Goal: Task Accomplishment & Management: Manage account settings

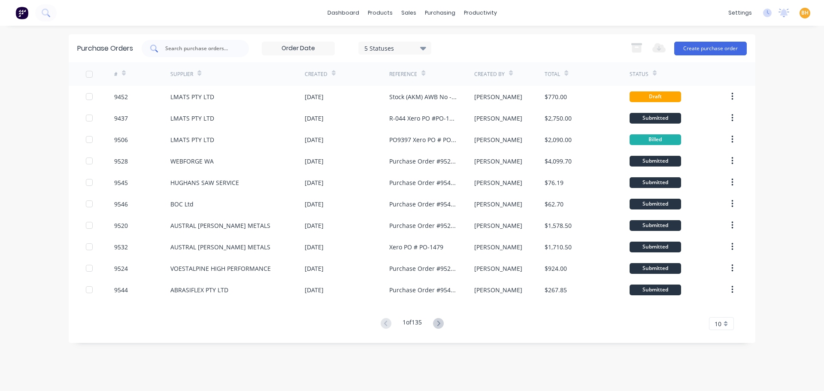
click at [181, 43] on div at bounding box center [195, 48] width 107 height 17
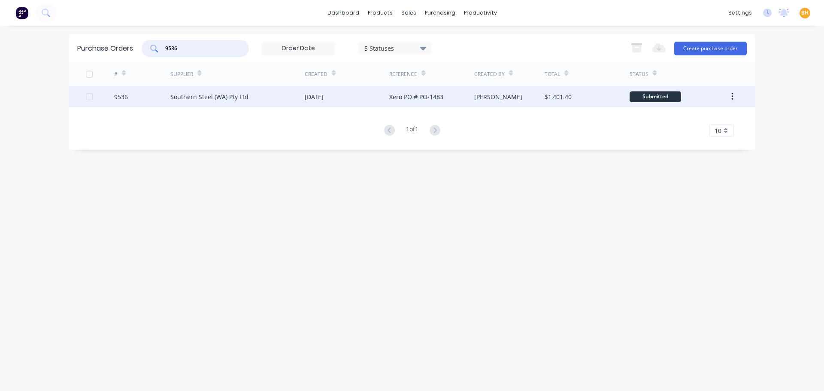
type input "9536"
click at [198, 92] on div "Southern Steel (WA) Pty Ltd" at bounding box center [209, 96] width 78 height 9
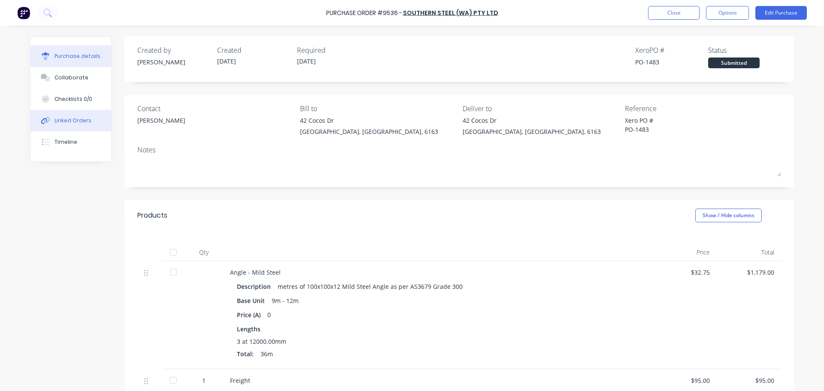
click at [65, 117] on div "Linked Orders" at bounding box center [72, 121] width 37 height 8
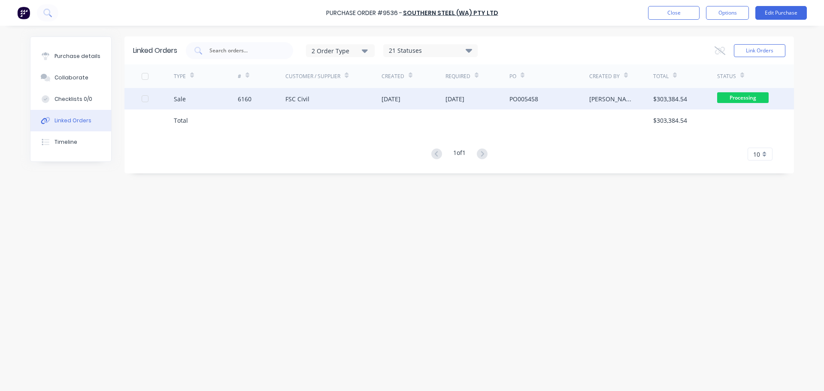
click at [311, 97] on div "FSC Civil" at bounding box center [333, 98] width 96 height 21
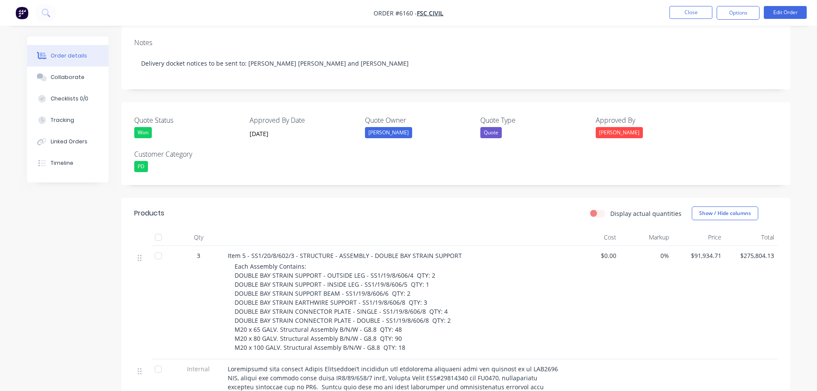
scroll to position [257, 0]
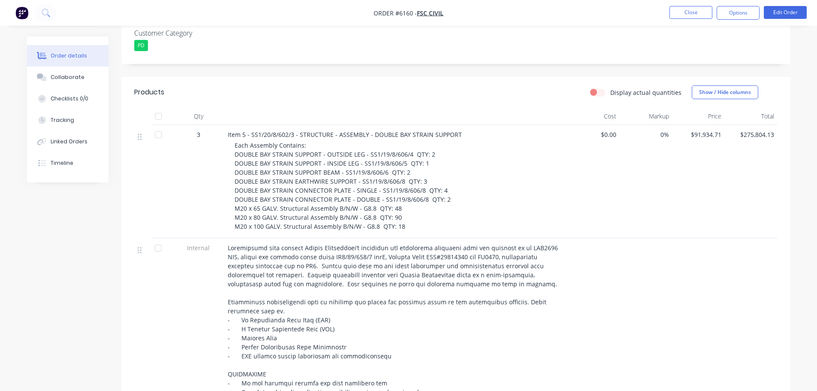
click at [370, 136] on span "Item 5 - SS1/20/8/602/3 - STRUCTURE - ASSEMBLY - DOUBLE BAY STRAIN SUPPORT" at bounding box center [345, 134] width 234 height 8
drag, startPoint x: 370, startPoint y: 136, endPoint x: 457, endPoint y: 139, distance: 87.1
click at [457, 139] on span "Item 5 - SS1/20/8/602/3 - STRUCTURE - ASSEMBLY - DOUBLE BAY STRAIN SUPPORT" at bounding box center [345, 134] width 234 height 8
copy span "DOUBLE BAY STRAIN SUPPORT"
click at [85, 227] on div "Created by Andrew Created 28/07/25 Required 03/09/25 Assigned to Add team membe…" at bounding box center [409, 307] width 764 height 1056
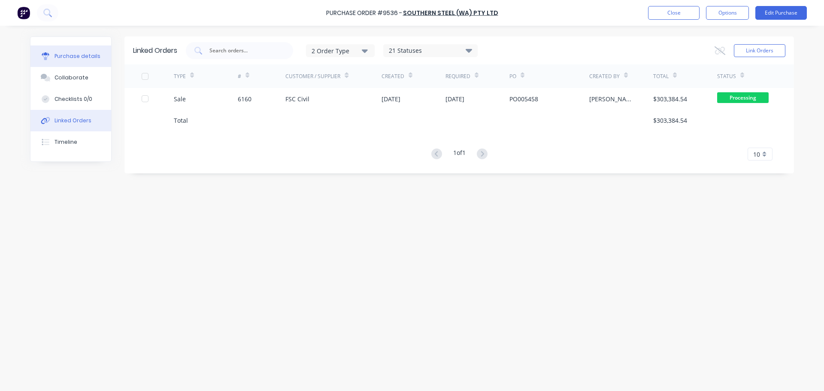
drag, startPoint x: 65, startPoint y: 54, endPoint x: 63, endPoint y: 47, distance: 7.6
click at [65, 54] on div "Purchase details" at bounding box center [77, 56] width 46 height 8
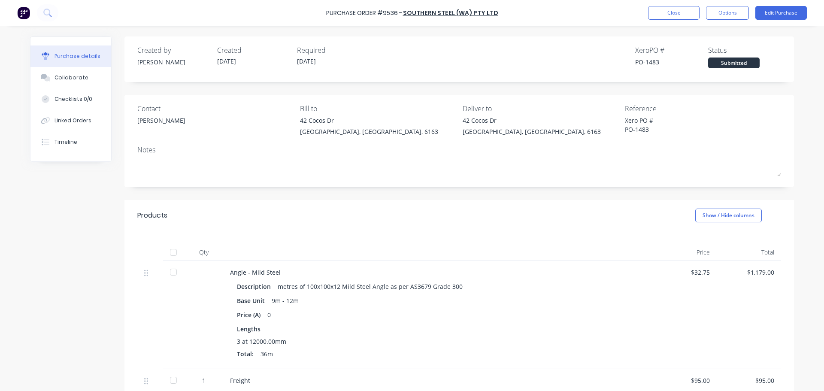
type textarea "x"
click at [653, 14] on button "Close" at bounding box center [673, 13] width 51 height 14
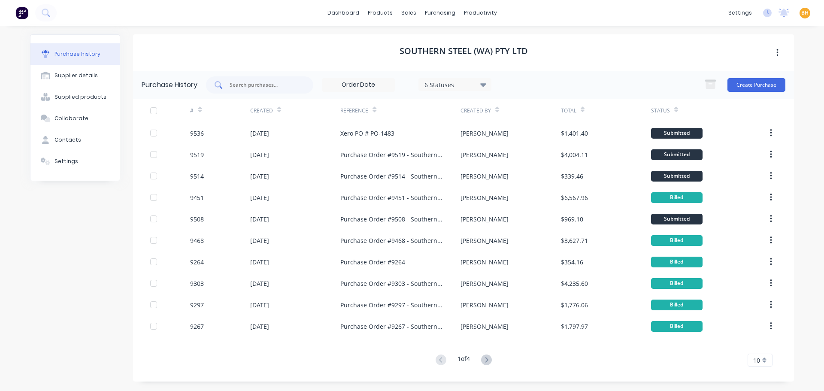
click at [254, 84] on input "text" at bounding box center [264, 85] width 71 height 9
click at [447, 34] on link "Purchase Orders" at bounding box center [476, 40] width 114 height 17
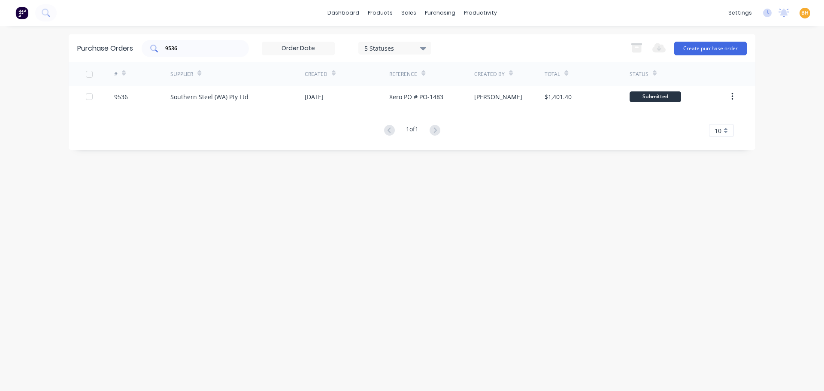
click at [174, 49] on input "9536" at bounding box center [199, 48] width 71 height 9
click at [174, 50] on input "9536" at bounding box center [199, 48] width 71 height 9
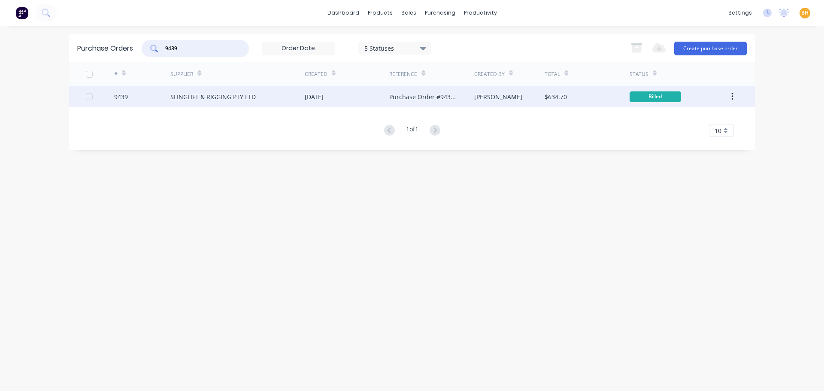
type input "9439"
click at [202, 95] on div "SLINGLIFT & RIGGING PTY LTD" at bounding box center [212, 96] width 85 height 9
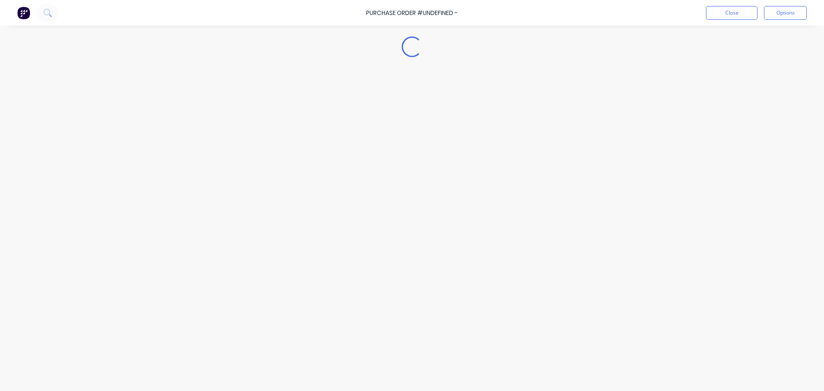
type textarea "x"
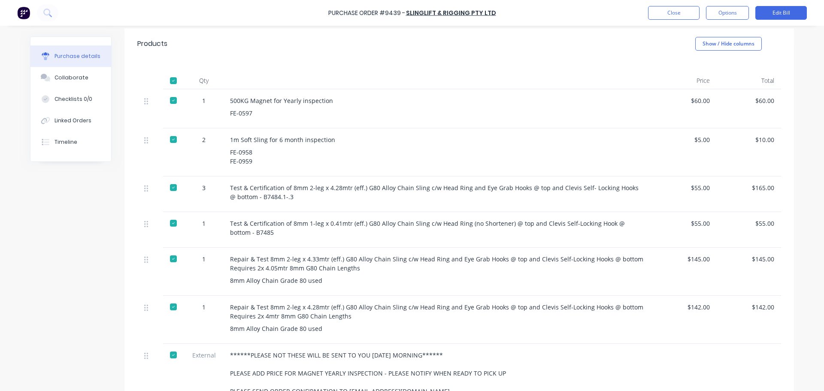
scroll to position [215, 0]
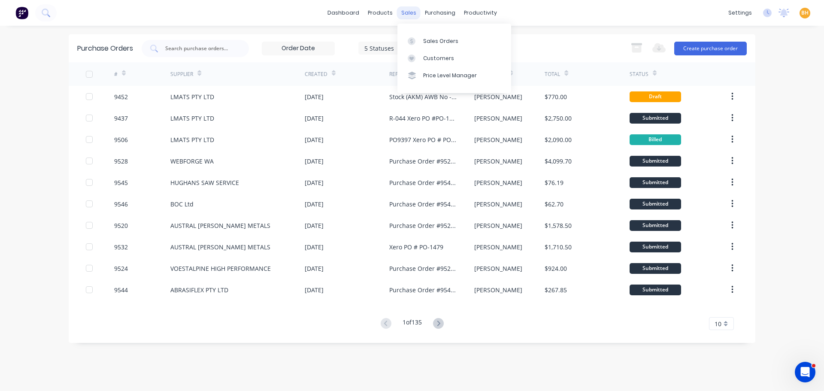
click at [407, 12] on div "sales" at bounding box center [409, 12] width 24 height 13
click at [425, 38] on div "Sales Orders" at bounding box center [440, 41] width 35 height 8
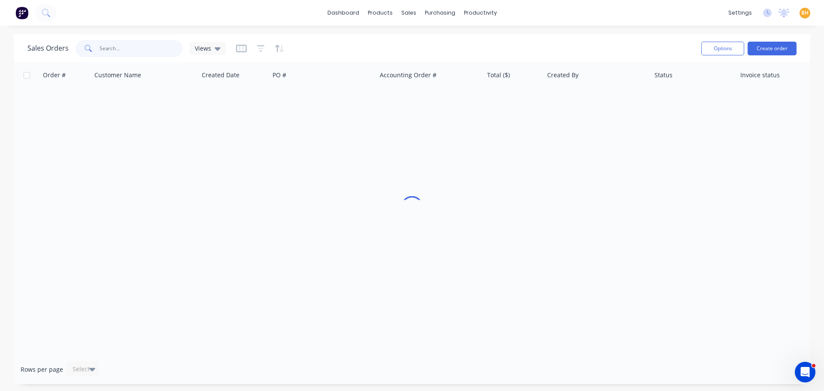
click at [133, 54] on input "text" at bounding box center [142, 48] width 84 height 17
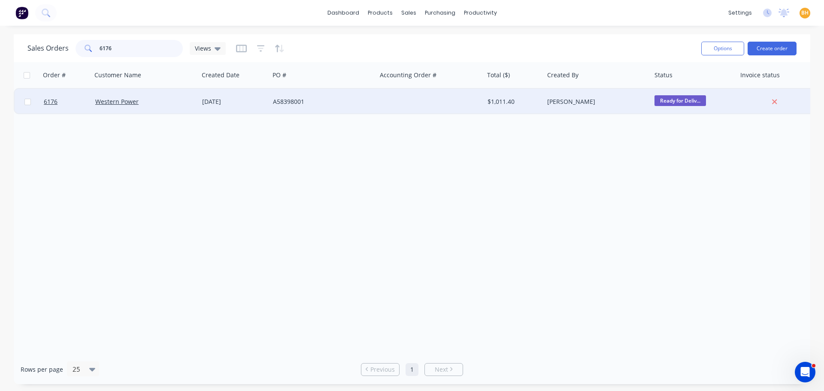
type input "6176"
click at [127, 108] on div "Western Power" at bounding box center [145, 102] width 107 height 26
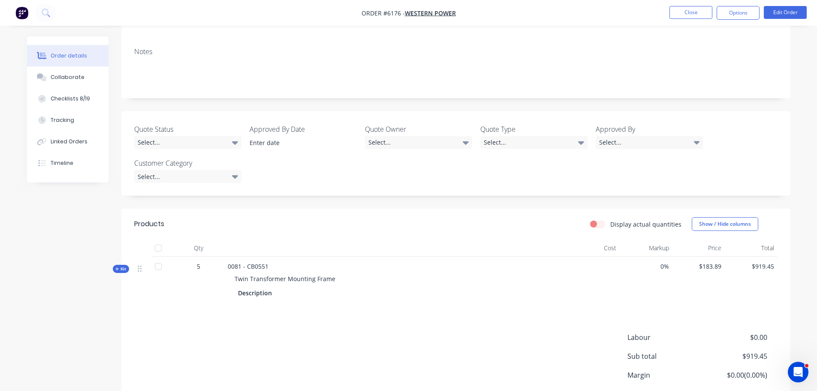
scroll to position [129, 0]
click at [160, 246] on div at bounding box center [158, 246] width 17 height 17
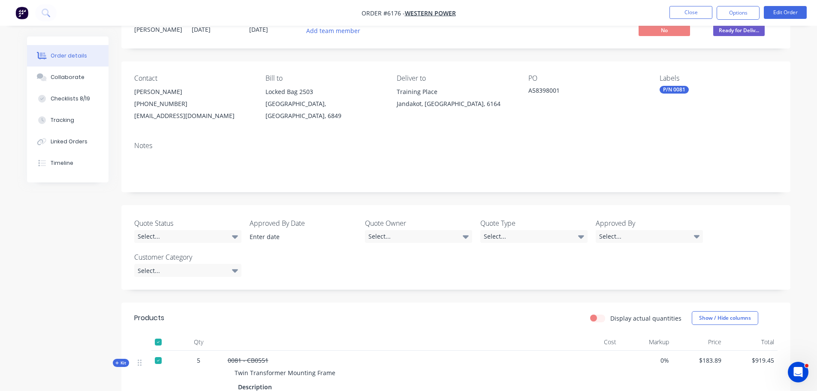
scroll to position [0, 0]
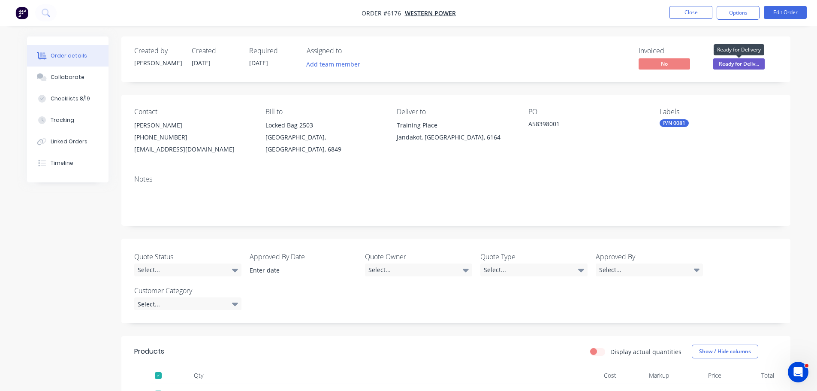
click at [739, 65] on span "Ready for Deliv..." at bounding box center [739, 63] width 51 height 11
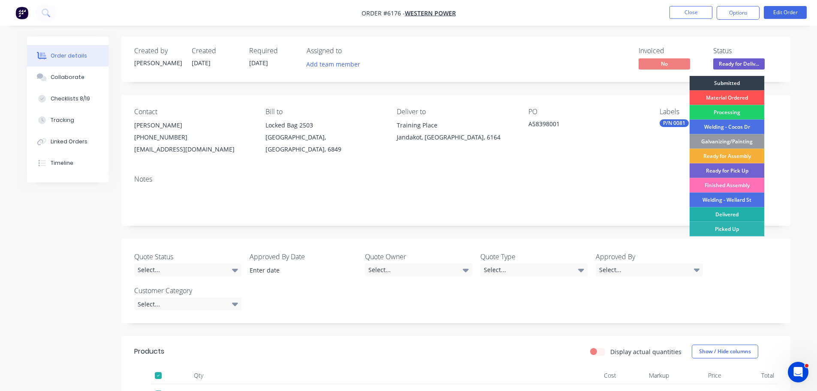
click at [722, 214] on div "Delivered" at bounding box center [727, 214] width 75 height 15
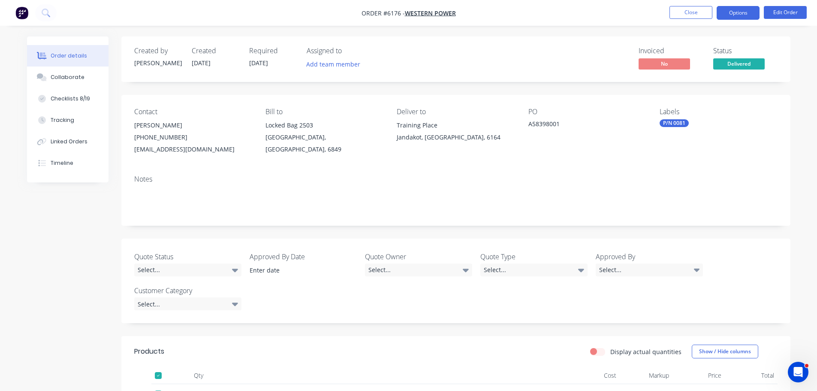
click at [742, 11] on button "Options" at bounding box center [738, 13] width 43 height 14
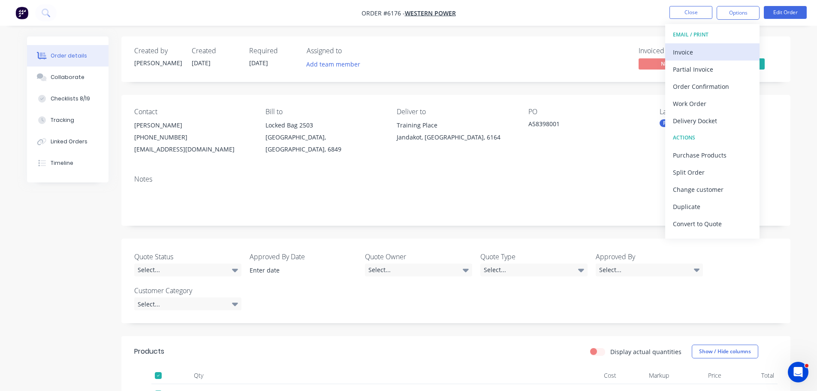
click at [668, 51] on button "Invoice" at bounding box center [712, 51] width 94 height 17
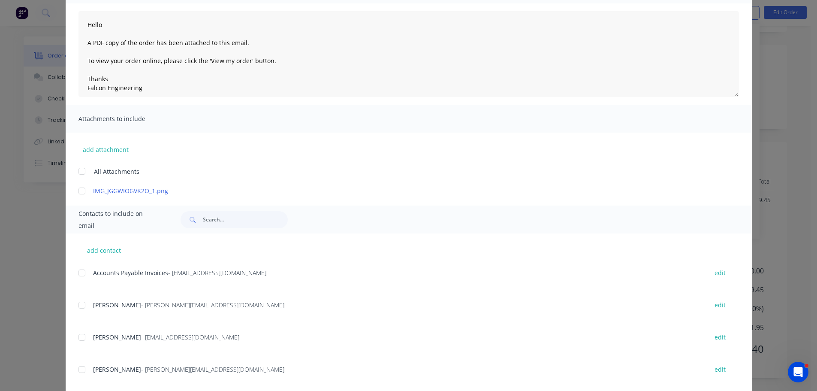
scroll to position [170, 0]
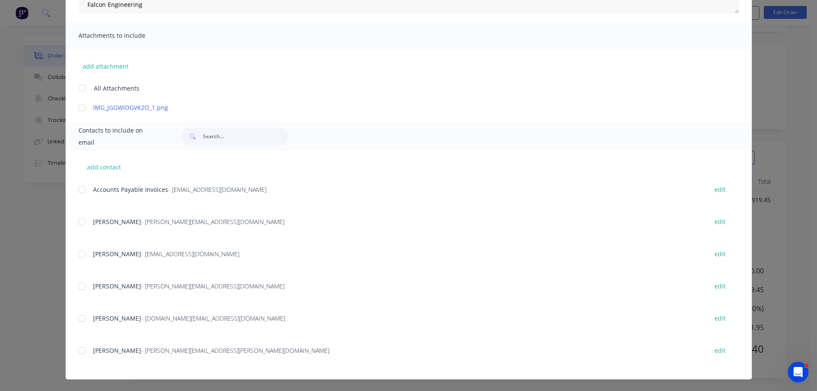
click at [79, 187] on div at bounding box center [81, 189] width 17 height 17
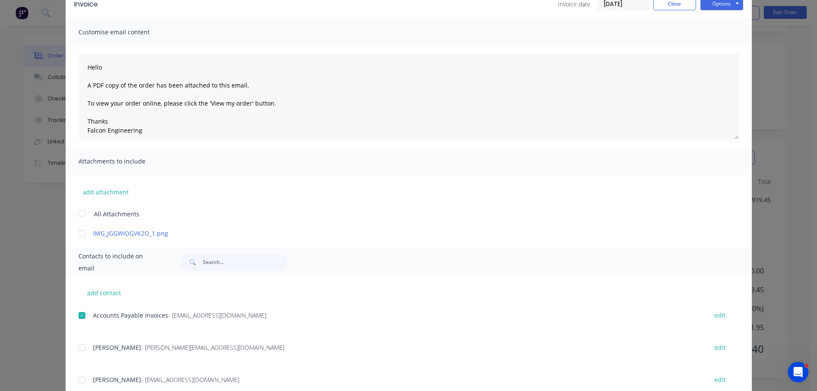
scroll to position [0, 0]
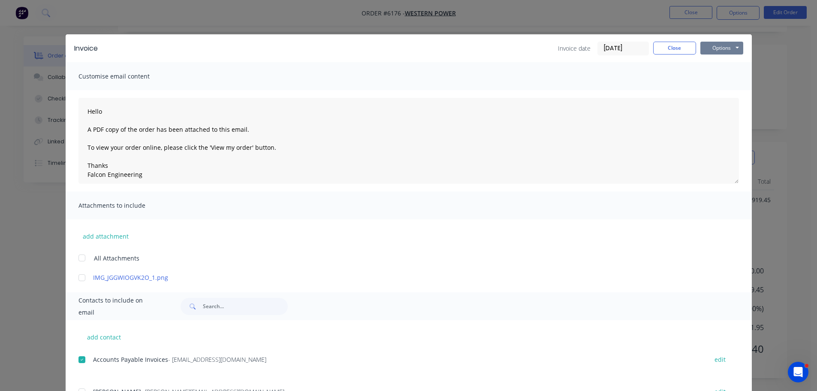
click at [714, 48] on button "Options" at bounding box center [722, 48] width 43 height 13
click at [723, 93] on button "Email" at bounding box center [728, 92] width 55 height 14
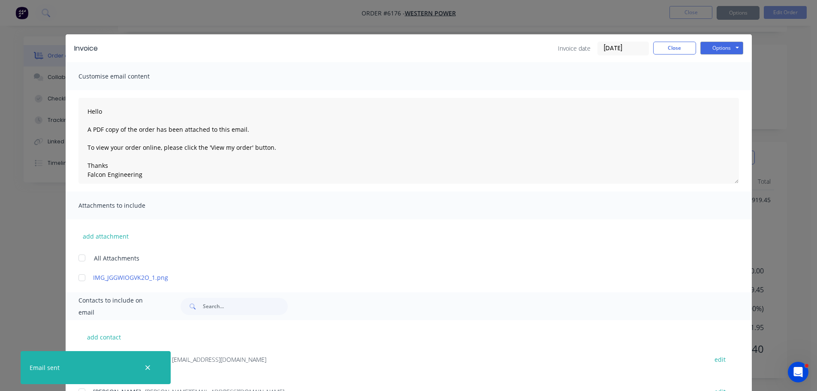
type textarea "Hello A PDF copy of the order has been attached to this email. To view your ord…"
click at [657, 45] on button "Close" at bounding box center [674, 48] width 43 height 13
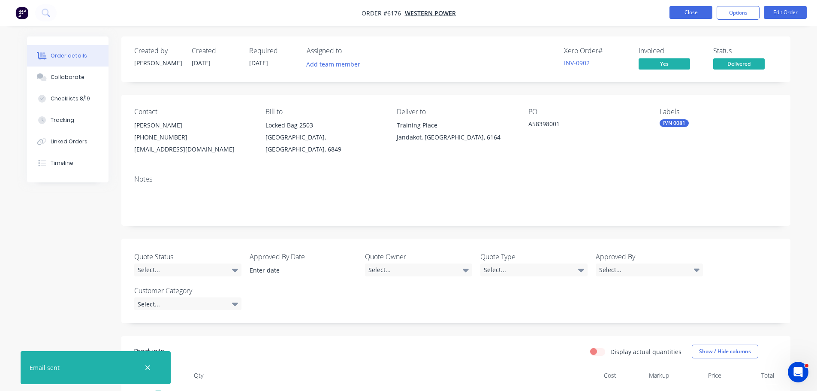
click at [688, 17] on button "Close" at bounding box center [691, 12] width 43 height 13
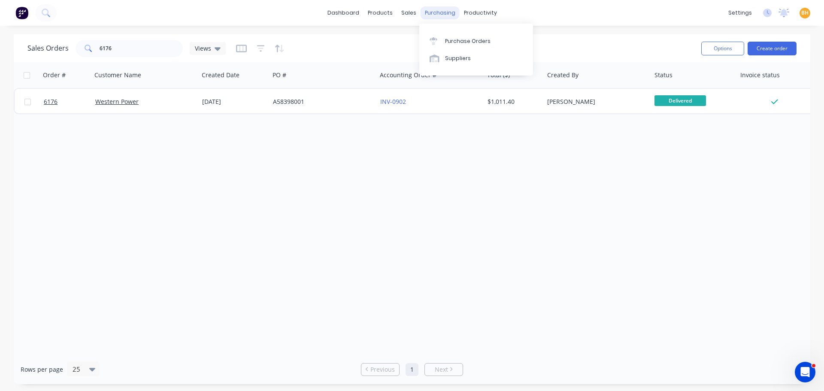
drag, startPoint x: 438, startPoint y: 11, endPoint x: 431, endPoint y: 14, distance: 7.7
click at [438, 10] on div "purchasing" at bounding box center [439, 12] width 39 height 13
click at [480, 42] on div "Purchase Orders" at bounding box center [467, 41] width 45 height 8
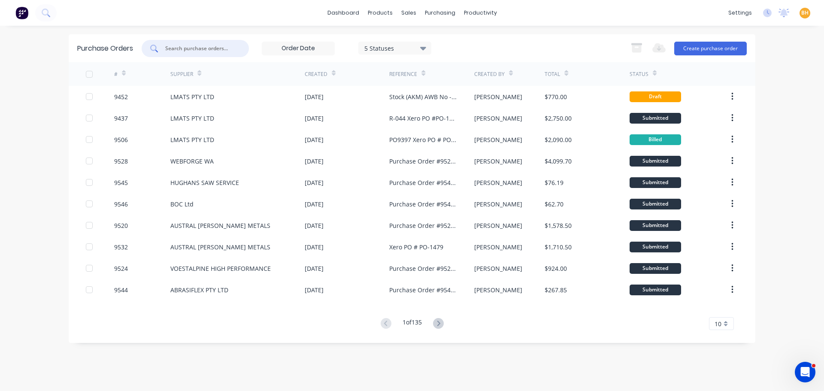
click at [175, 46] on input "text" at bounding box center [199, 48] width 71 height 9
type input "9461"
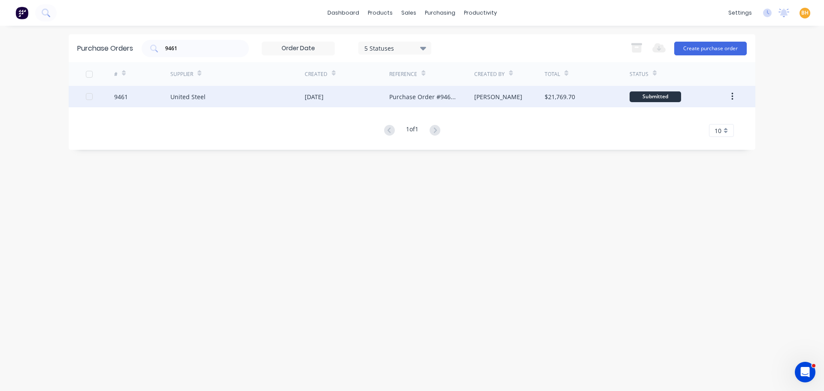
click at [187, 93] on div "United Steel" at bounding box center [187, 96] width 35 height 9
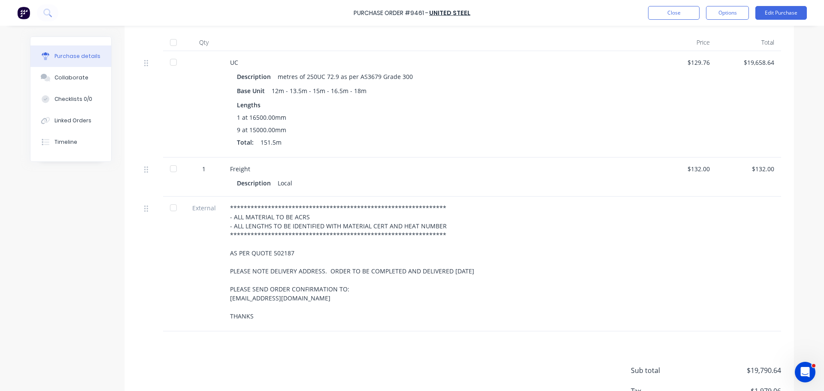
scroll to position [172, 0]
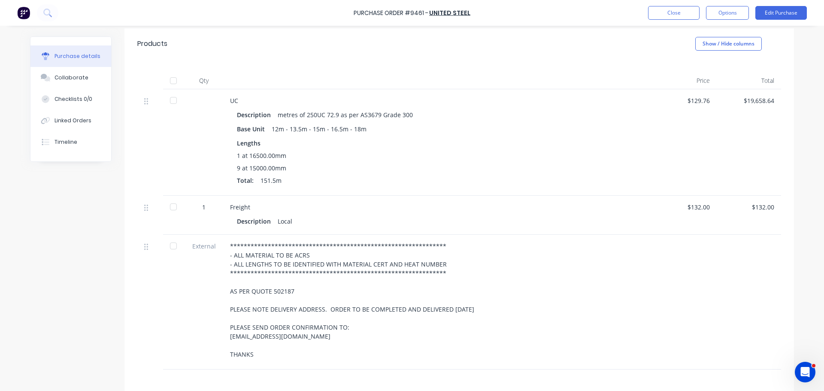
click at [169, 77] on div at bounding box center [173, 80] width 17 height 17
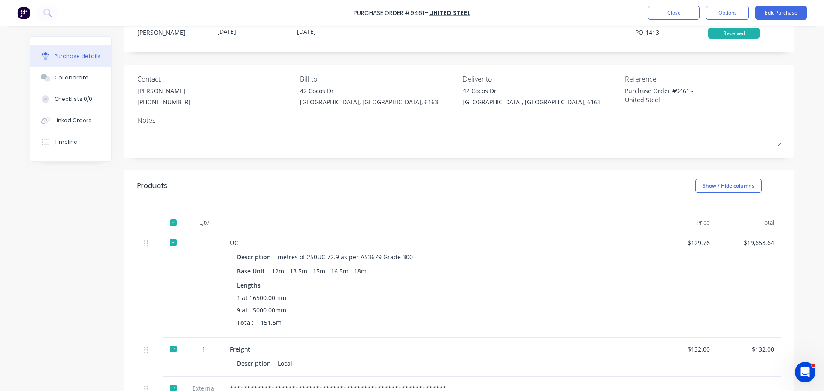
scroll to position [0, 0]
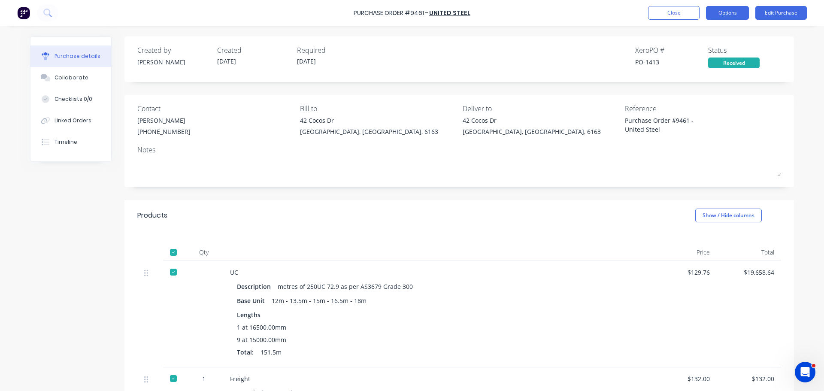
click at [732, 12] on button "Options" at bounding box center [727, 13] width 43 height 14
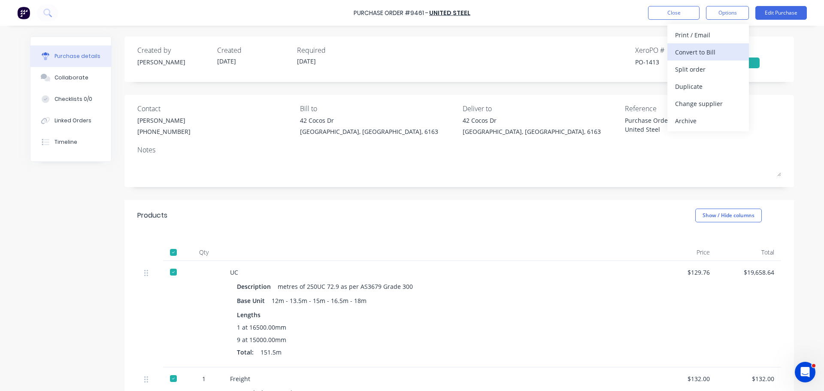
click at [701, 52] on div "Convert to Bill" at bounding box center [708, 52] width 66 height 12
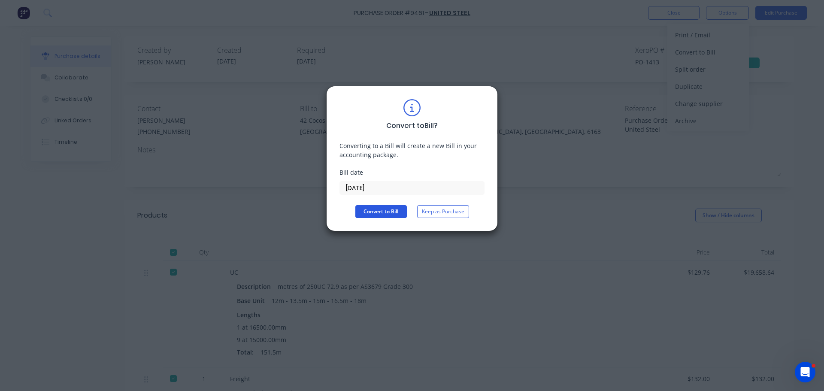
click at [386, 212] on button "Convert to Bill" at bounding box center [380, 211] width 51 height 13
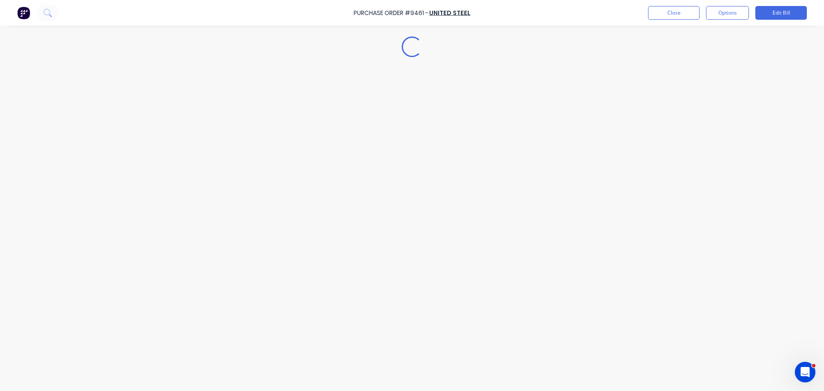
type textarea "x"
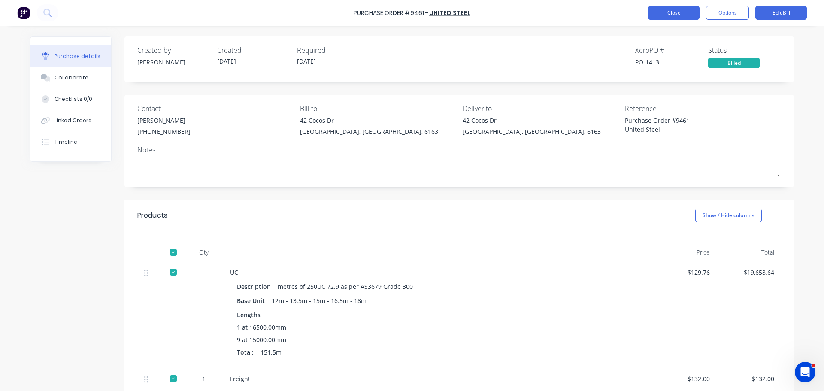
click at [663, 12] on button "Close" at bounding box center [673, 13] width 51 height 14
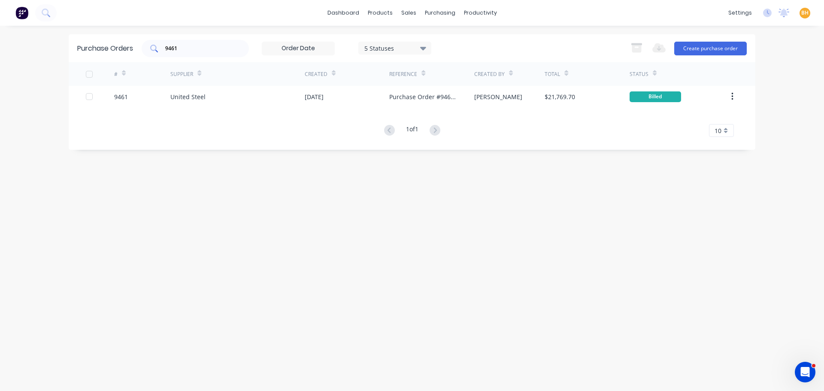
drag, startPoint x: 200, startPoint y: 48, endPoint x: 189, endPoint y: 53, distance: 11.3
click at [198, 48] on input "9461" at bounding box center [199, 48] width 71 height 9
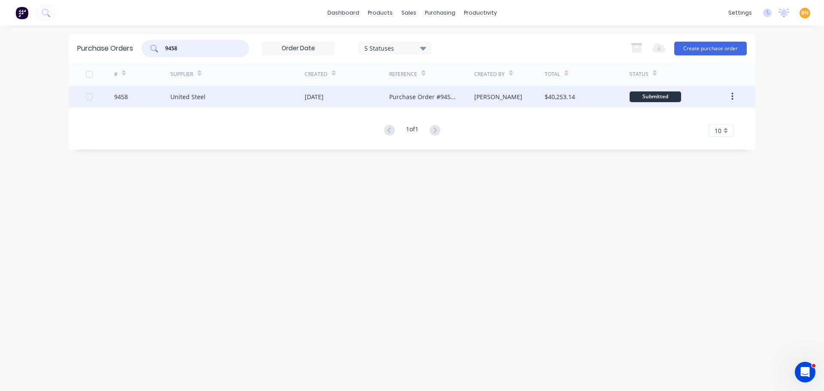
type input "9458"
click at [193, 95] on div "United Steel" at bounding box center [187, 96] width 35 height 9
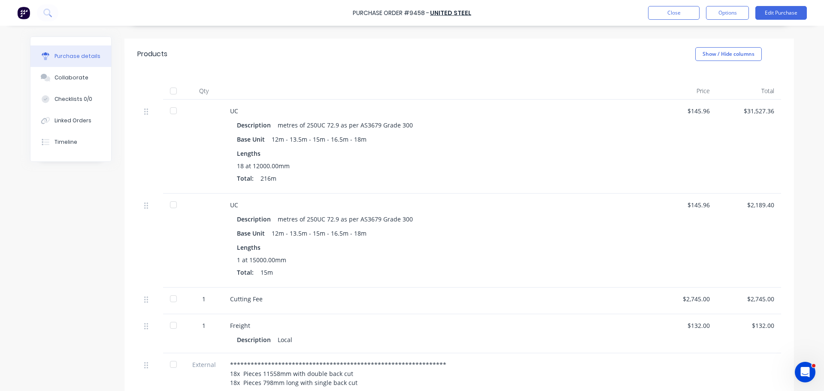
scroll to position [172, 0]
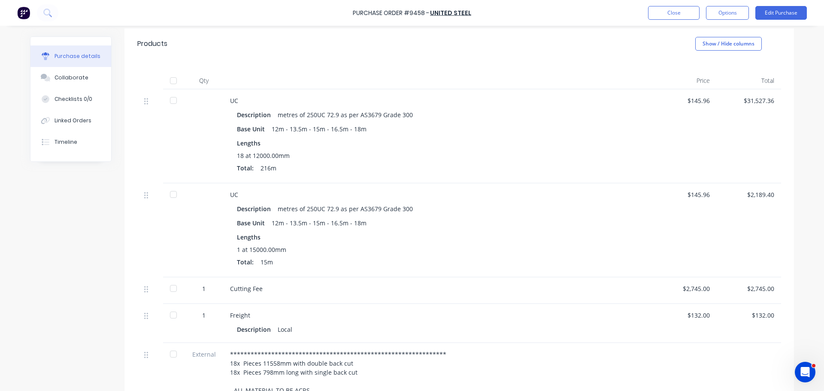
click at [168, 79] on div at bounding box center [173, 80] width 17 height 17
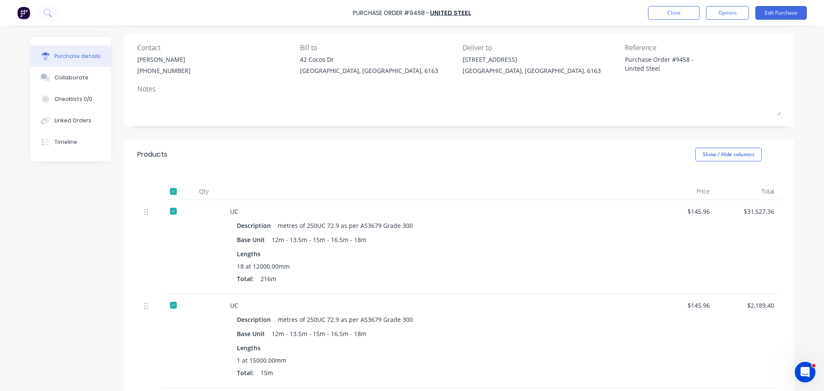
scroll to position [0, 0]
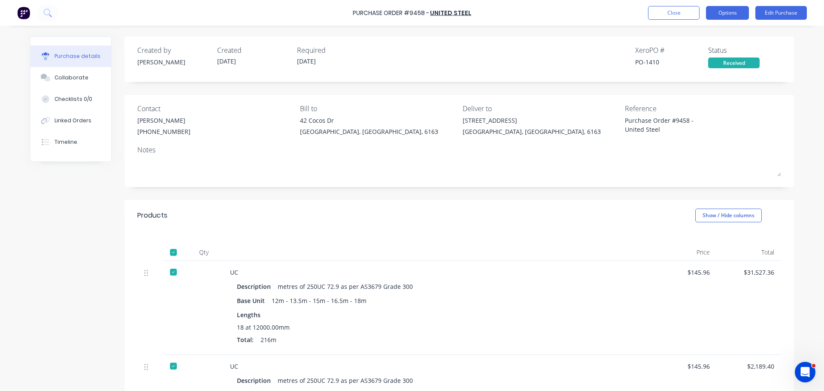
click at [724, 15] on button "Options" at bounding box center [727, 13] width 43 height 14
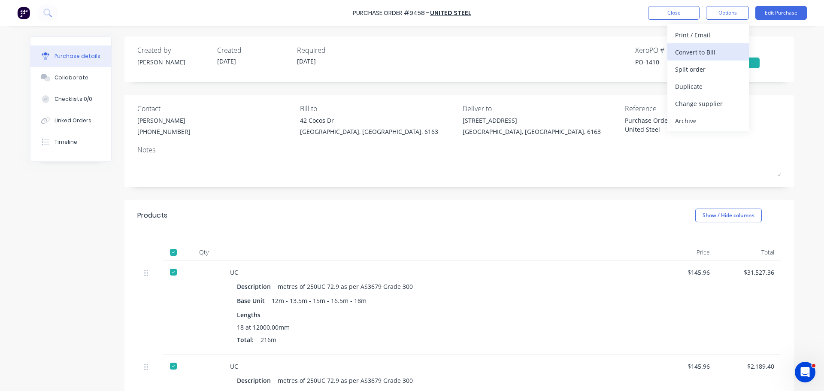
click at [703, 54] on div "Convert to Bill" at bounding box center [708, 52] width 66 height 12
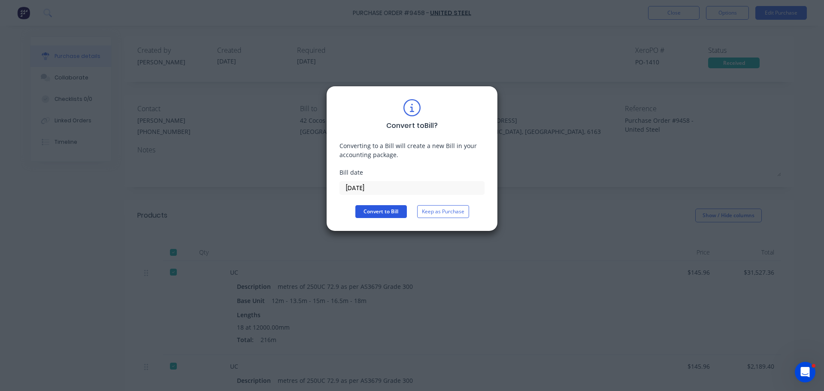
click at [377, 215] on button "Convert to Bill" at bounding box center [380, 211] width 51 height 13
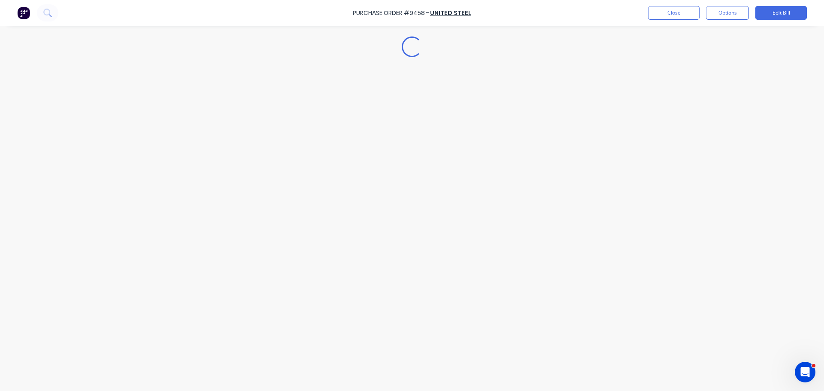
type textarea "x"
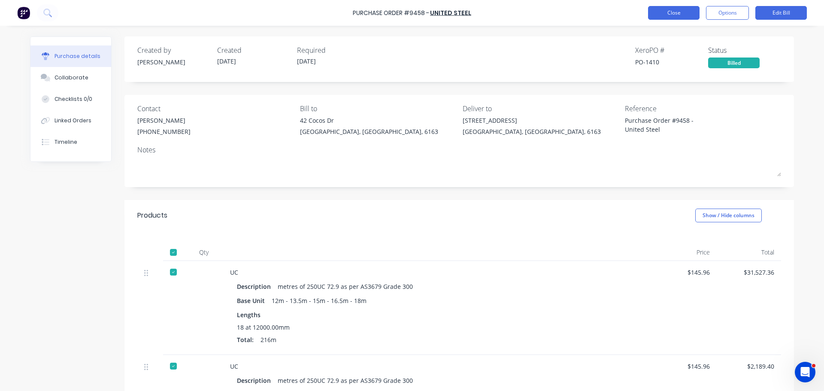
click at [677, 11] on button "Close" at bounding box center [673, 13] width 51 height 14
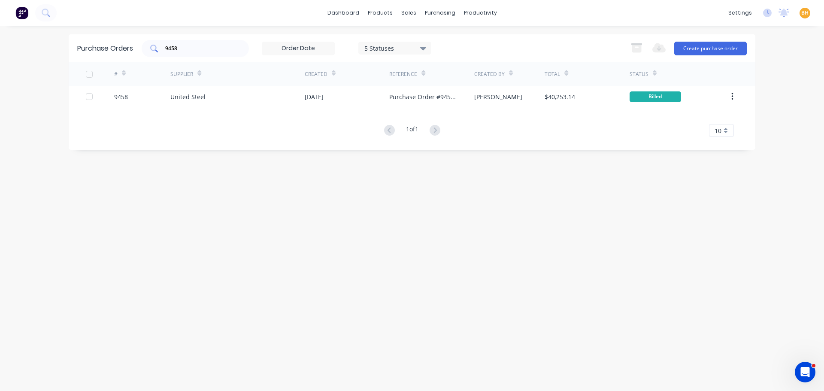
click at [209, 48] on input "9458" at bounding box center [199, 48] width 71 height 9
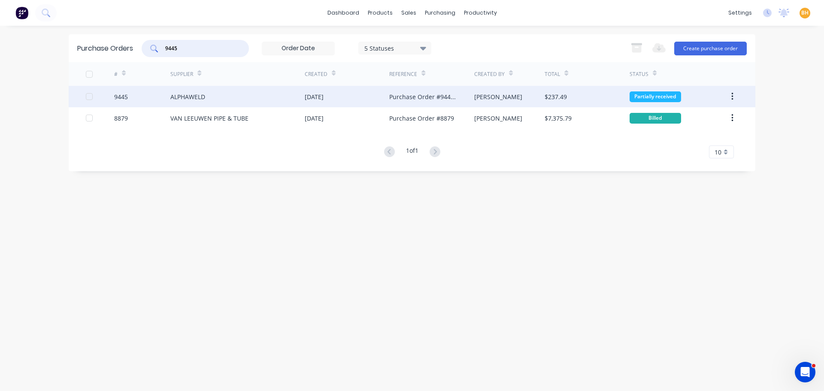
type input "9445"
click at [188, 92] on div "ALPHAWELD" at bounding box center [187, 96] width 35 height 9
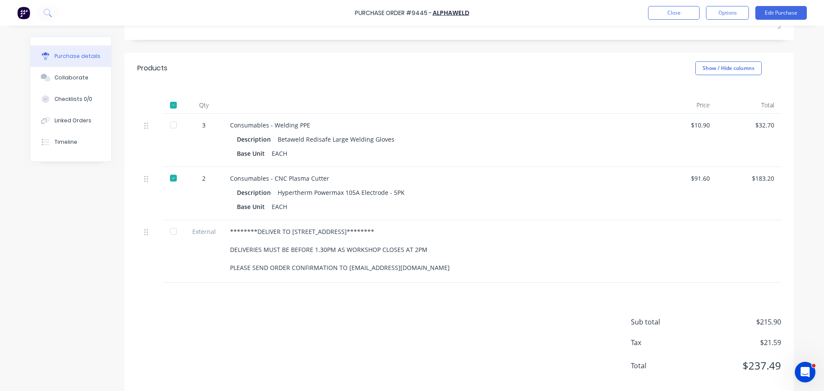
scroll to position [161, 0]
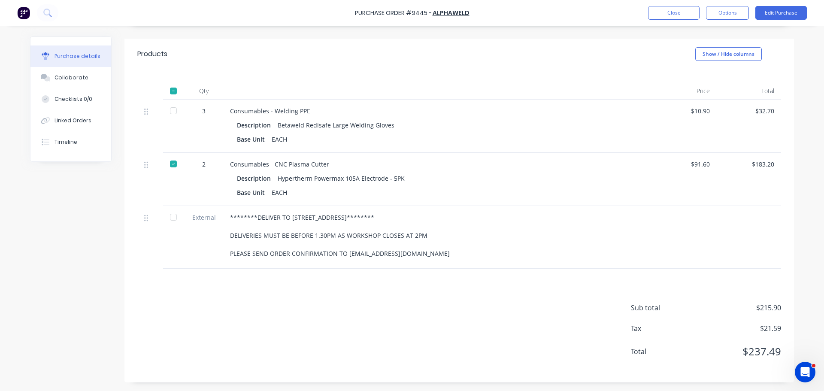
click at [169, 111] on div at bounding box center [173, 110] width 17 height 17
click at [168, 218] on div at bounding box center [173, 217] width 17 height 17
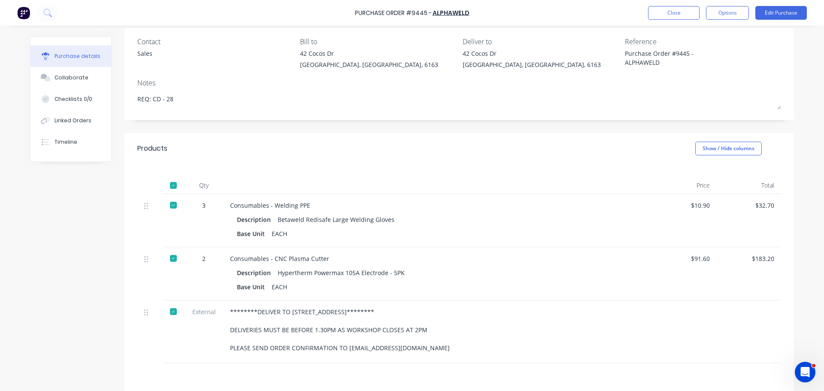
scroll to position [0, 0]
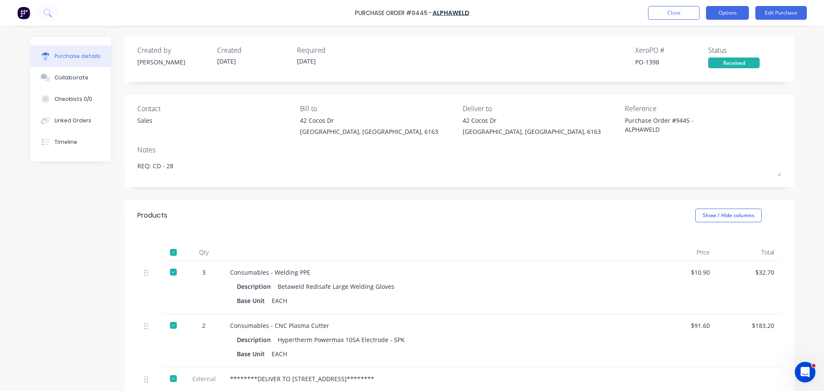
click at [719, 11] on button "Options" at bounding box center [727, 13] width 43 height 14
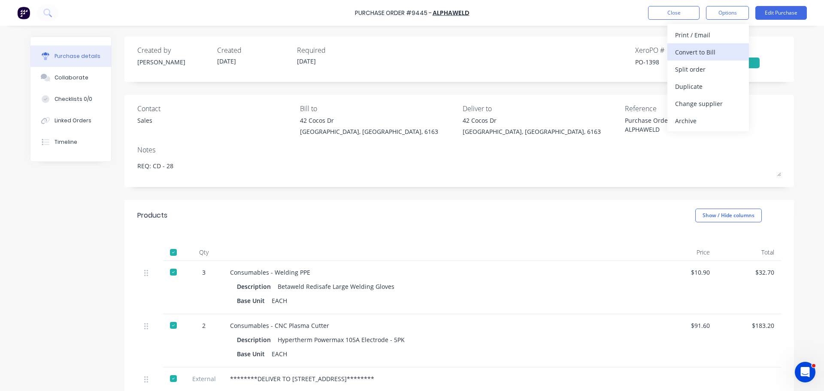
click at [693, 56] on div "Convert to Bill" at bounding box center [708, 52] width 66 height 12
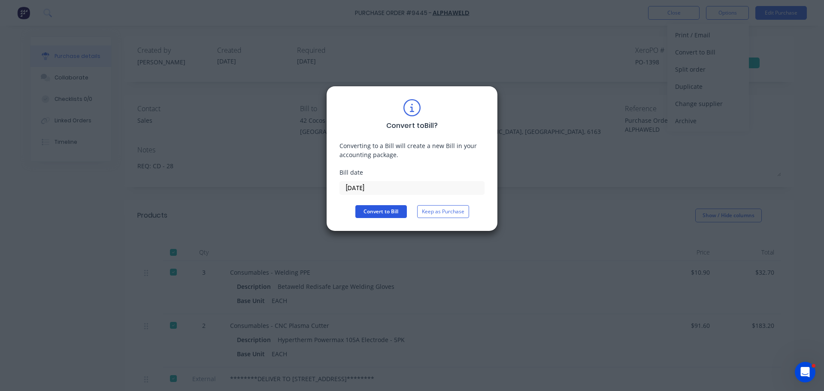
click at [390, 212] on button "Convert to Bill" at bounding box center [380, 211] width 51 height 13
type textarea "x"
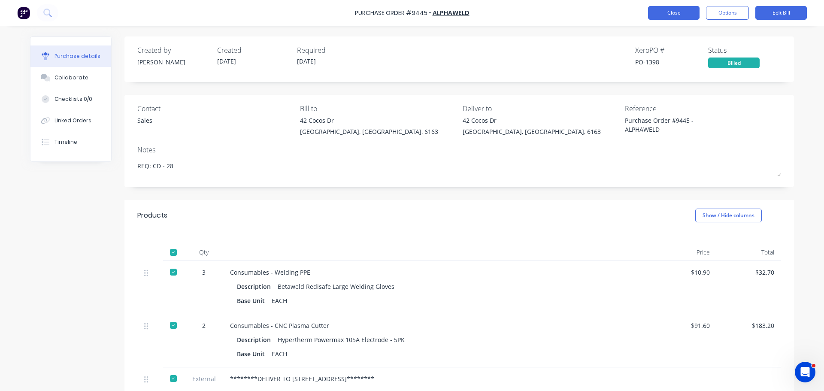
click at [671, 19] on button "Close" at bounding box center [673, 13] width 51 height 14
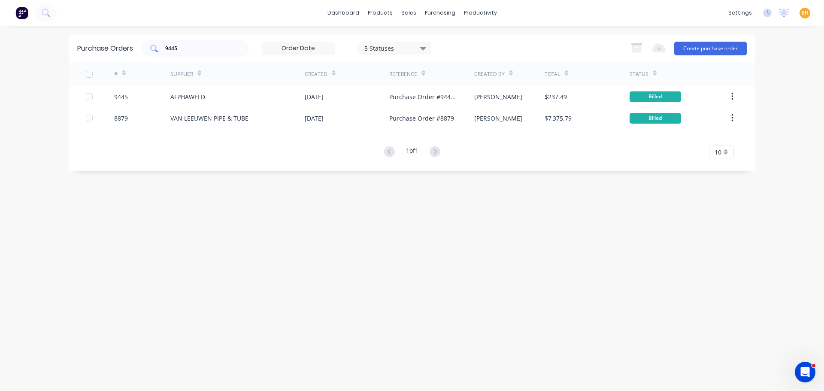
click at [220, 51] on input "9445" at bounding box center [199, 48] width 71 height 9
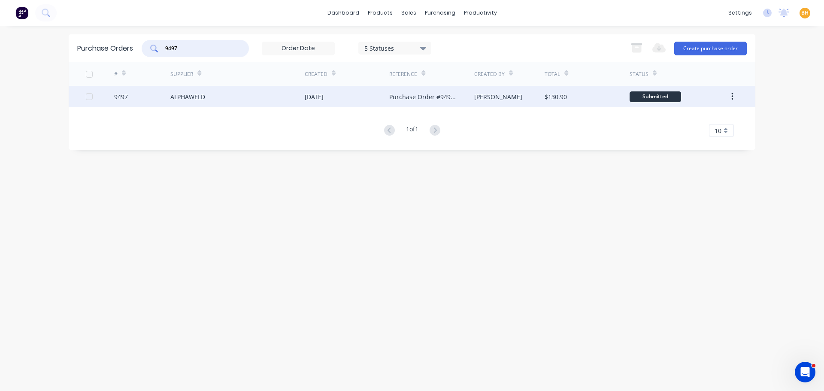
type input "9497"
click at [201, 106] on div "ALPHAWELD" at bounding box center [237, 96] width 134 height 21
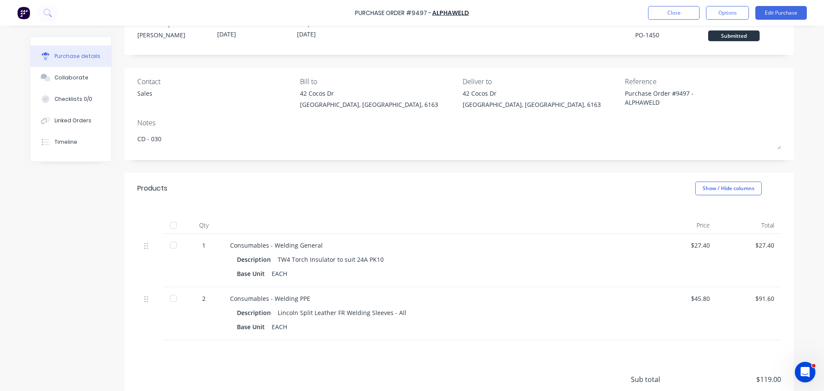
scroll to position [43, 0]
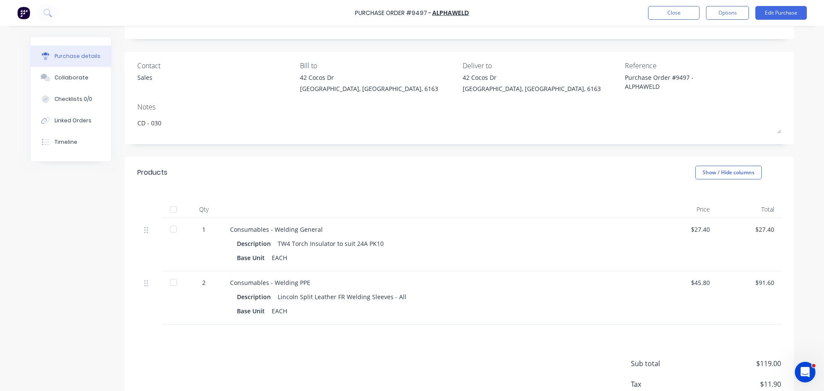
drag, startPoint x: 171, startPoint y: 209, endPoint x: 186, endPoint y: 221, distance: 19.2
click at [171, 208] on div at bounding box center [173, 209] width 17 height 17
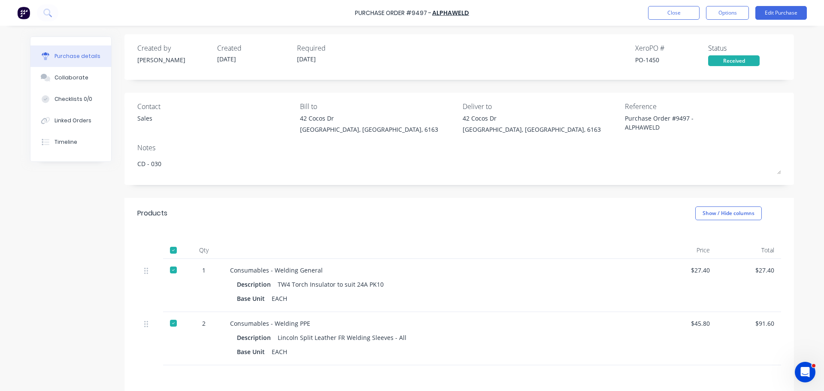
scroll to position [0, 0]
click at [732, 12] on button "Options" at bounding box center [727, 13] width 43 height 14
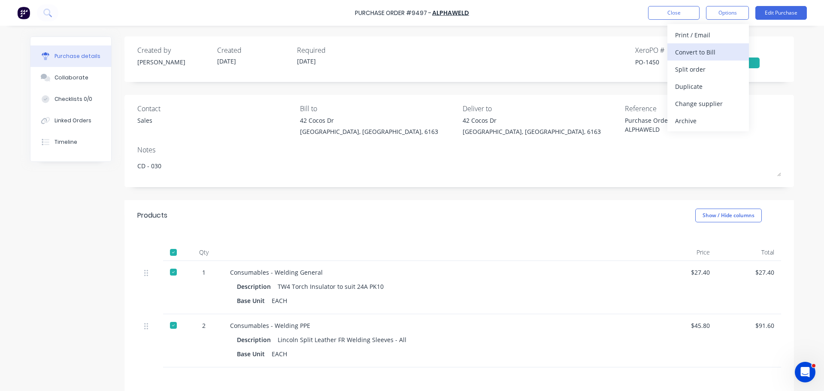
click at [692, 51] on div "Convert to Bill" at bounding box center [708, 52] width 66 height 12
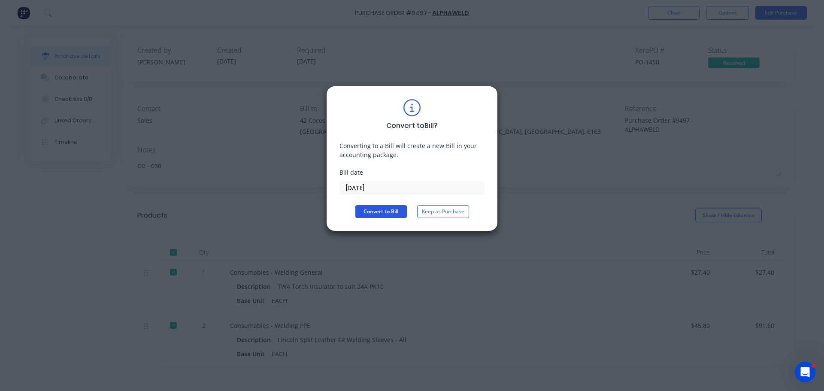
click at [386, 208] on button "Convert to Bill" at bounding box center [380, 211] width 51 height 13
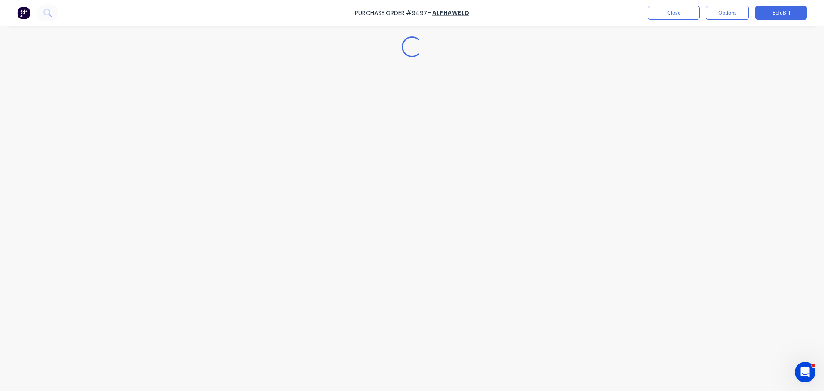
type textarea "x"
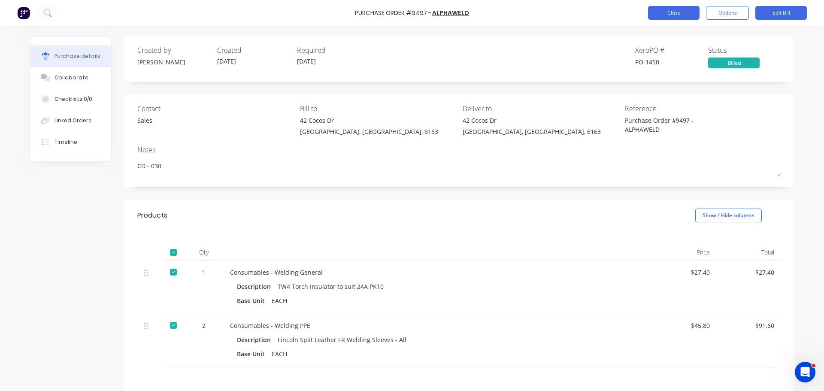
click at [667, 15] on button "Close" at bounding box center [673, 13] width 51 height 14
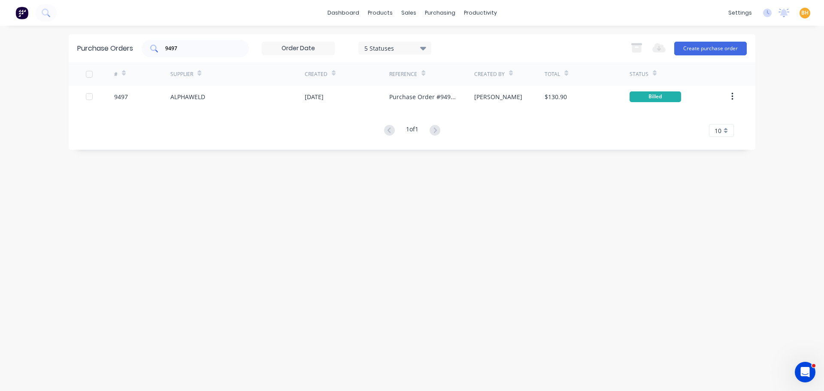
click at [206, 49] on input "9497" at bounding box center [199, 48] width 71 height 9
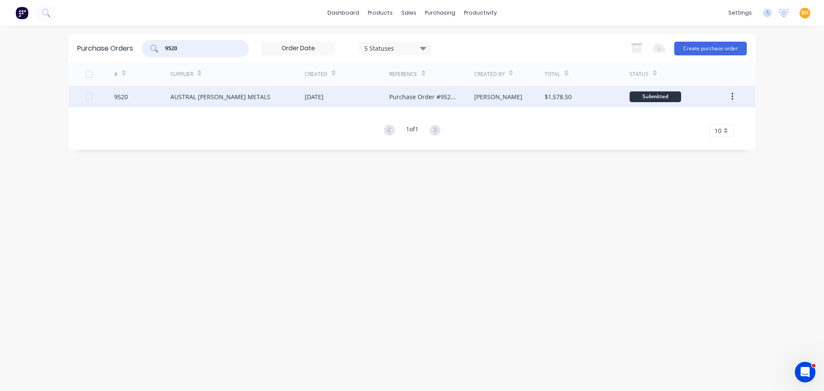
type input "9520"
click at [242, 94] on div "AUSTRAL WRIGHT METALS" at bounding box center [220, 96] width 100 height 9
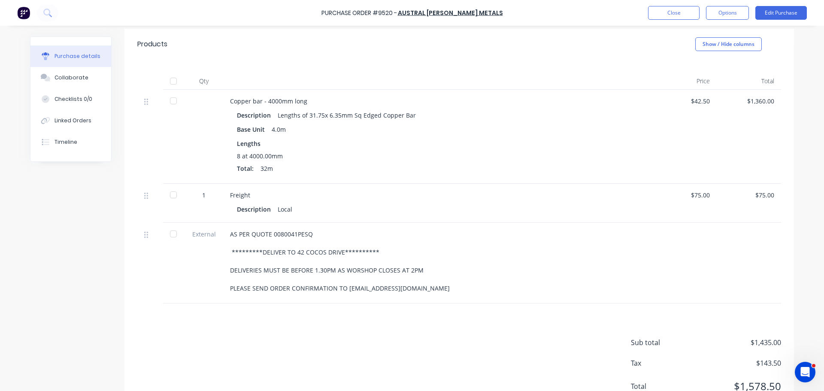
scroll to position [172, 0]
click at [172, 82] on div at bounding box center [173, 80] width 17 height 17
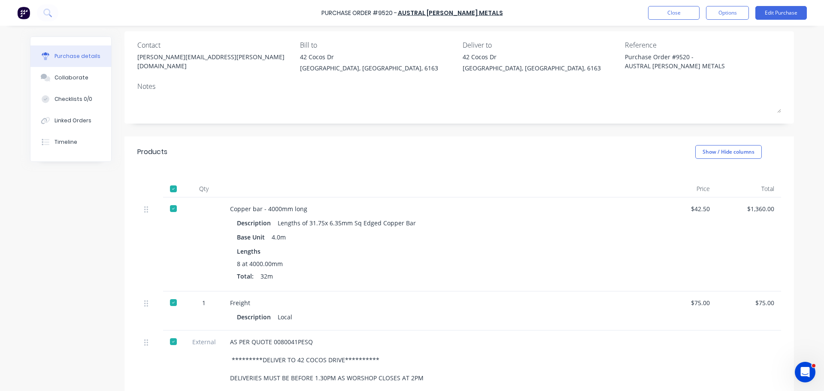
scroll to position [0, 0]
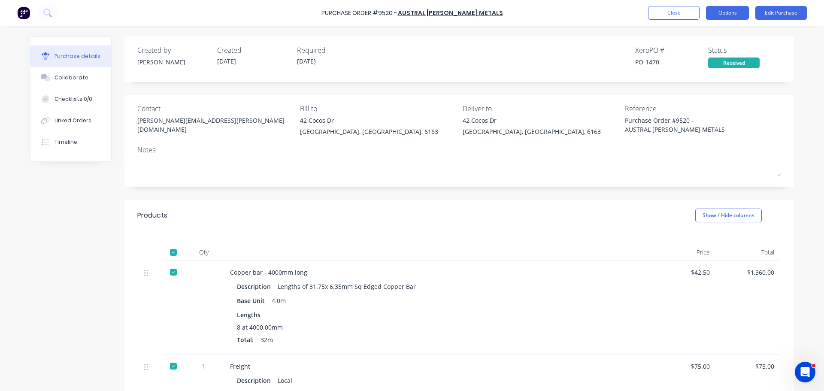
click at [726, 11] on button "Options" at bounding box center [727, 13] width 43 height 14
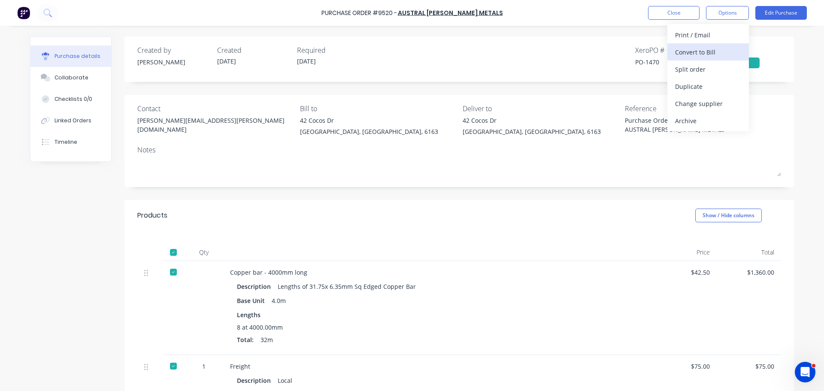
click at [691, 53] on div "Convert to Bill" at bounding box center [708, 52] width 66 height 12
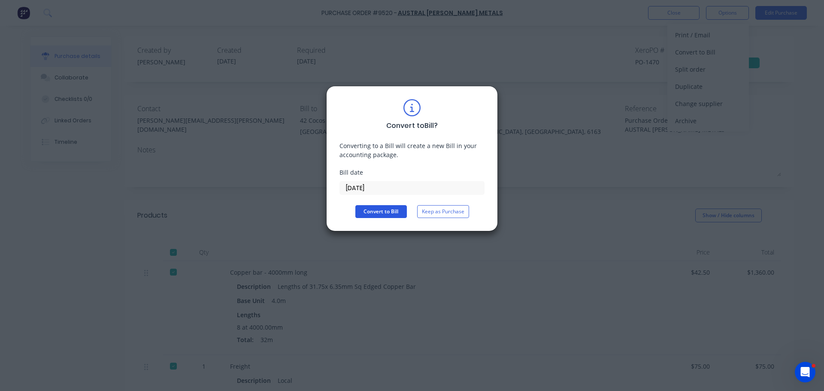
click at [389, 207] on button "Convert to Bill" at bounding box center [380, 211] width 51 height 13
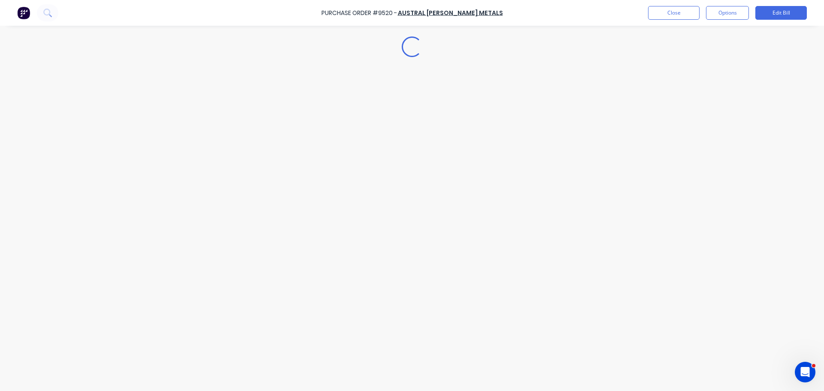
type textarea "x"
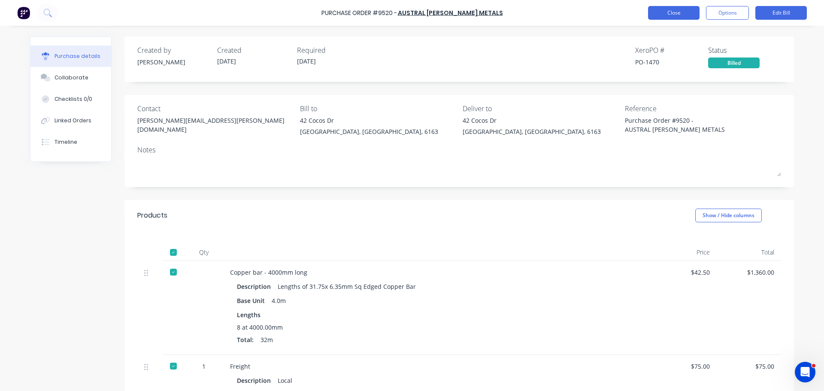
click at [678, 12] on button "Close" at bounding box center [673, 13] width 51 height 14
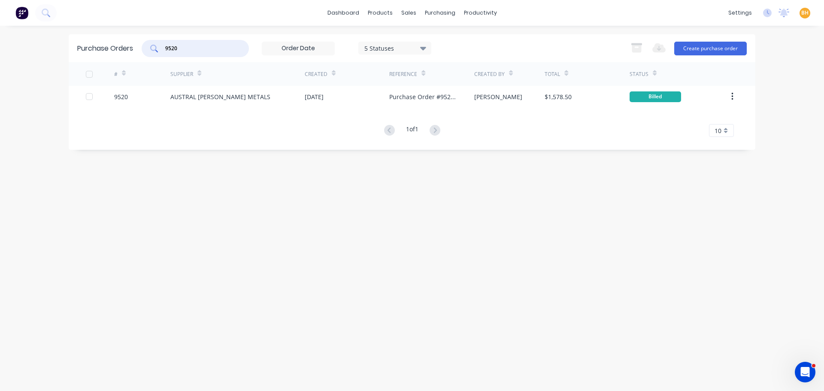
click at [213, 50] on input "9520" at bounding box center [199, 48] width 71 height 9
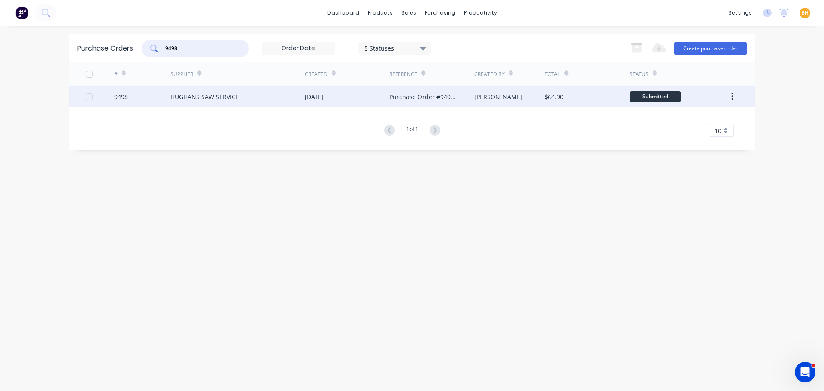
type input "9498"
click at [225, 106] on div "HUGHANS SAW SERVICE" at bounding box center [237, 96] width 134 height 21
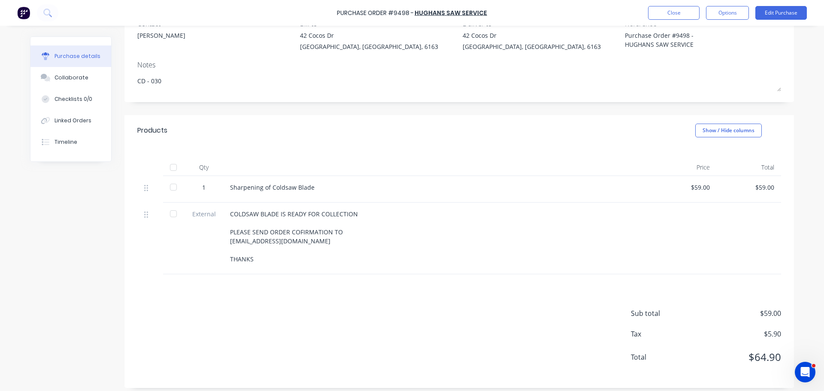
scroll to position [91, 0]
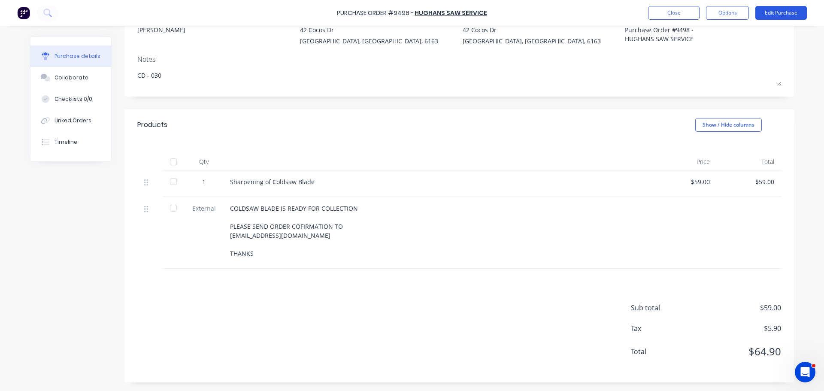
click at [801, 11] on button "Edit Purchase" at bounding box center [780, 13] width 51 height 14
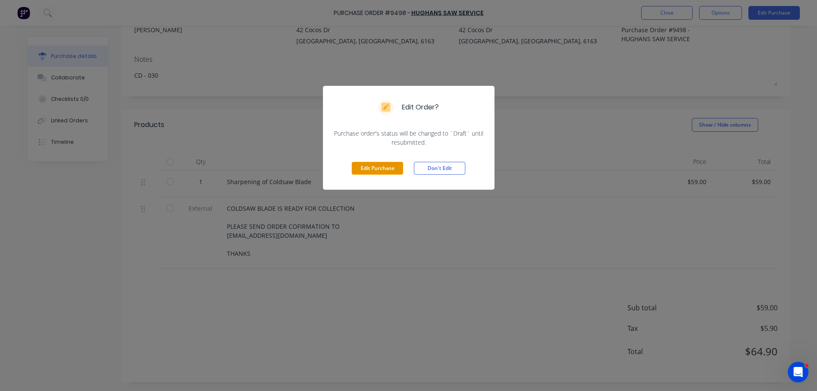
click at [364, 165] on button "Edit Purchase" at bounding box center [377, 168] width 51 height 13
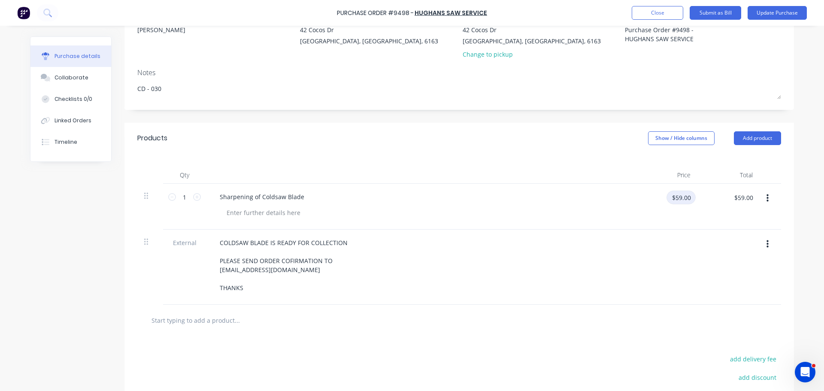
type textarea "x"
click at [687, 199] on input "$59.00" at bounding box center [680, 197] width 29 height 14
type input "69"
type textarea "x"
type input "$69.00"
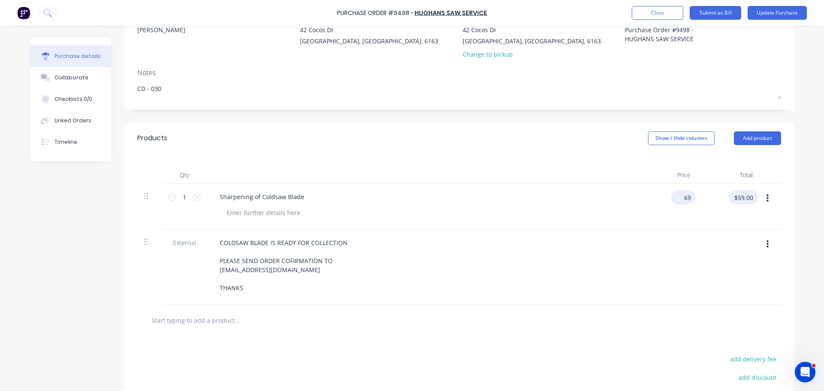
type input "$69.00"
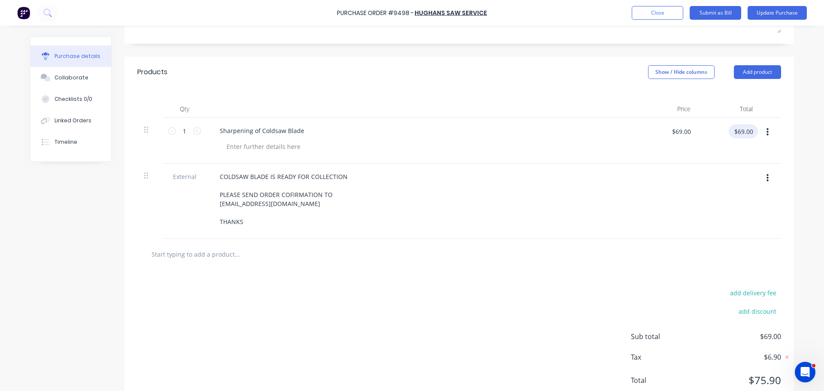
scroll to position [142, 0]
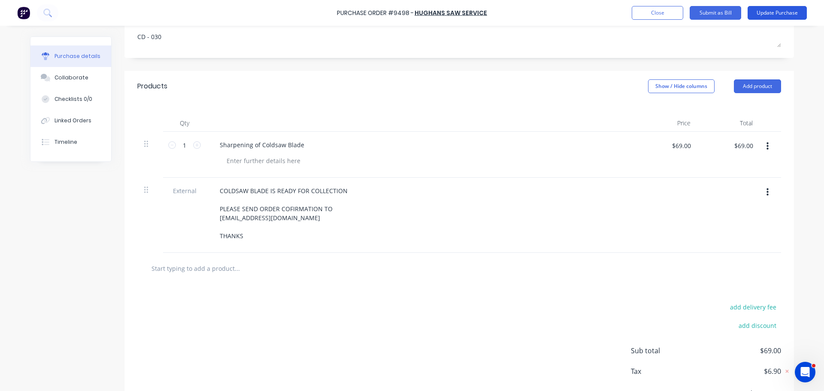
click at [774, 9] on button "Update Purchase" at bounding box center [776, 13] width 59 height 14
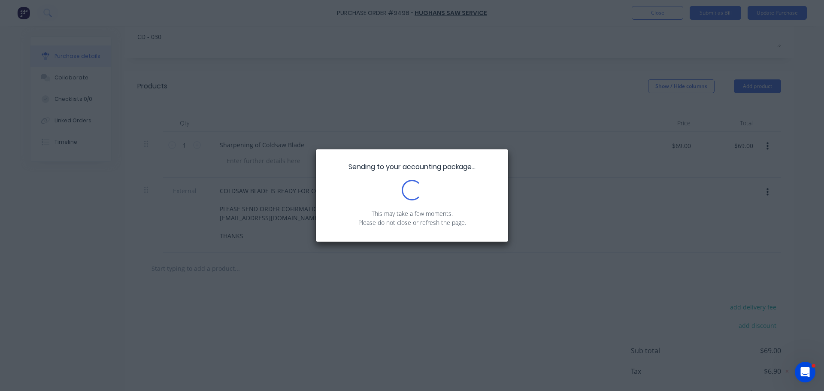
scroll to position [0, 0]
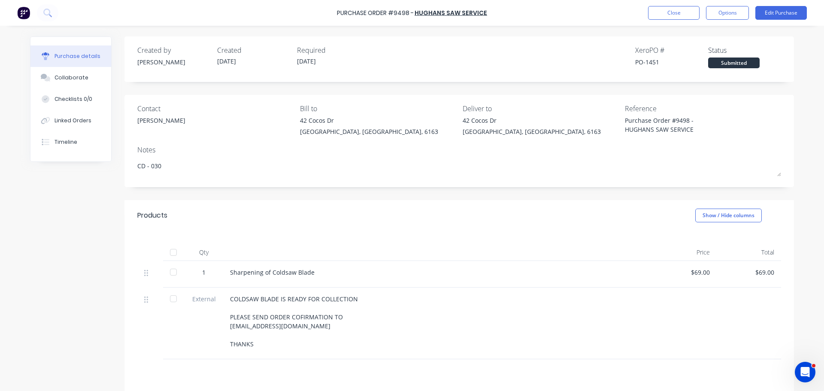
click at [169, 250] on div at bounding box center [173, 252] width 17 height 17
click at [724, 12] on button "Options" at bounding box center [727, 13] width 43 height 14
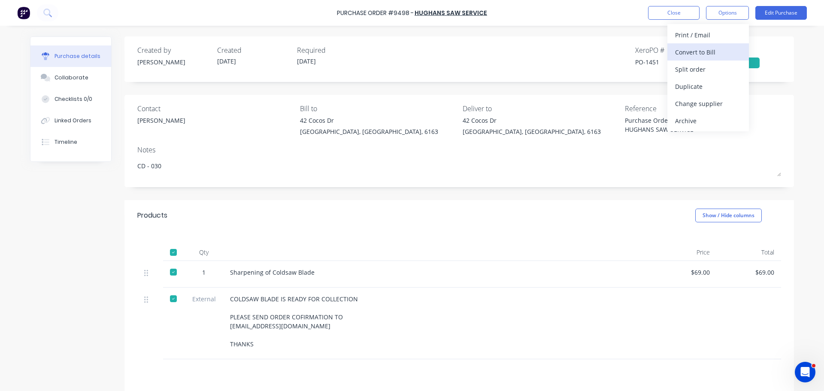
click at [695, 50] on div "Convert to Bill" at bounding box center [708, 52] width 66 height 12
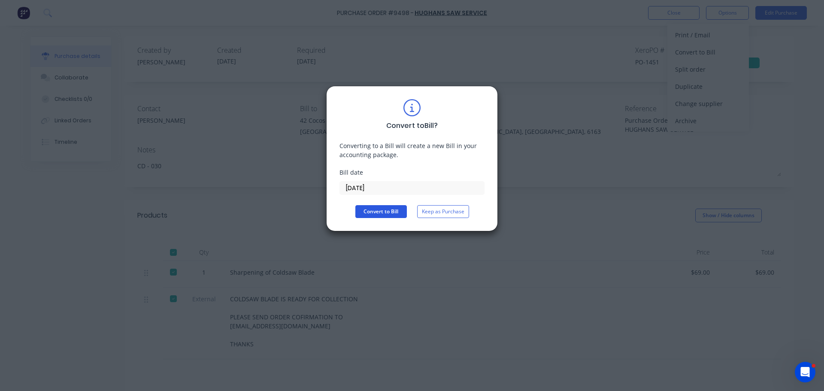
click at [396, 205] on button "Convert to Bill" at bounding box center [380, 211] width 51 height 13
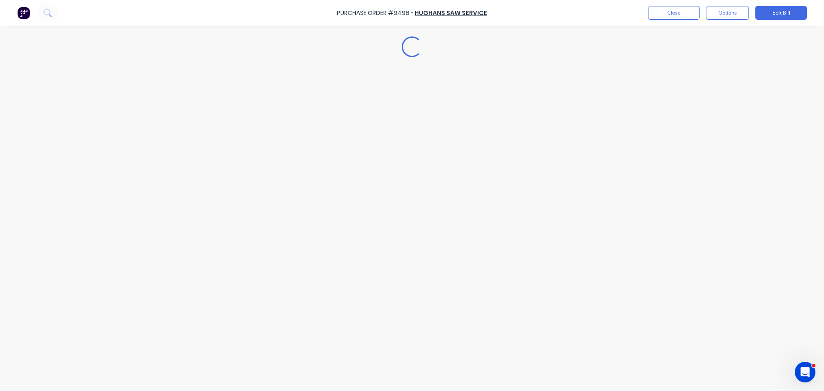
type textarea "x"
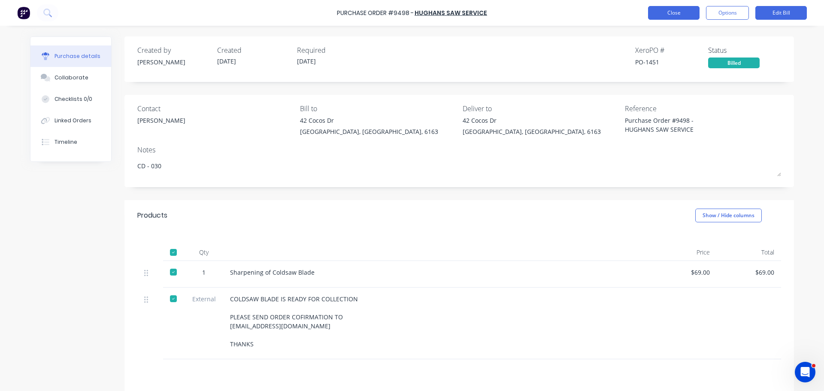
click at [677, 10] on button "Close" at bounding box center [673, 13] width 51 height 14
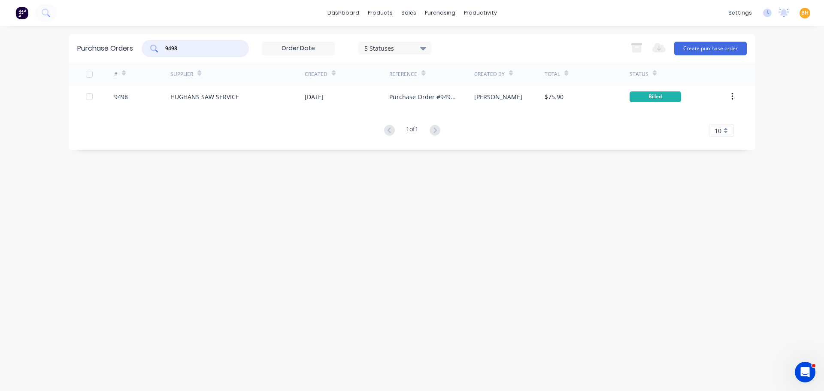
click at [201, 51] on input "9498" at bounding box center [199, 48] width 71 height 9
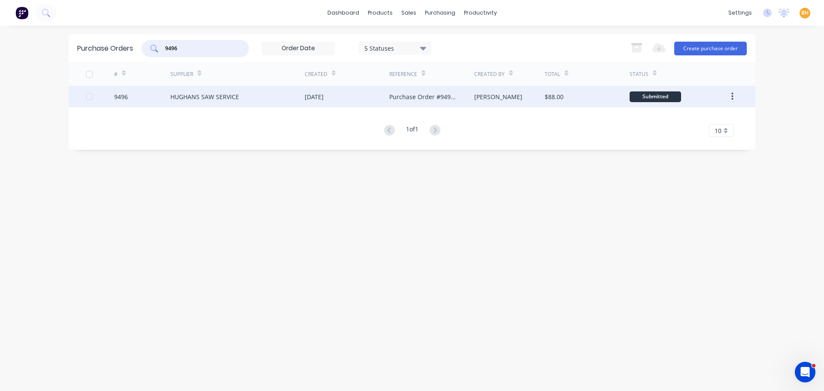
type input "9496"
click at [216, 101] on div "HUGHANS SAW SERVICE" at bounding box center [237, 96] width 134 height 21
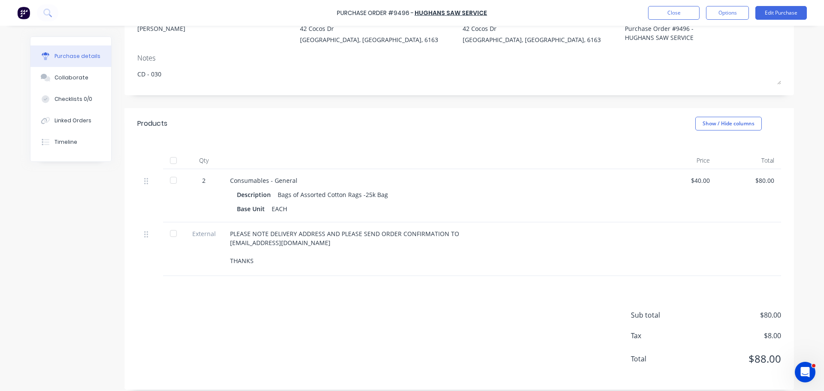
scroll to position [99, 0]
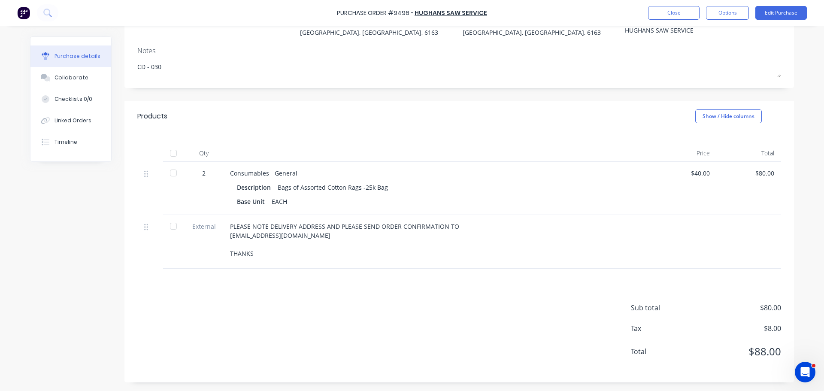
click at [169, 155] on div at bounding box center [173, 153] width 17 height 17
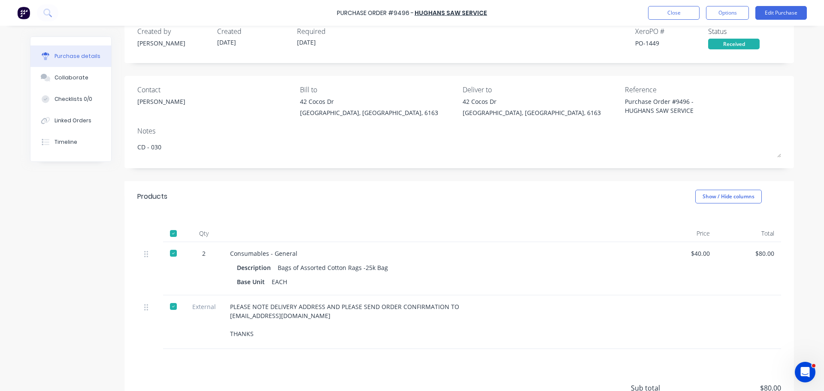
scroll to position [0, 0]
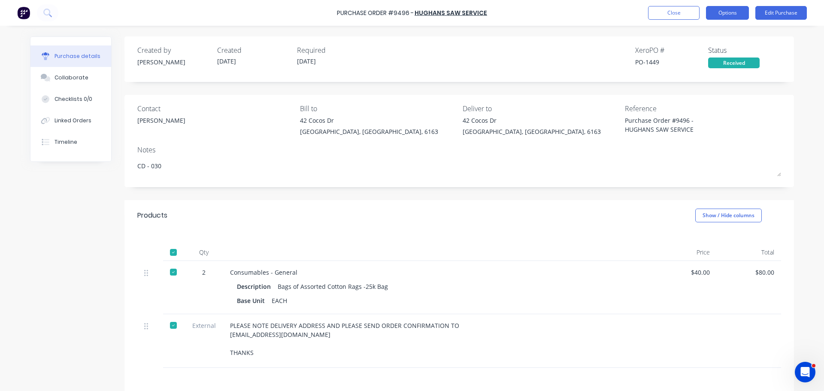
click at [732, 14] on button "Options" at bounding box center [727, 13] width 43 height 14
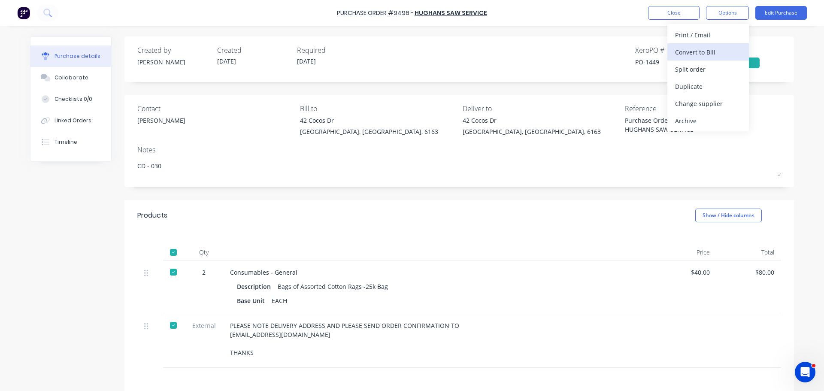
click at [710, 53] on div "Convert to Bill" at bounding box center [708, 52] width 66 height 12
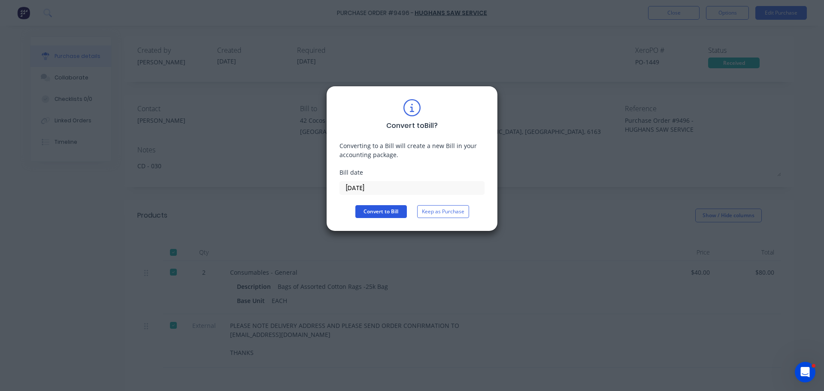
click at [394, 211] on button "Convert to Bill" at bounding box center [380, 211] width 51 height 13
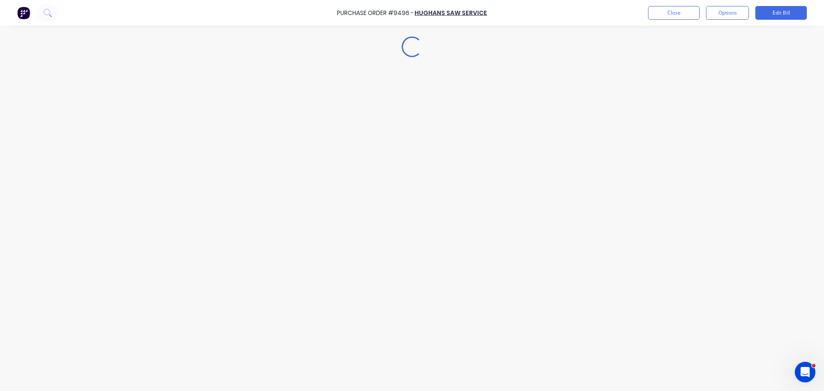
type textarea "x"
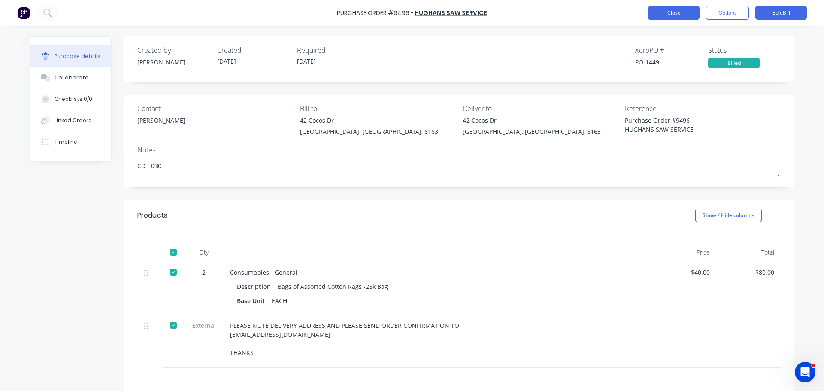
click at [687, 11] on button "Close" at bounding box center [673, 13] width 51 height 14
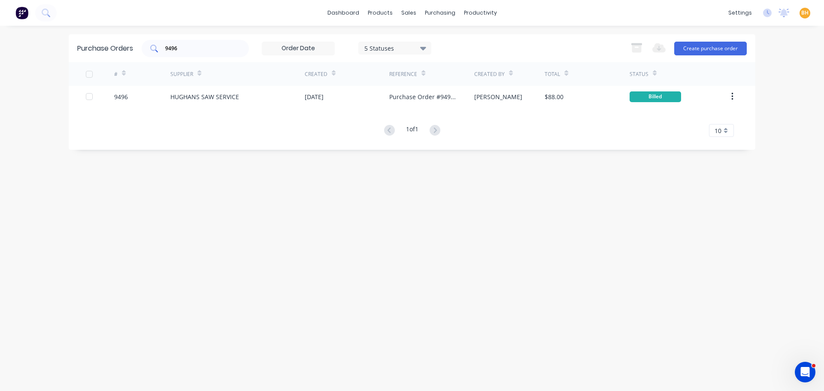
click at [196, 49] on input "9496" at bounding box center [199, 48] width 71 height 9
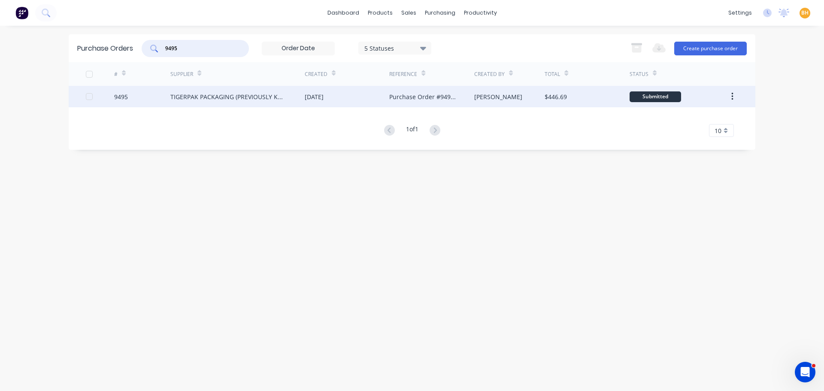
type input "9495"
click at [215, 94] on div "TIGERPAK PACKAGING (PREVIOUSLY KNOWN AS POWERPAK)" at bounding box center [228, 96] width 117 height 9
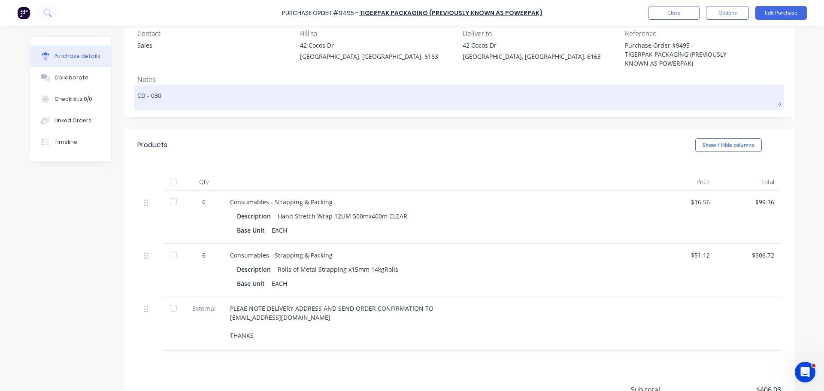
scroll to position [86, 0]
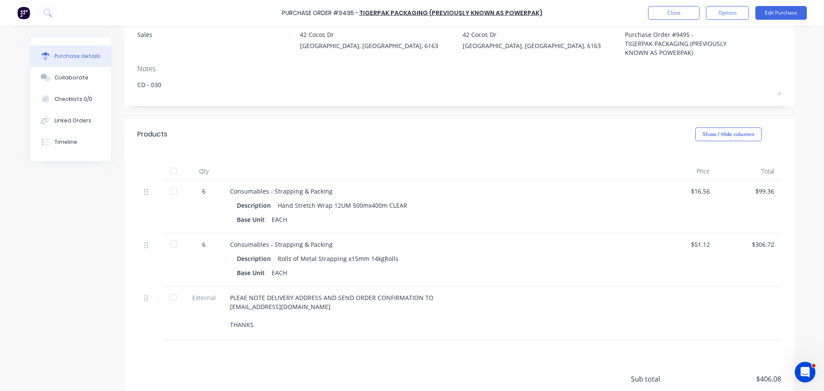
click at [169, 170] on div at bounding box center [173, 171] width 17 height 17
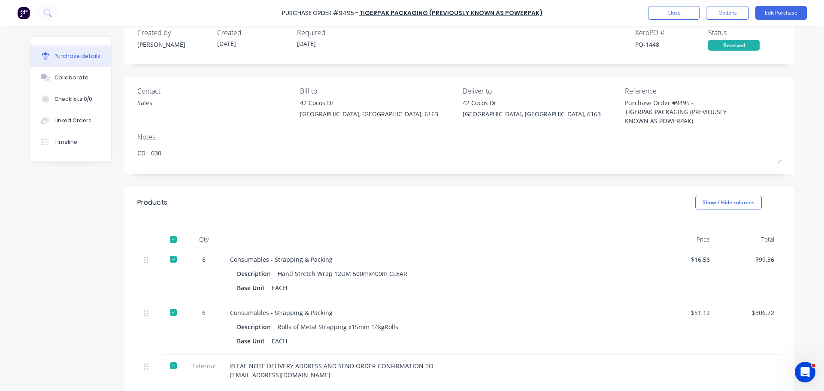
scroll to position [0, 0]
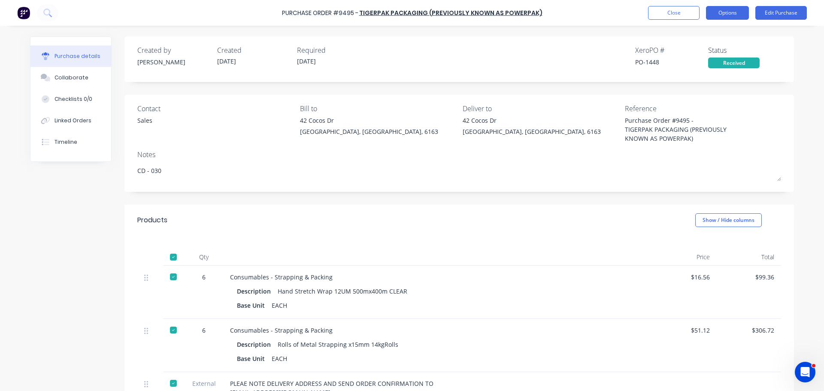
click at [727, 12] on button "Options" at bounding box center [727, 13] width 43 height 14
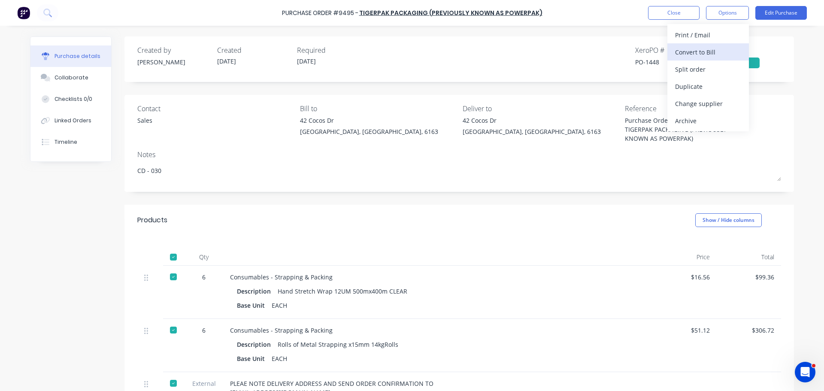
click at [703, 56] on div "Convert to Bill" at bounding box center [708, 52] width 66 height 12
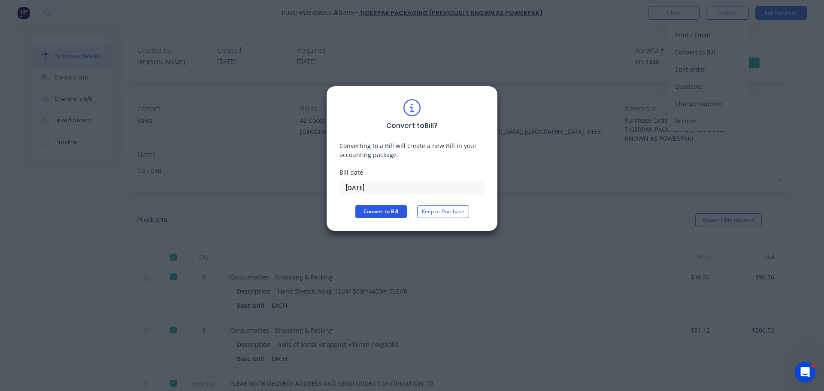
click at [393, 213] on button "Convert to Bill" at bounding box center [380, 211] width 51 height 13
type textarea "x"
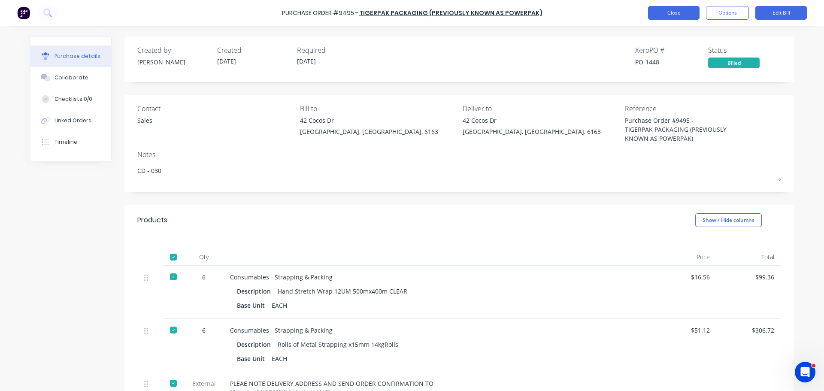
click at [669, 10] on button "Close" at bounding box center [673, 13] width 51 height 14
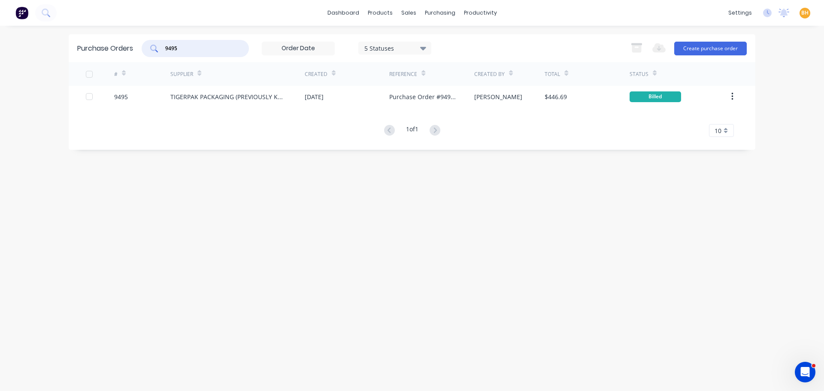
click at [192, 51] on input "9495" at bounding box center [199, 48] width 71 height 9
type input "9"
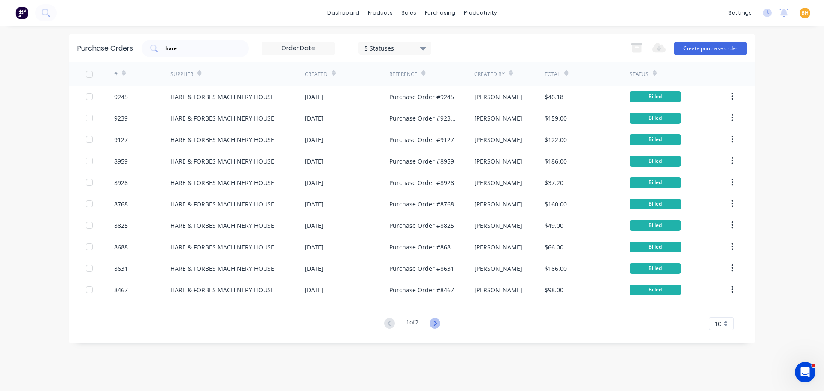
click at [440, 322] on icon at bounding box center [434, 323] width 11 height 11
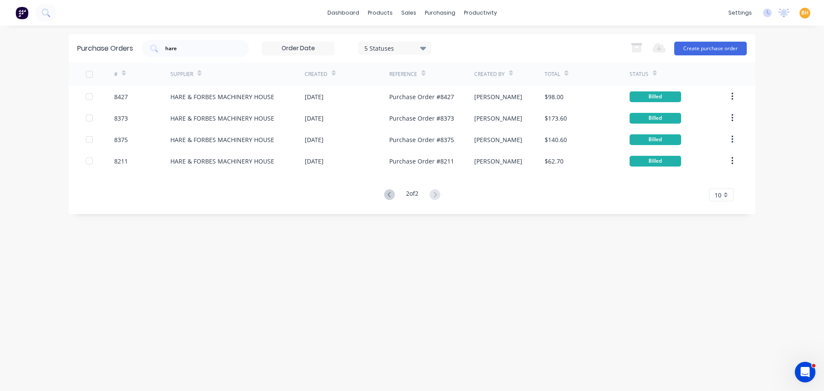
click at [387, 193] on icon at bounding box center [389, 194] width 11 height 11
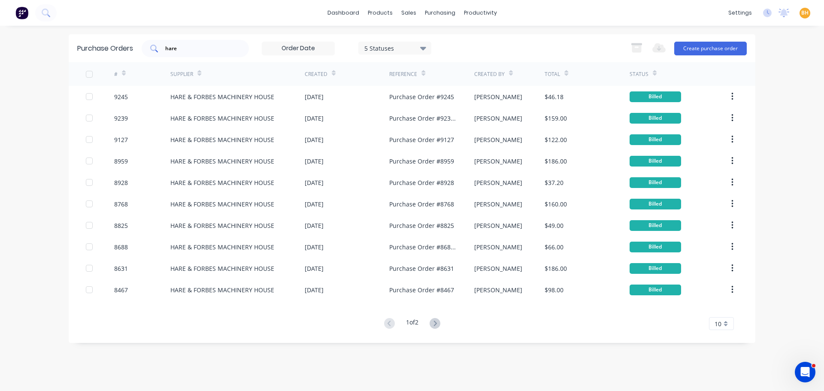
click at [201, 48] on input "hare" at bounding box center [199, 48] width 71 height 9
type input "h"
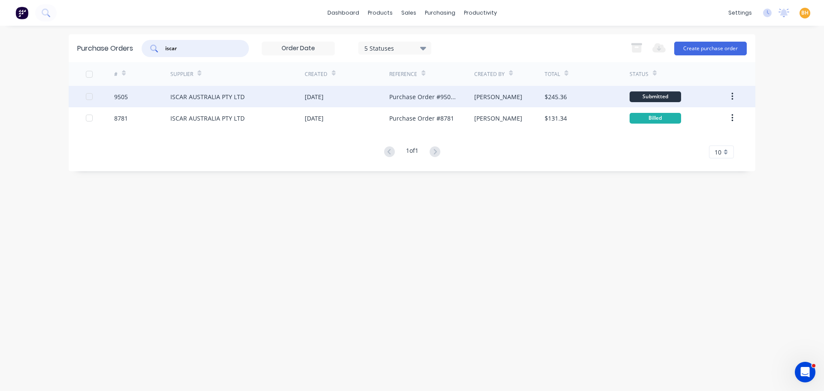
type input "iscar"
click at [197, 97] on div "ISCAR AUSTRALIA PTY LTD" at bounding box center [207, 96] width 74 height 9
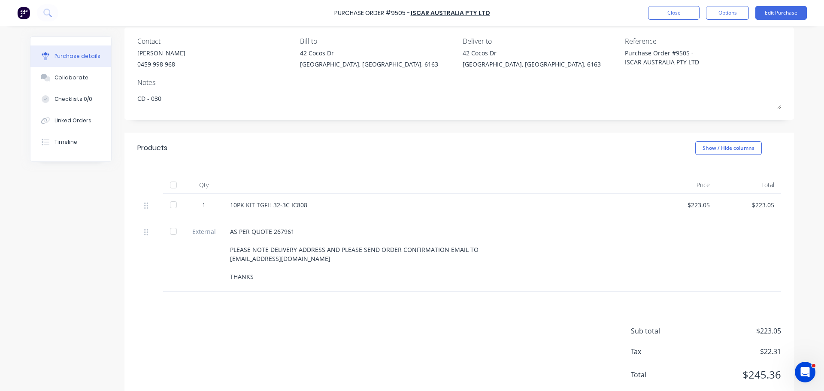
scroll to position [86, 0]
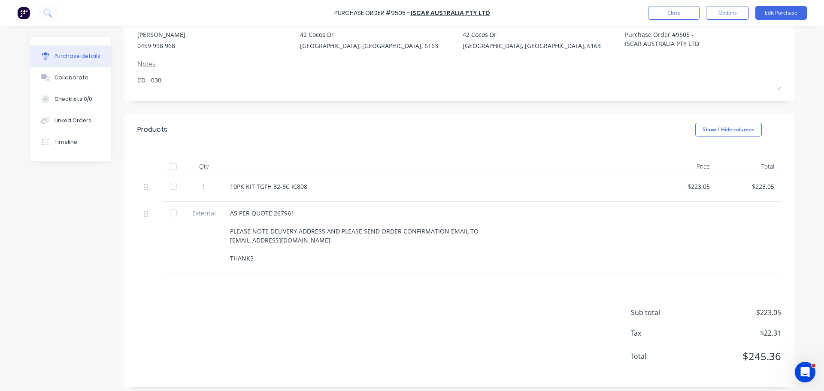
click at [174, 168] on div at bounding box center [173, 166] width 17 height 17
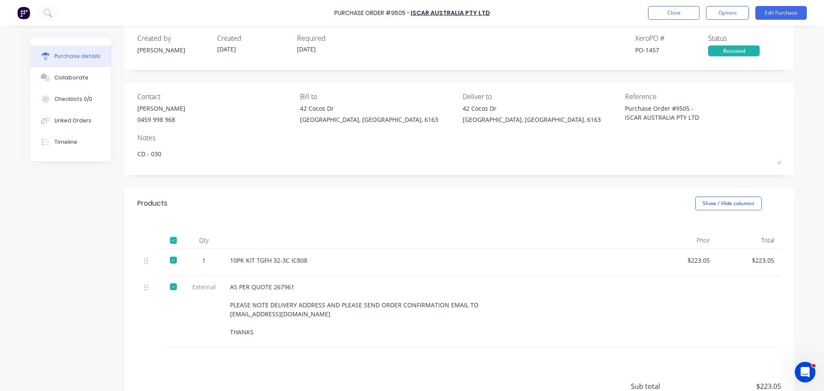
scroll to position [0, 0]
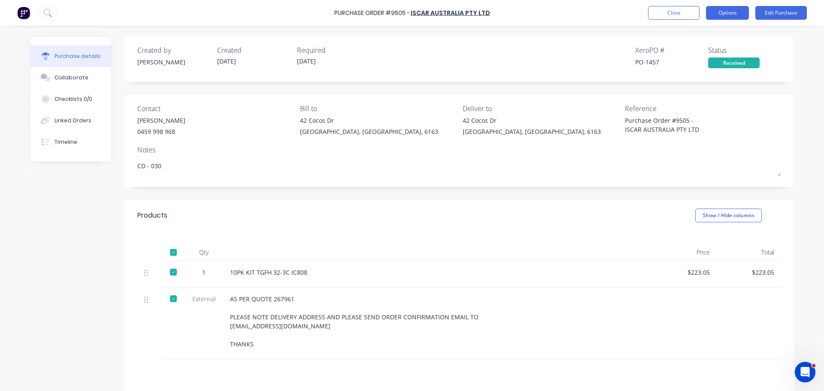
click at [726, 9] on button "Options" at bounding box center [727, 13] width 43 height 14
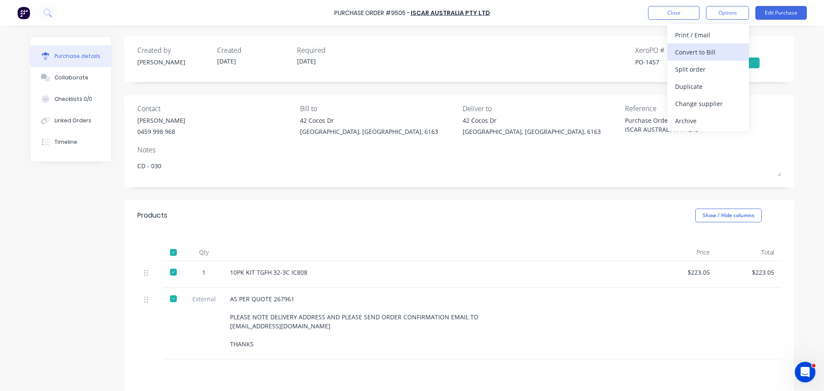
click at [693, 56] on div "Convert to Bill" at bounding box center [708, 52] width 66 height 12
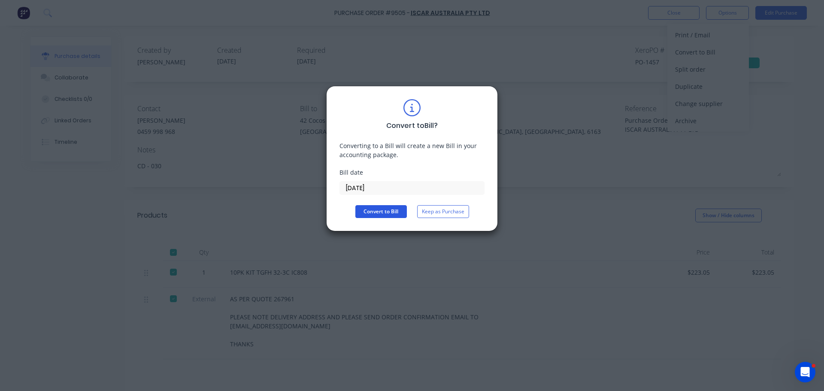
click at [390, 210] on button "Convert to Bill" at bounding box center [380, 211] width 51 height 13
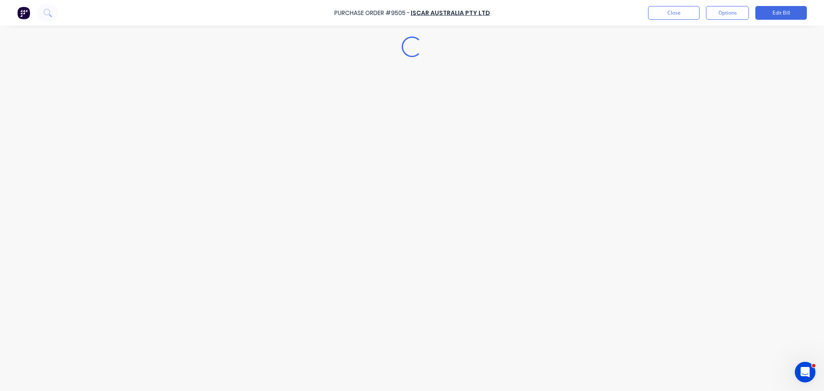
type textarea "x"
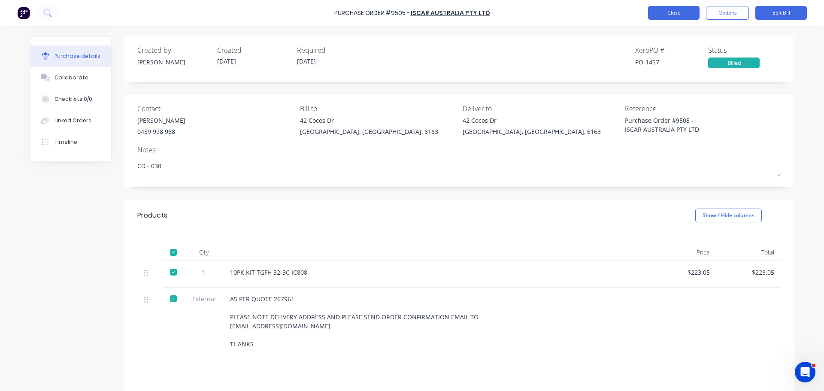
click at [677, 10] on button "Close" at bounding box center [673, 13] width 51 height 14
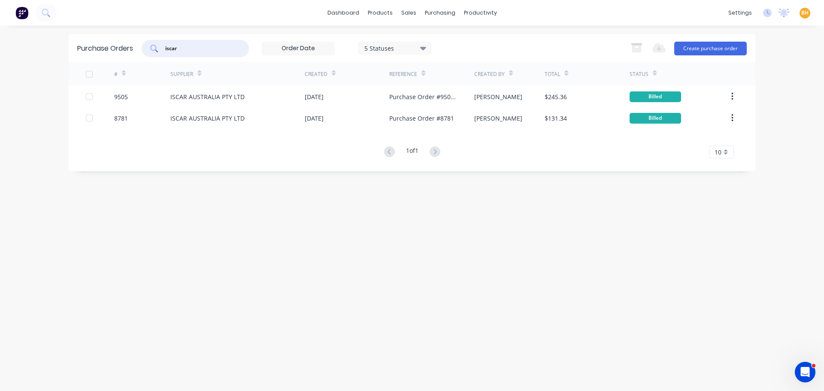
click at [185, 48] on input "iscar" at bounding box center [199, 48] width 71 height 9
type input "i"
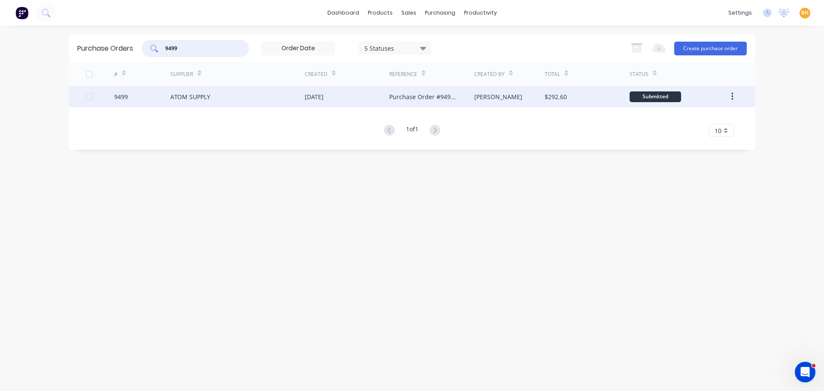
type input "9499"
click at [205, 97] on div "ATOM SUPPLY" at bounding box center [190, 96] width 40 height 9
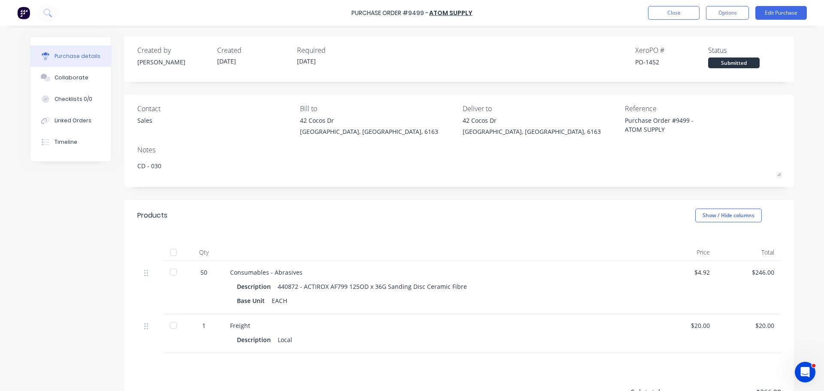
click at [167, 252] on div at bounding box center [173, 252] width 17 height 17
click at [726, 9] on button "Options" at bounding box center [727, 13] width 43 height 14
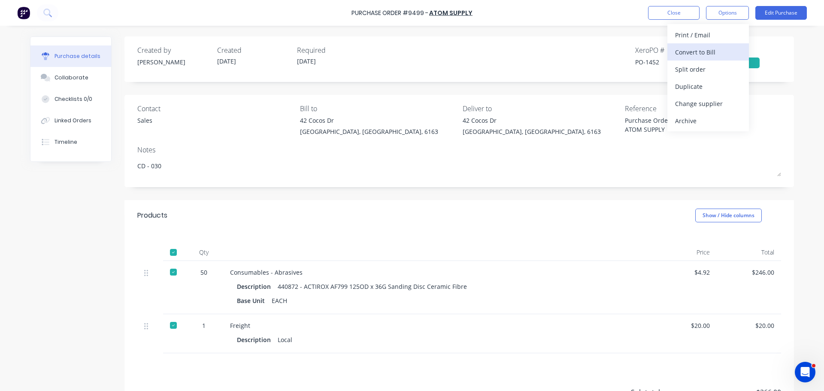
click at [703, 51] on div "Convert to Bill" at bounding box center [708, 52] width 66 height 12
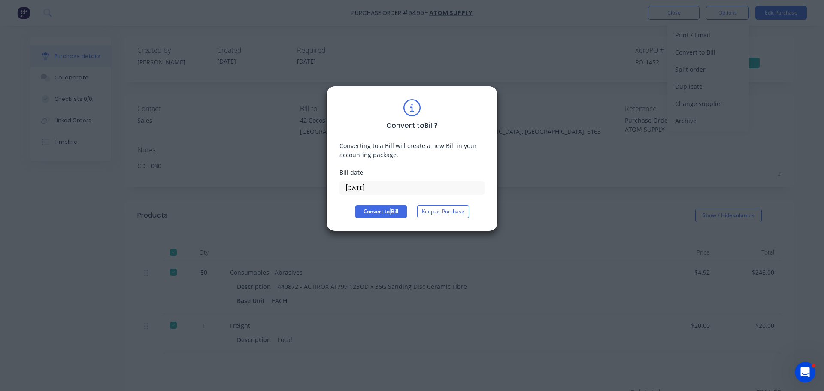
click at [390, 204] on div "Convert to Bill ? Converting to a Bill will create a new Bill in your accountin…" at bounding box center [411, 158] width 145 height 119
click at [389, 212] on button "Convert to Bill" at bounding box center [380, 211] width 51 height 13
type textarea "x"
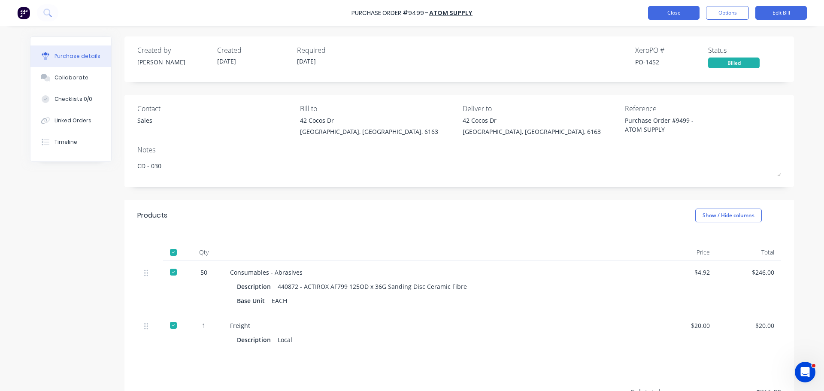
click at [674, 8] on button "Close" at bounding box center [673, 13] width 51 height 14
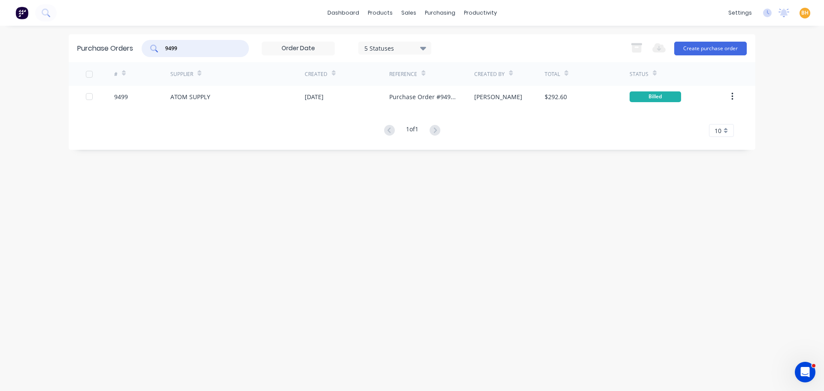
click at [205, 51] on input "9499" at bounding box center [199, 48] width 71 height 9
type input "9"
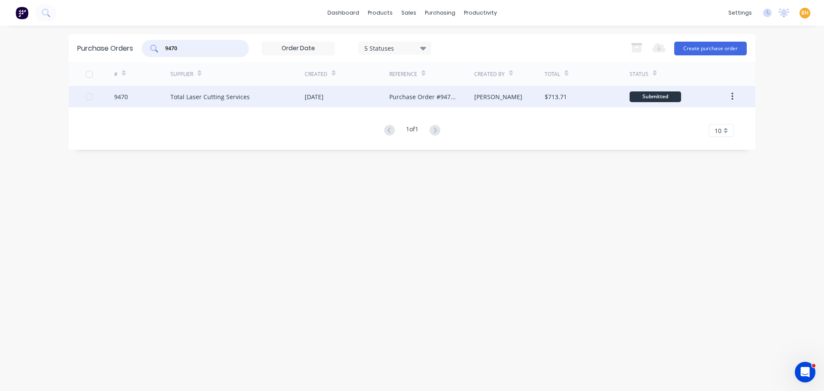
type input "9470"
click at [196, 100] on div "Total Laser Cutting Services" at bounding box center [209, 96] width 79 height 9
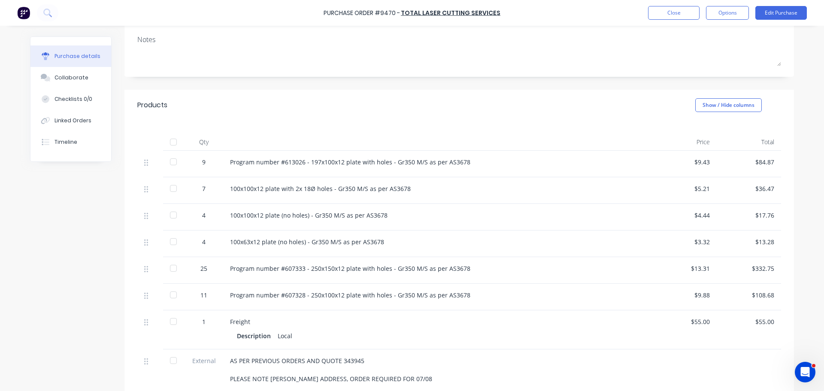
scroll to position [168, 0]
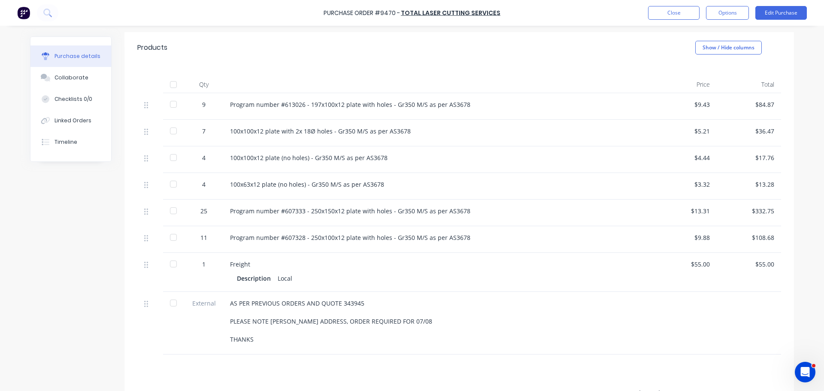
click at [172, 209] on div at bounding box center [173, 210] width 17 height 17
click at [172, 241] on div at bounding box center [173, 237] width 17 height 17
click at [170, 106] on div at bounding box center [173, 104] width 17 height 17
click at [170, 182] on div at bounding box center [173, 183] width 17 height 17
click at [171, 158] on div at bounding box center [173, 157] width 17 height 17
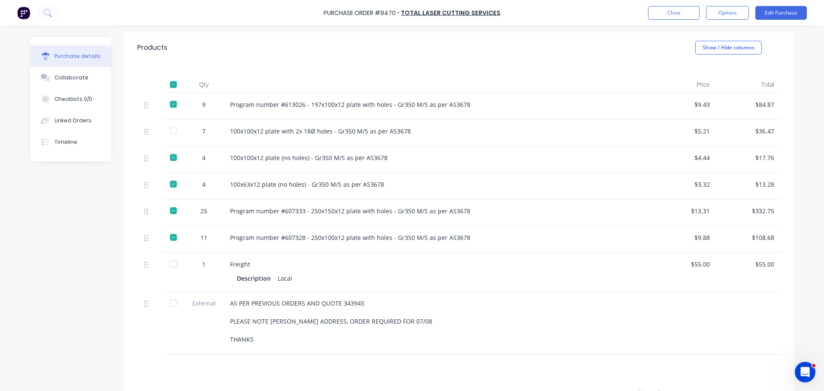
click at [171, 131] on div at bounding box center [173, 130] width 17 height 17
click at [168, 263] on div at bounding box center [173, 263] width 17 height 17
drag, startPoint x: 172, startPoint y: 306, endPoint x: 177, endPoint y: 308, distance: 5.4
click at [172, 305] on div at bounding box center [173, 302] width 17 height 17
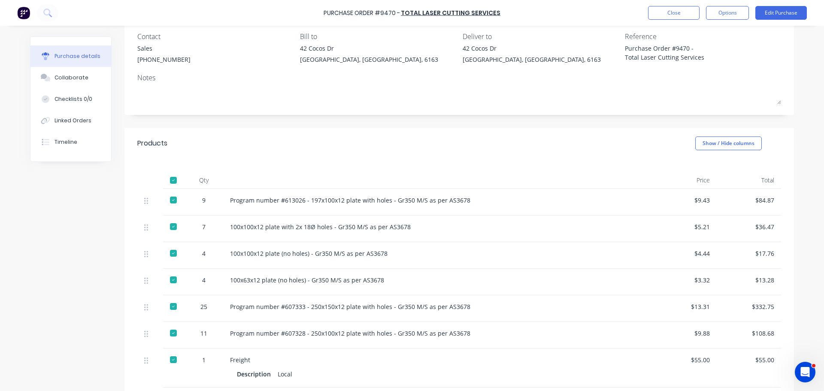
scroll to position [0, 0]
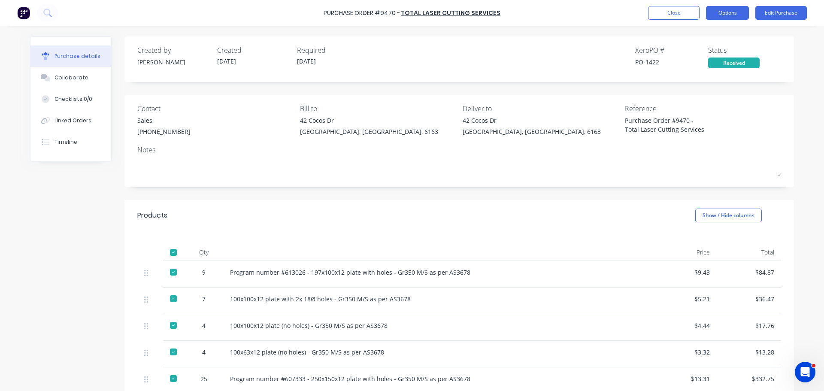
click at [739, 13] on button "Options" at bounding box center [727, 13] width 43 height 14
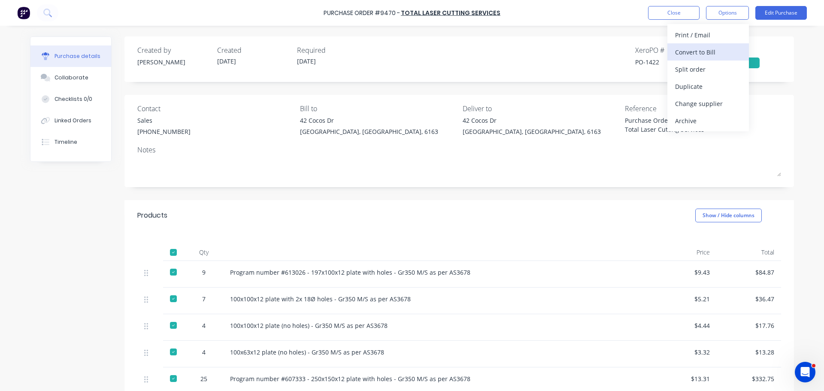
click at [704, 56] on div "Convert to Bill" at bounding box center [708, 52] width 66 height 12
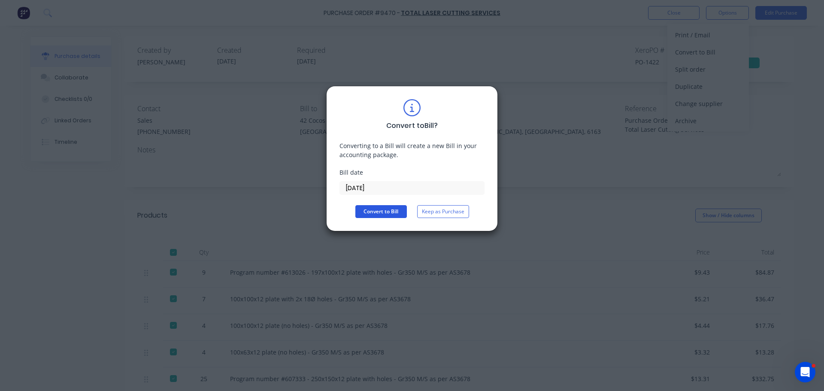
click at [385, 214] on button "Convert to Bill" at bounding box center [380, 211] width 51 height 13
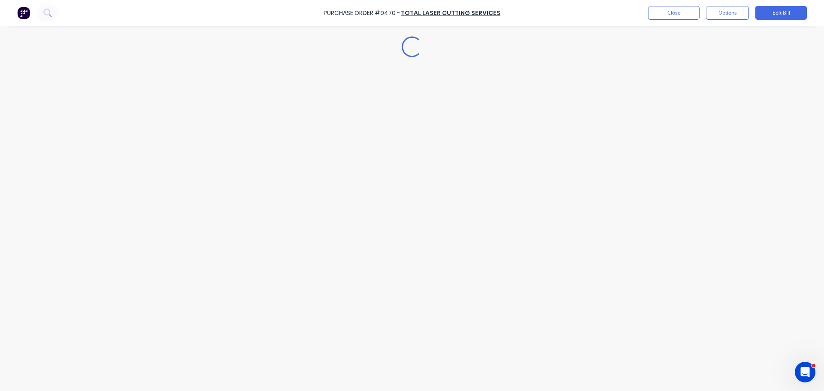
type textarea "x"
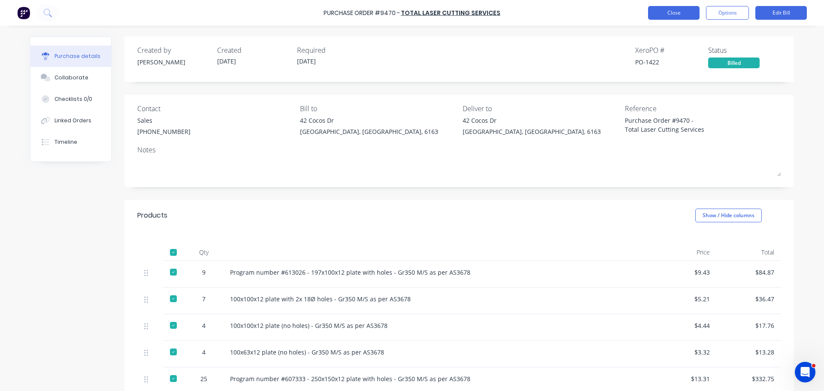
click at [665, 12] on button "Close" at bounding box center [673, 13] width 51 height 14
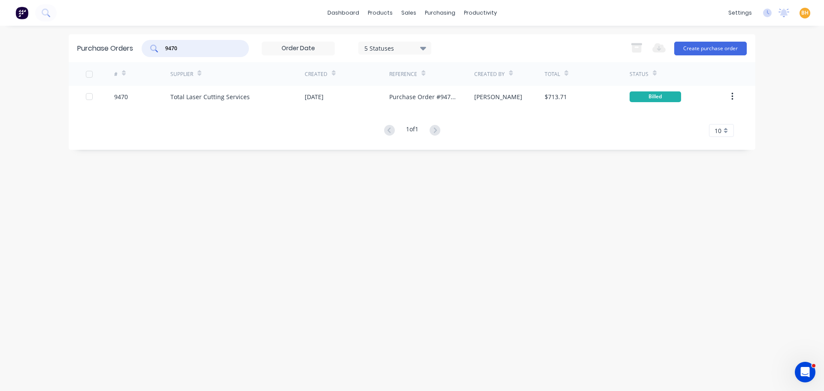
click at [206, 47] on input "9470" at bounding box center [199, 48] width 71 height 9
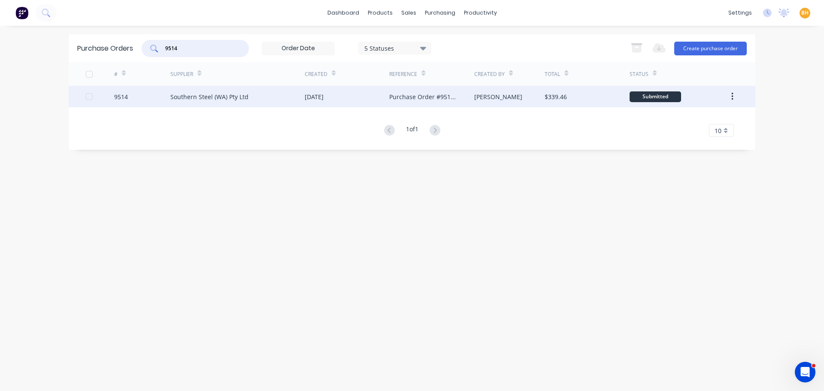
type input "9514"
click at [227, 92] on div "Southern Steel (WA) Pty Ltd" at bounding box center [237, 96] width 134 height 21
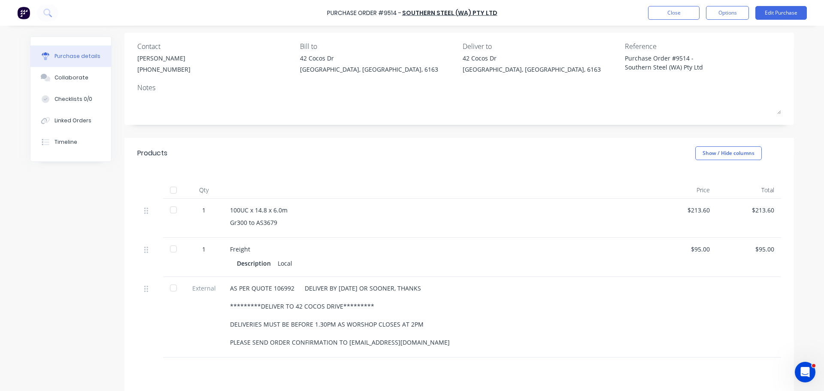
scroll to position [86, 0]
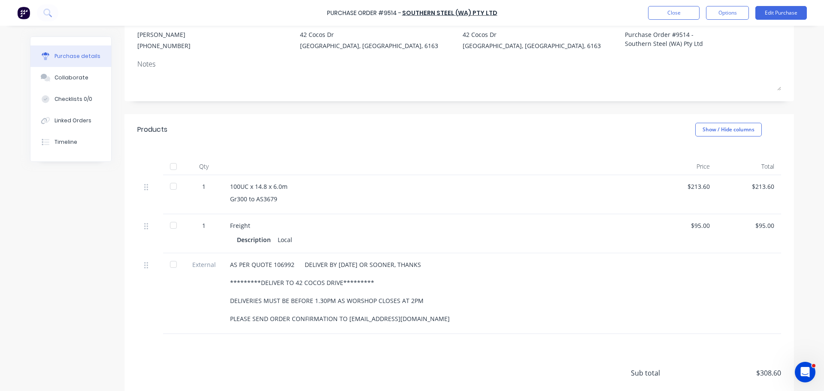
click at [168, 166] on div at bounding box center [173, 166] width 17 height 17
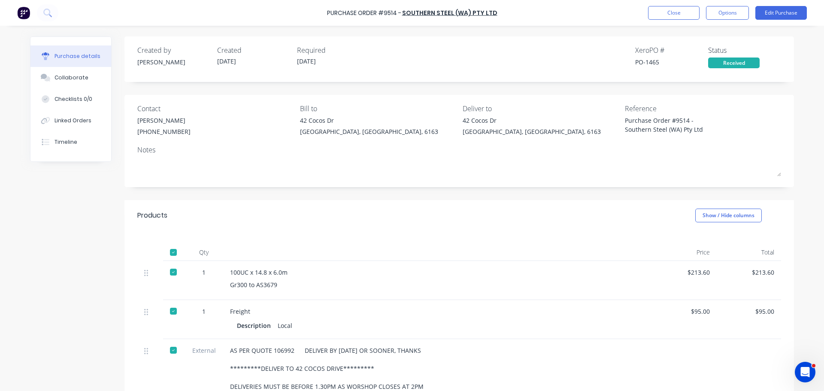
scroll to position [0, 0]
click at [732, 15] on button "Options" at bounding box center [727, 13] width 43 height 14
click at [695, 48] on div "Convert to Bill" at bounding box center [708, 52] width 66 height 12
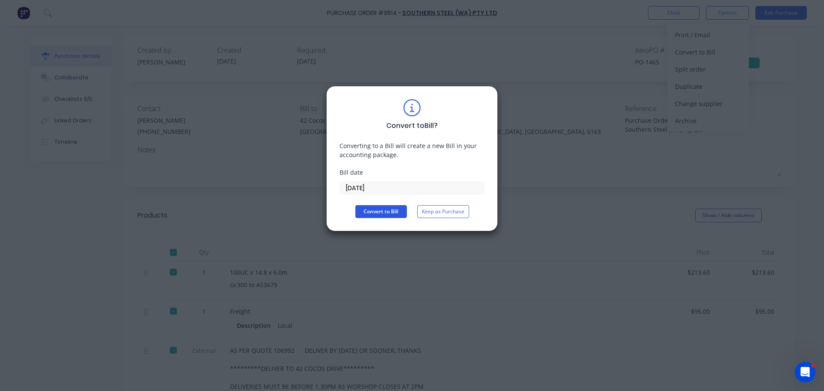
click at [375, 210] on button "Convert to Bill" at bounding box center [380, 211] width 51 height 13
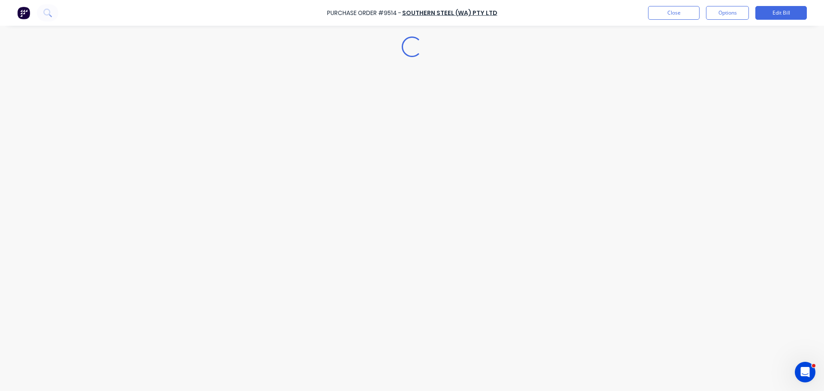
type textarea "x"
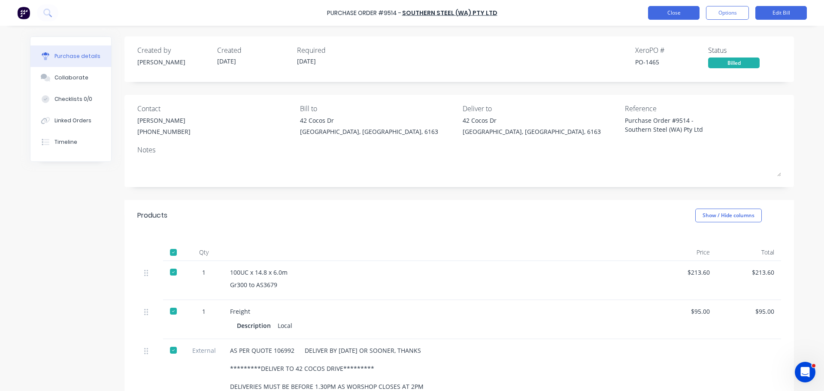
click at [667, 12] on button "Close" at bounding box center [673, 13] width 51 height 14
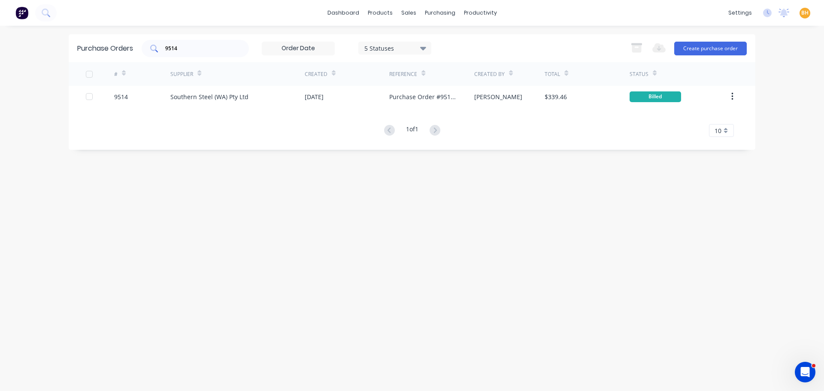
click at [186, 51] on input "9514" at bounding box center [199, 48] width 71 height 9
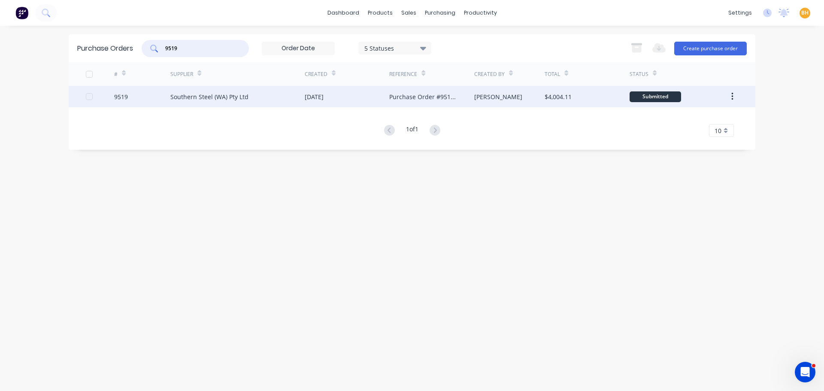
type input "9519"
click at [297, 96] on div "Southern Steel (WA) Pty Ltd" at bounding box center [237, 96] width 134 height 21
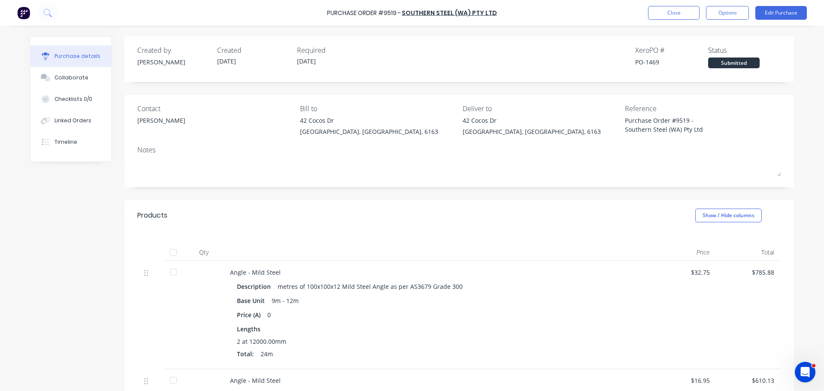
scroll to position [172, 0]
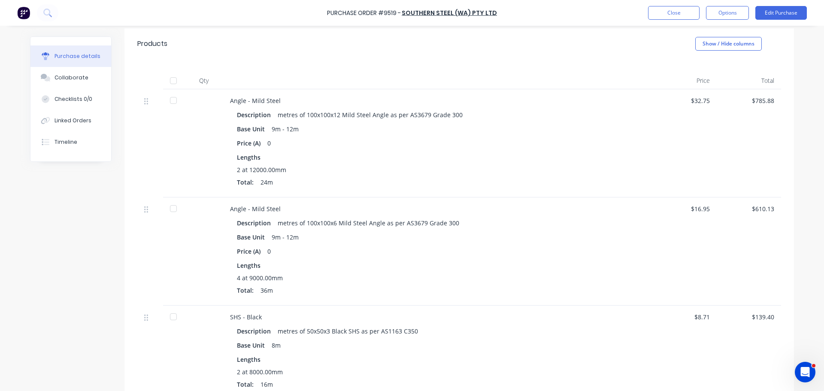
click at [169, 102] on div at bounding box center [173, 100] width 17 height 17
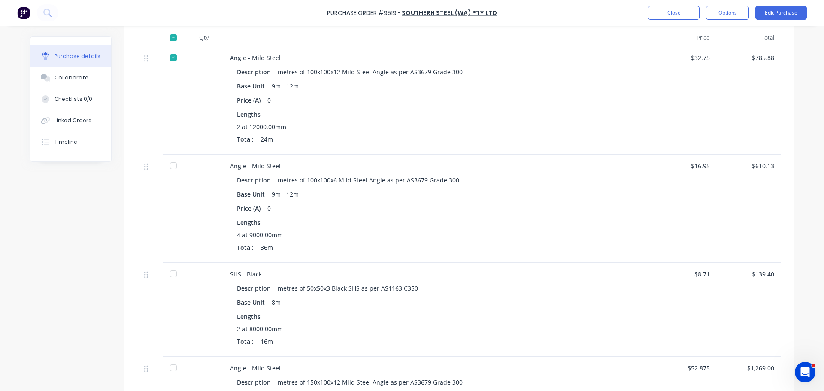
scroll to position [300, 0]
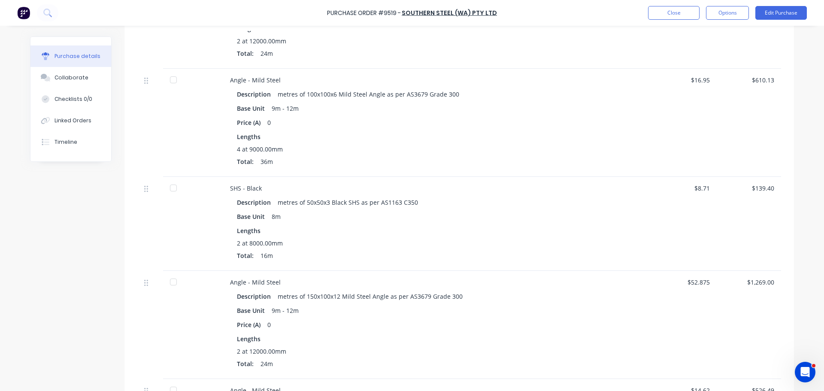
click at [171, 82] on div at bounding box center [173, 79] width 17 height 17
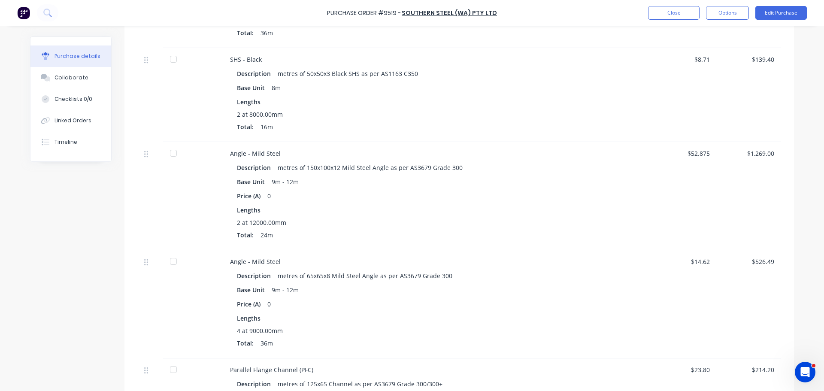
click at [169, 61] on div at bounding box center [173, 59] width 17 height 17
click at [174, 153] on div at bounding box center [173, 153] width 17 height 17
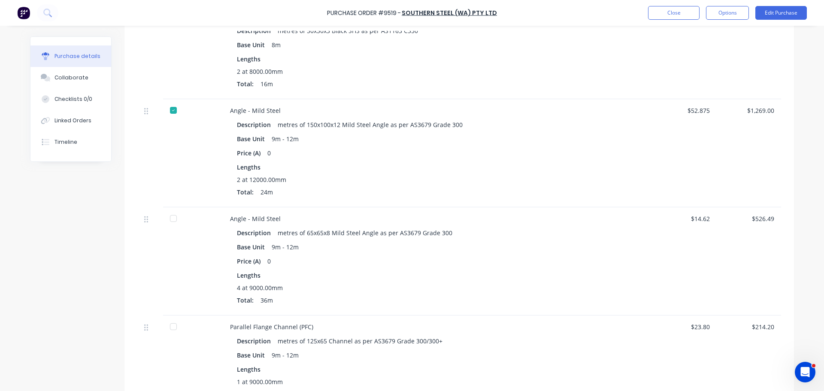
scroll to position [558, 0]
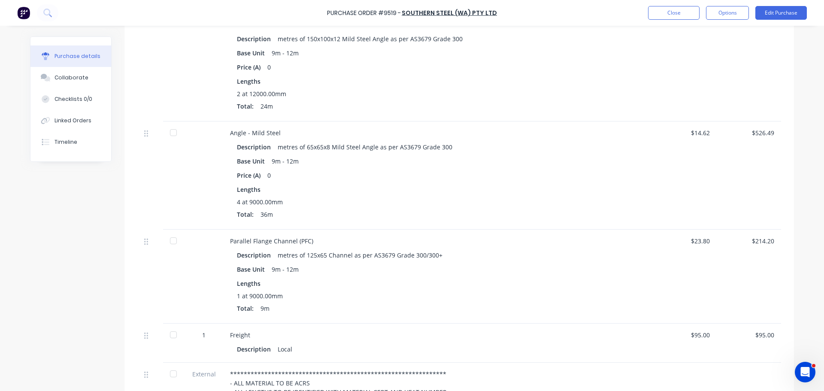
click at [169, 133] on div at bounding box center [173, 132] width 17 height 17
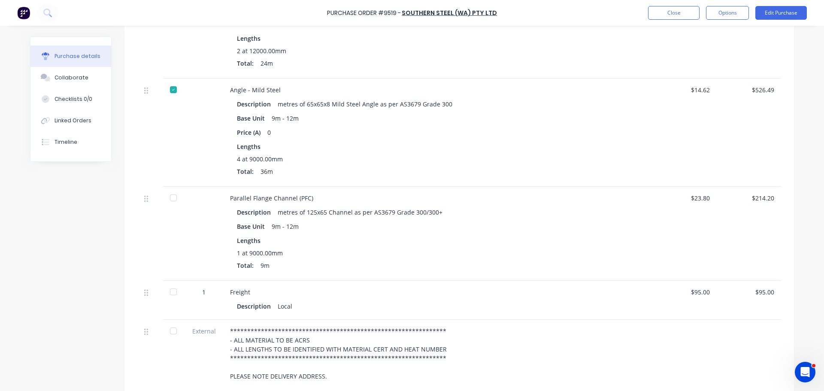
click at [168, 196] on div at bounding box center [173, 197] width 17 height 17
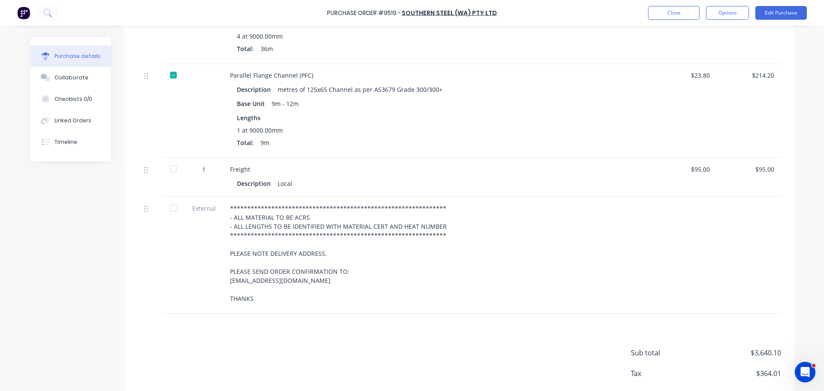
scroll to position [768, 0]
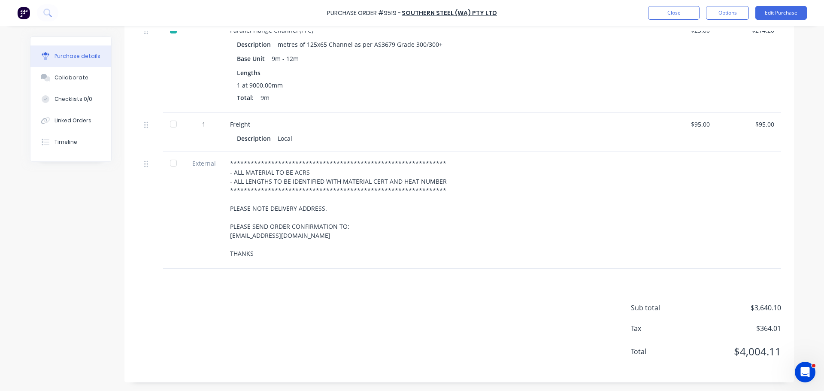
click at [172, 124] on div at bounding box center [173, 123] width 17 height 17
click at [170, 165] on div at bounding box center [173, 162] width 17 height 17
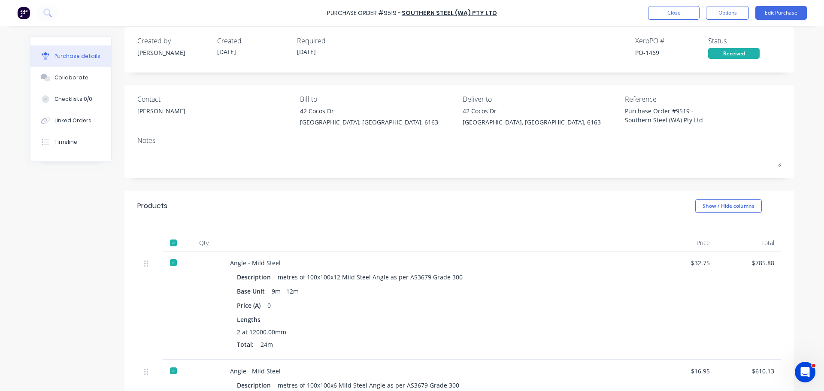
scroll to position [0, 0]
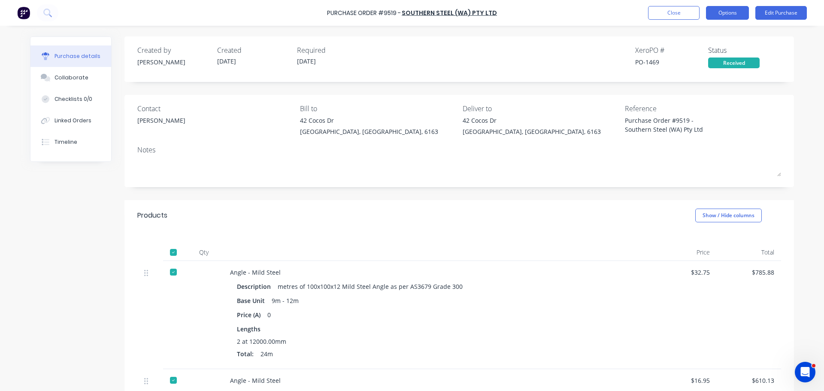
click at [732, 10] on button "Options" at bounding box center [727, 13] width 43 height 14
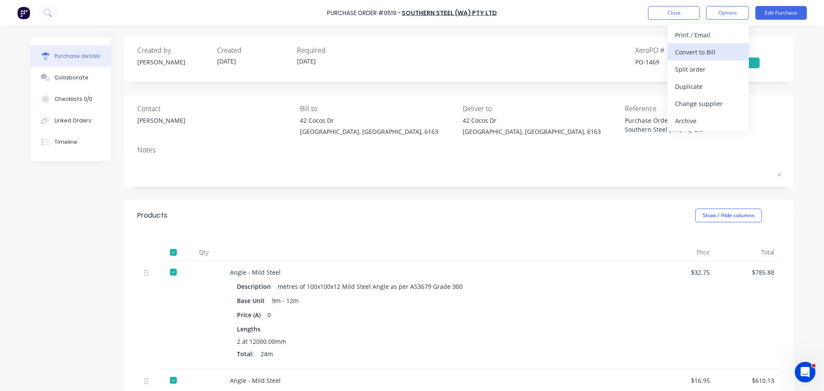
click at [705, 45] on button "Convert to Bill" at bounding box center [708, 51] width 82 height 17
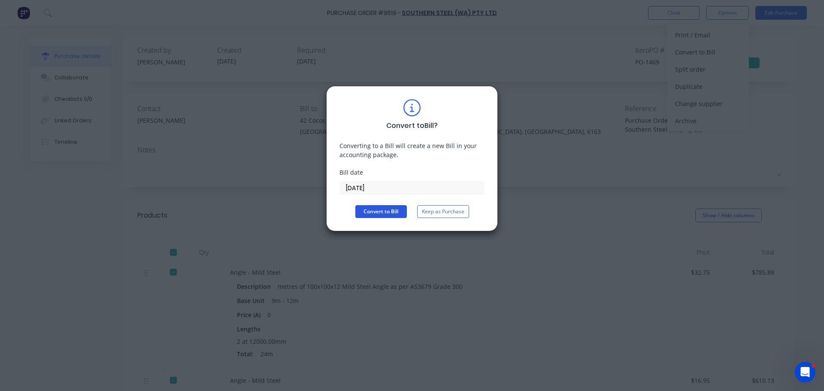
click at [377, 209] on button "Convert to Bill" at bounding box center [380, 211] width 51 height 13
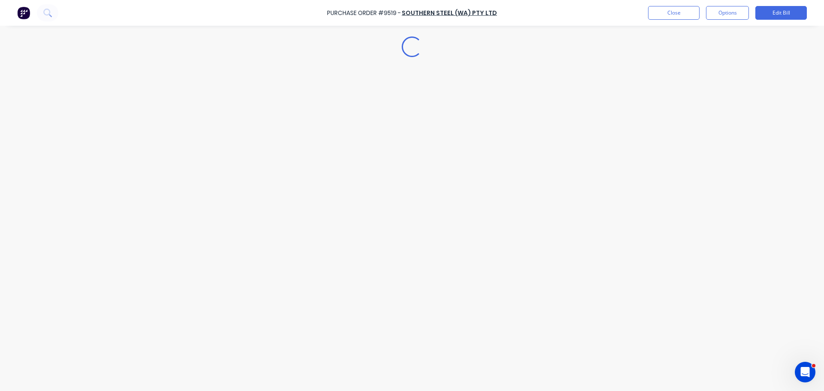
type textarea "x"
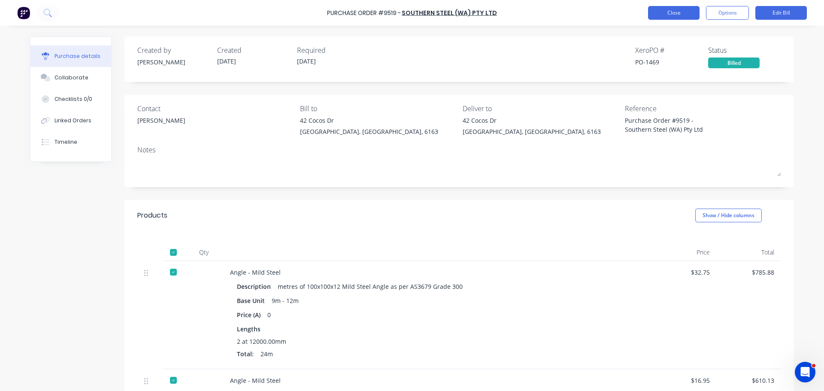
click at [677, 15] on button "Close" at bounding box center [673, 13] width 51 height 14
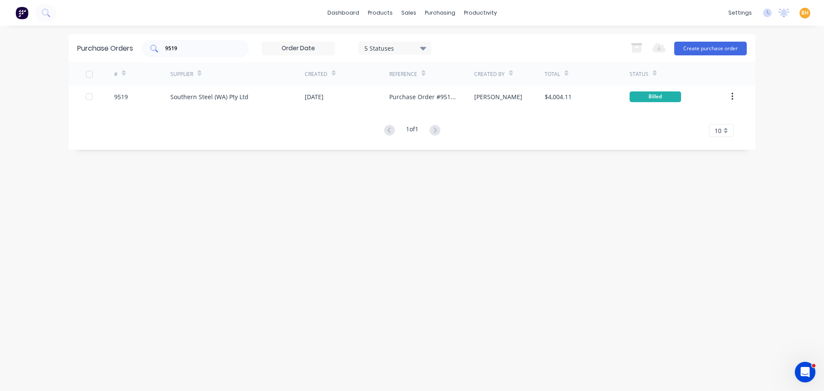
click at [207, 50] on input "9519" at bounding box center [199, 48] width 71 height 9
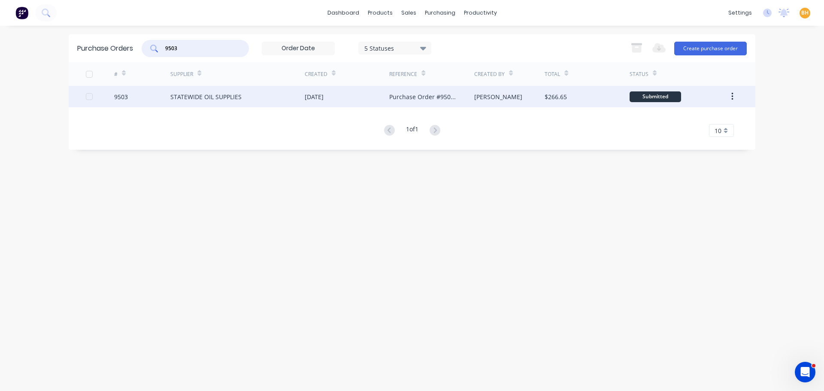
type input "9503"
click at [218, 105] on div "STATEWIDE OIL SUPPLIES" at bounding box center [237, 96] width 134 height 21
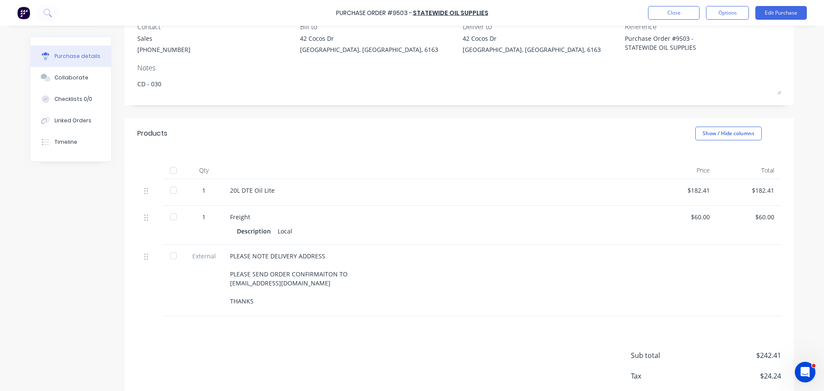
scroll to position [86, 0]
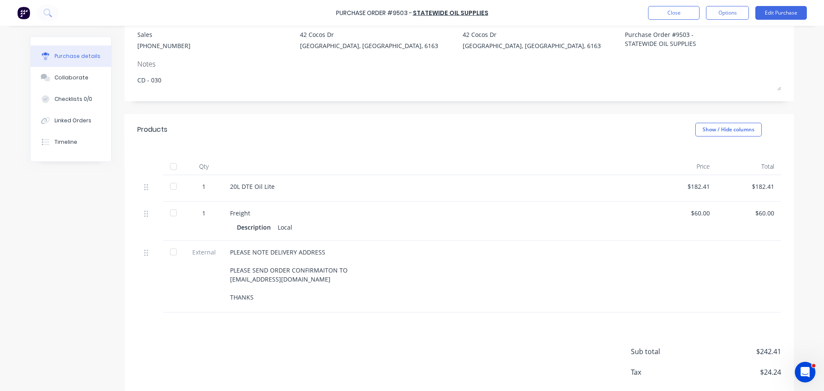
click at [171, 165] on div at bounding box center [173, 166] width 17 height 17
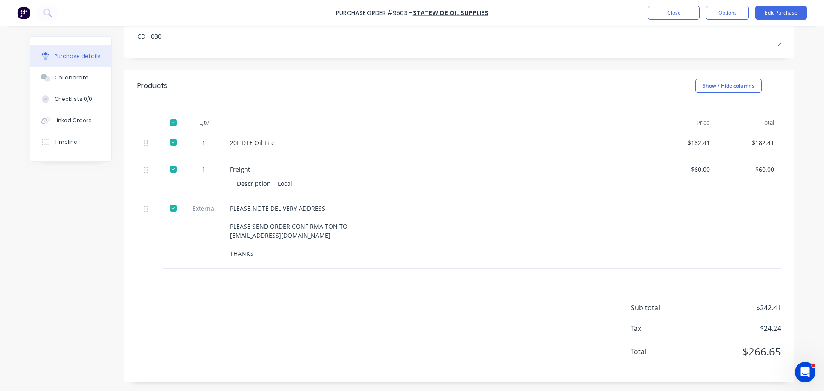
scroll to position [0, 0]
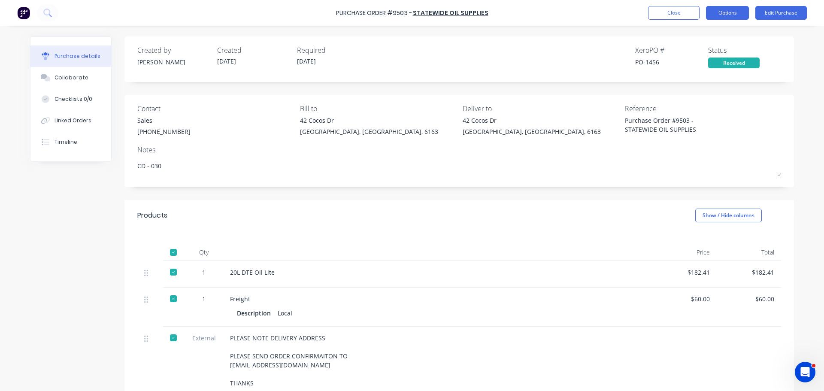
click at [717, 18] on button "Options" at bounding box center [727, 13] width 43 height 14
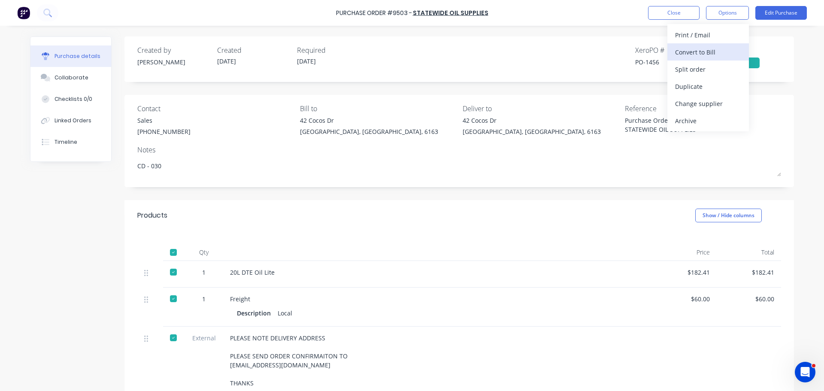
click at [682, 53] on div "Convert to Bill" at bounding box center [708, 52] width 66 height 12
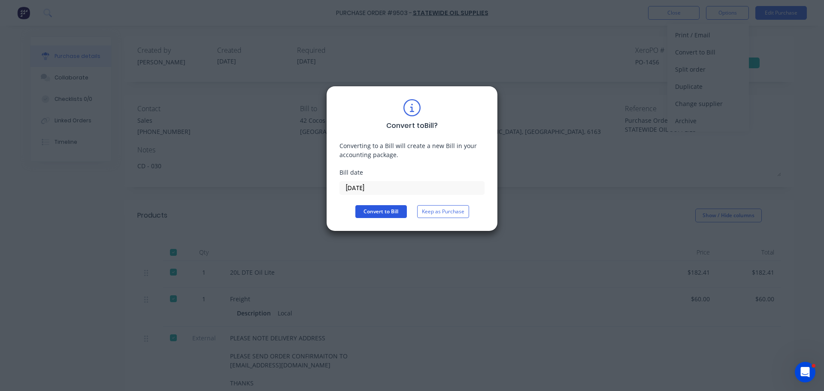
click at [375, 213] on button "Convert to Bill" at bounding box center [380, 211] width 51 height 13
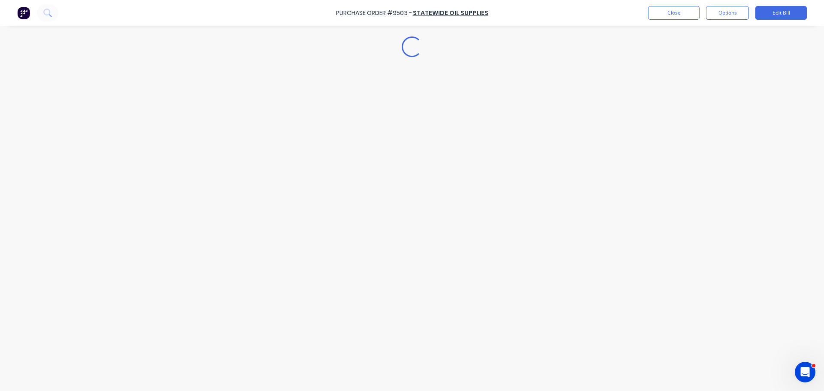
type textarea "x"
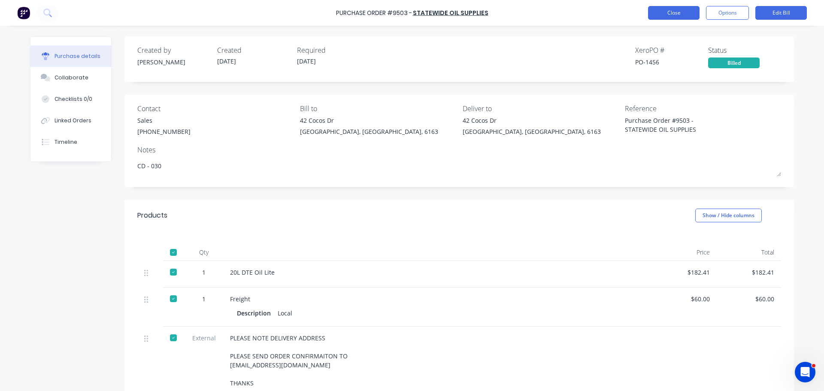
click at [674, 11] on button "Close" at bounding box center [673, 13] width 51 height 14
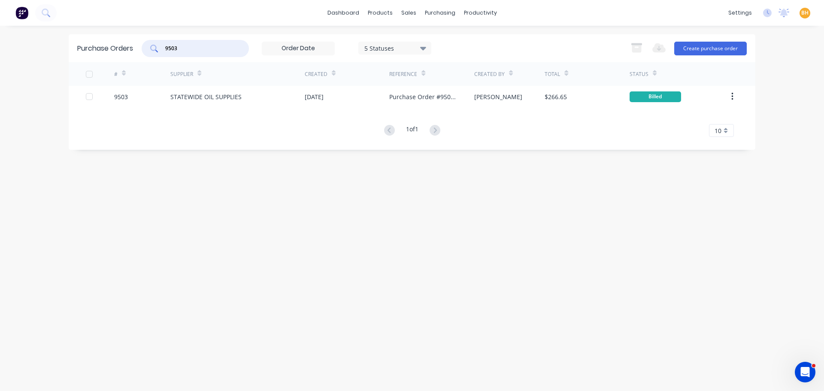
click at [197, 45] on input "9503" at bounding box center [199, 48] width 71 height 9
type input "9"
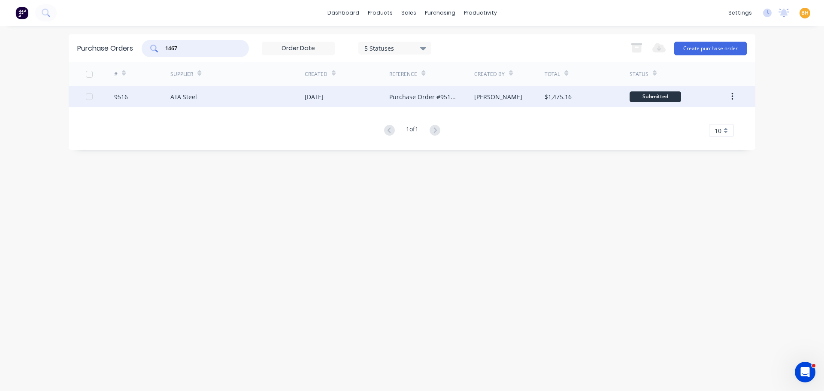
type input "1467"
click at [187, 97] on div "ATA Steel" at bounding box center [183, 96] width 27 height 9
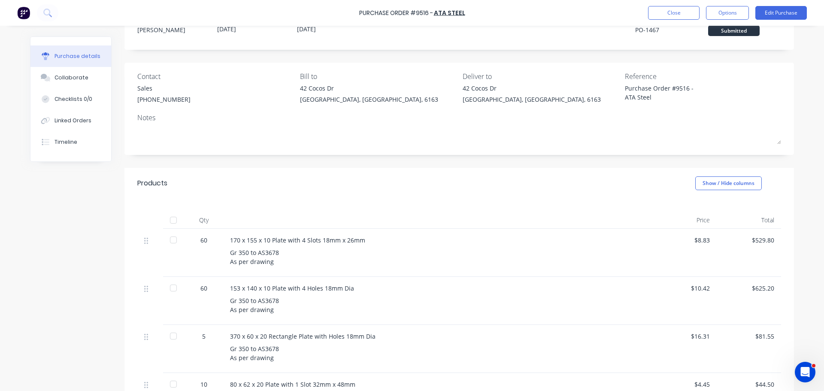
scroll to position [43, 0]
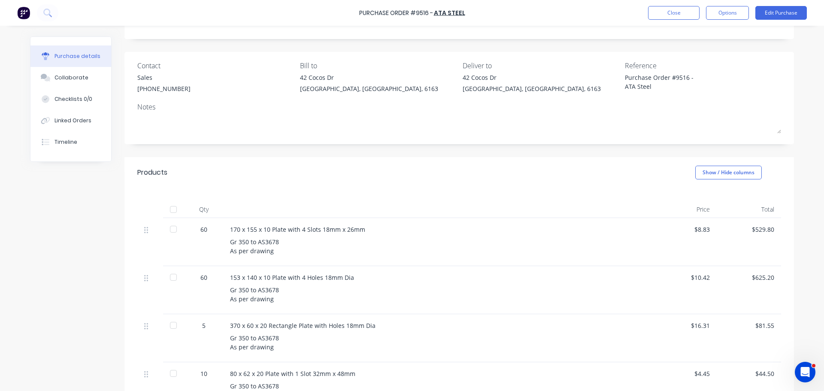
click at [169, 227] on div at bounding box center [173, 229] width 17 height 17
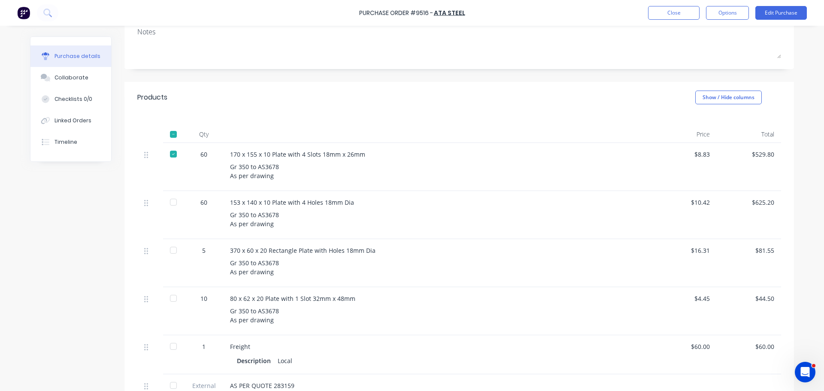
scroll to position [129, 0]
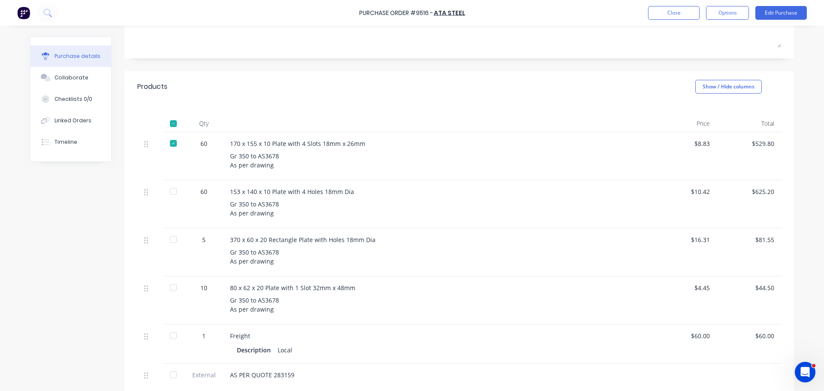
drag, startPoint x: 166, startPoint y: 190, endPoint x: 173, endPoint y: 197, distance: 9.8
click at [166, 190] on div at bounding box center [173, 191] width 17 height 17
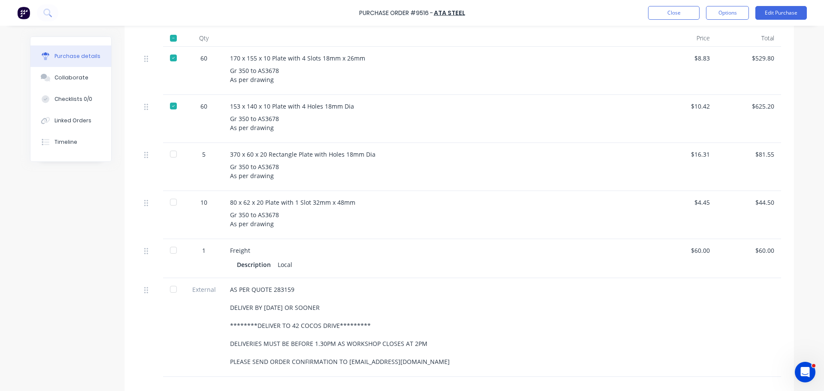
scroll to position [215, 0]
click at [175, 155] on div at bounding box center [173, 153] width 17 height 17
click at [172, 200] on div at bounding box center [173, 201] width 17 height 17
drag, startPoint x: 169, startPoint y: 246, endPoint x: 176, endPoint y: 260, distance: 15.0
click at [169, 246] on div at bounding box center [173, 249] width 17 height 17
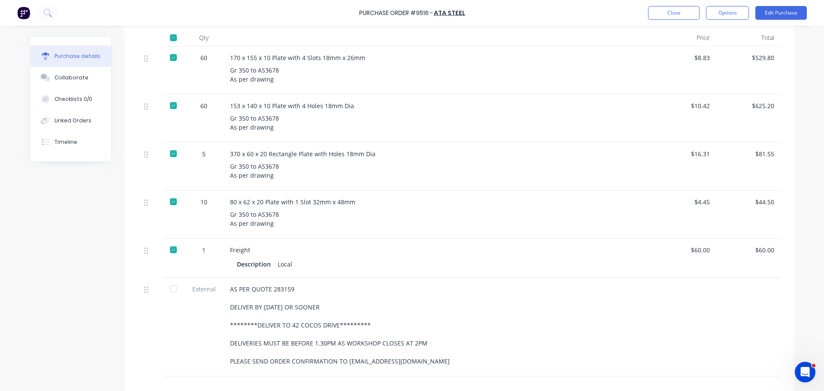
click at [171, 293] on div at bounding box center [173, 288] width 17 height 17
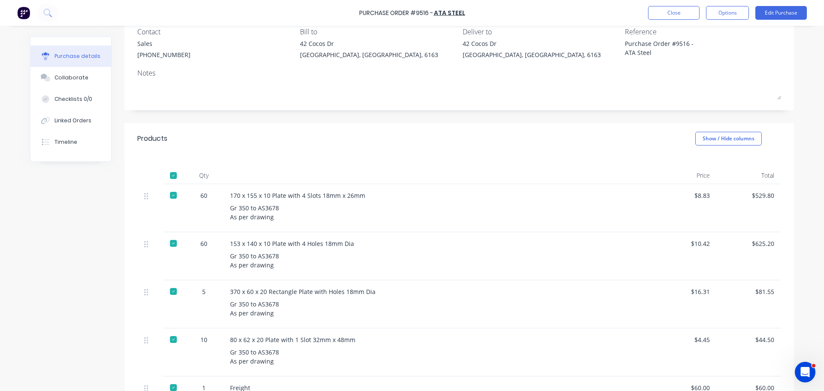
scroll to position [0, 0]
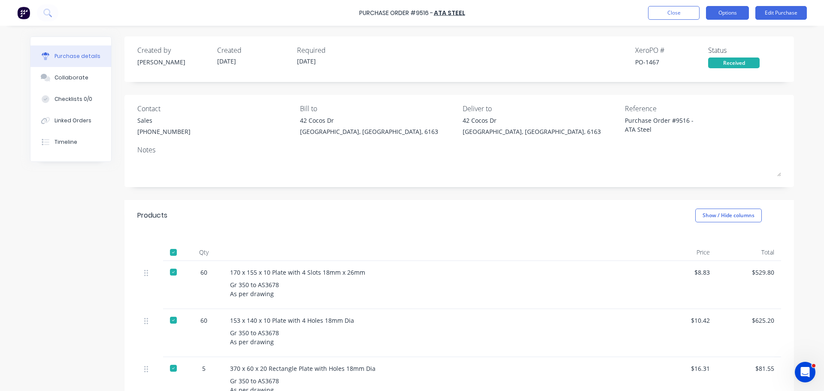
click at [730, 13] on button "Options" at bounding box center [727, 13] width 43 height 14
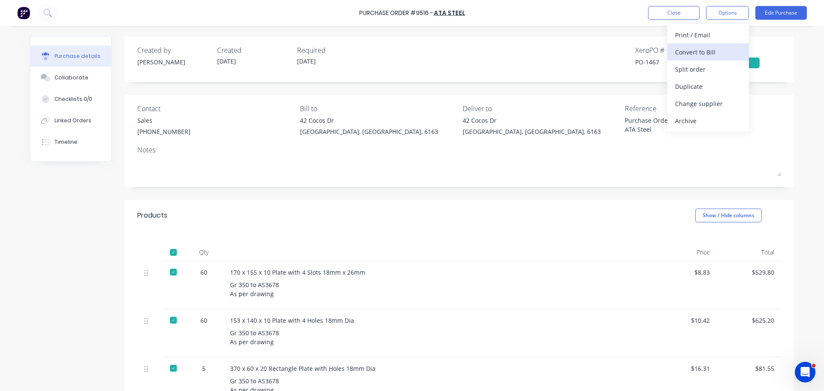
click at [698, 50] on div "Convert to Bill" at bounding box center [708, 52] width 66 height 12
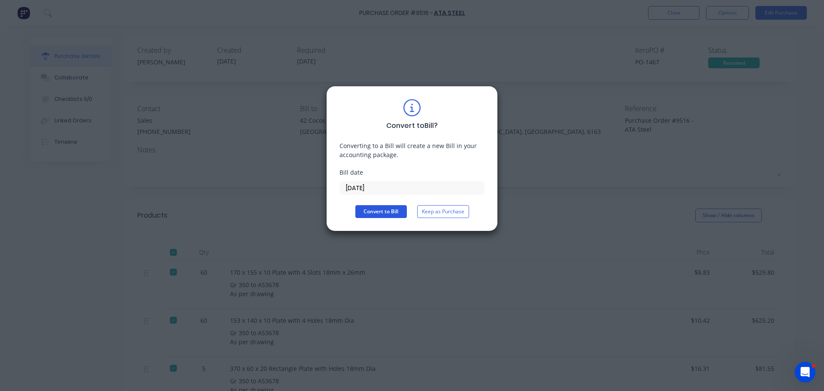
click at [388, 211] on button "Convert to Bill" at bounding box center [380, 211] width 51 height 13
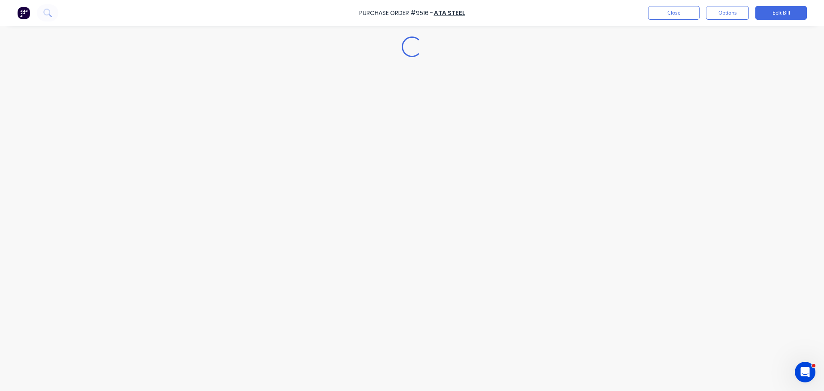
type textarea "x"
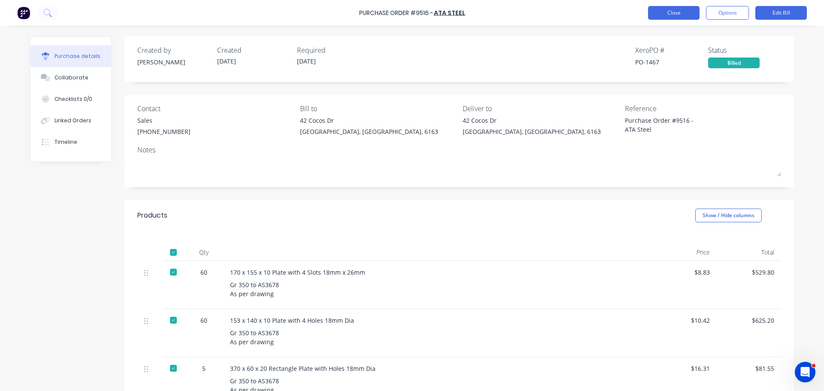
click at [661, 16] on button "Close" at bounding box center [673, 13] width 51 height 14
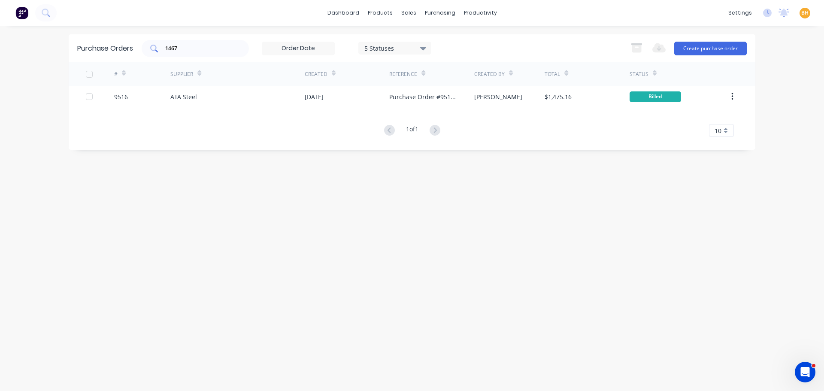
click at [199, 50] on input "1467" at bounding box center [199, 48] width 71 height 9
type input "1"
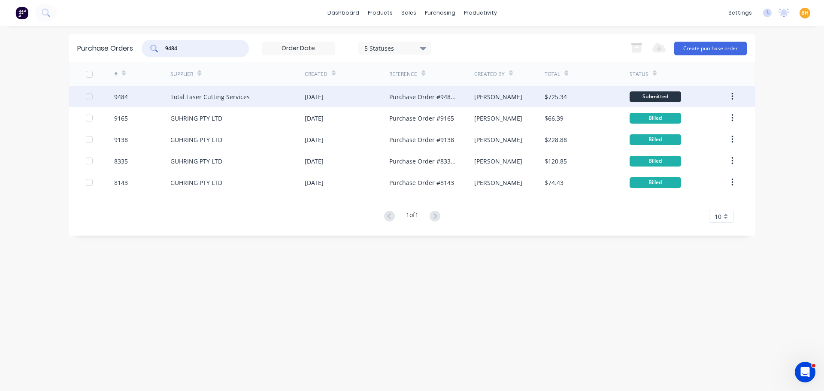
type input "9484"
click at [205, 103] on div "Total Laser Cutting Services" at bounding box center [237, 96] width 134 height 21
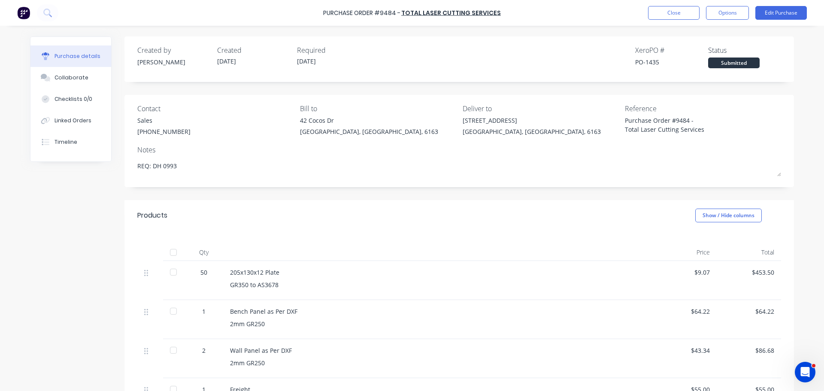
scroll to position [86, 0]
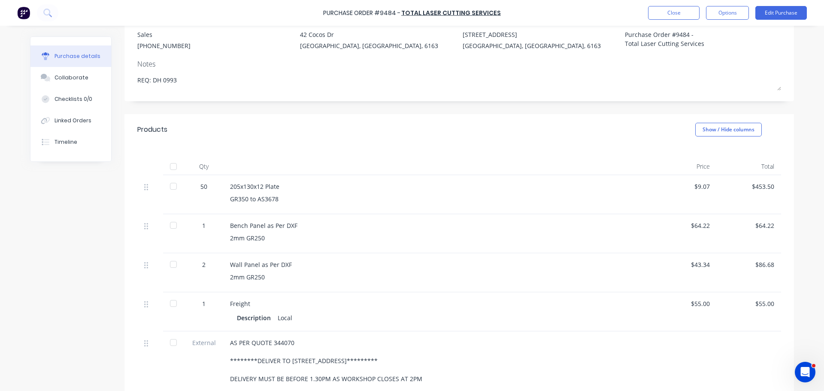
click at [172, 186] on div at bounding box center [173, 186] width 17 height 17
click at [167, 224] on div at bounding box center [173, 225] width 17 height 17
click at [171, 263] on div at bounding box center [173, 264] width 17 height 17
drag, startPoint x: 173, startPoint y: 303, endPoint x: 170, endPoint y: 307, distance: 4.9
click at [173, 303] on div at bounding box center [173, 303] width 17 height 17
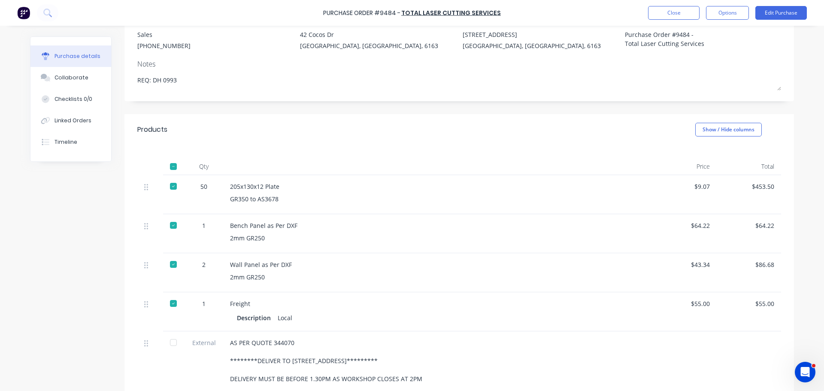
click at [175, 345] on div at bounding box center [173, 342] width 17 height 17
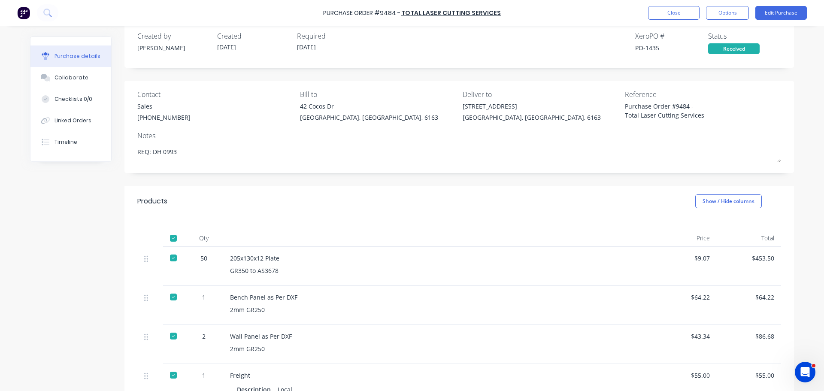
scroll to position [0, 0]
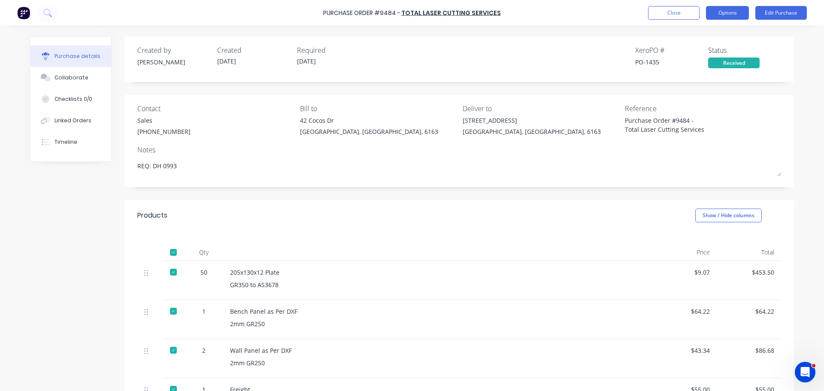
click at [740, 9] on button "Options" at bounding box center [727, 13] width 43 height 14
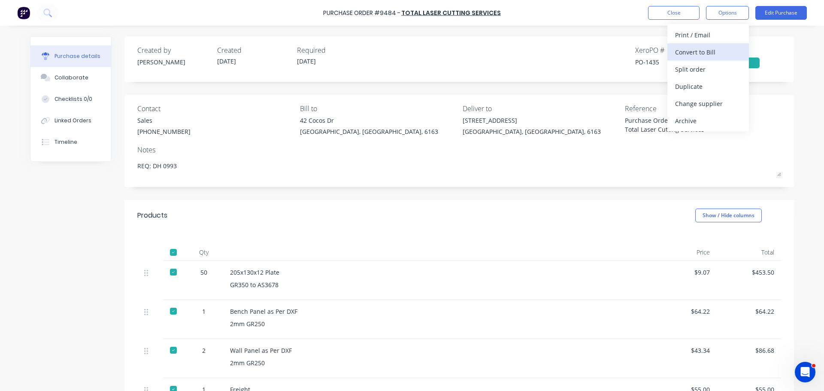
click at [696, 54] on div "Convert to Bill" at bounding box center [708, 52] width 66 height 12
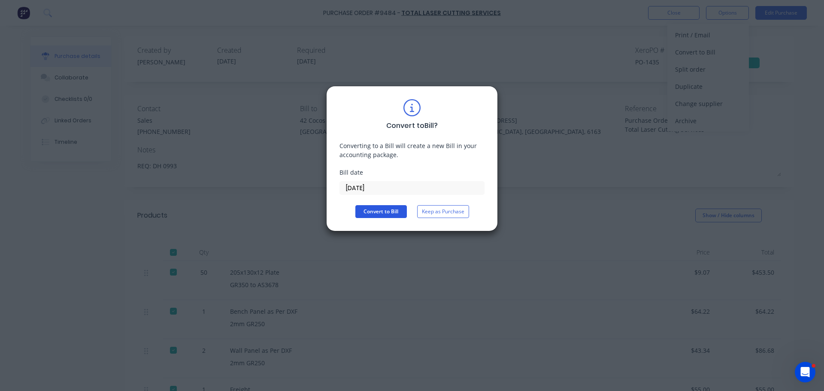
click at [374, 209] on button "Convert to Bill" at bounding box center [380, 211] width 51 height 13
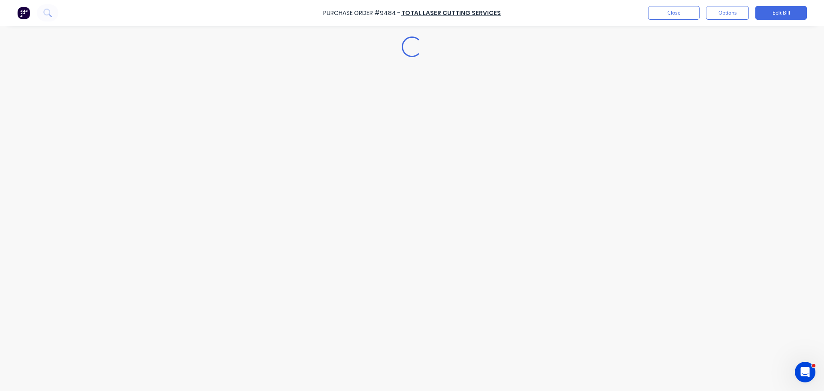
type textarea "x"
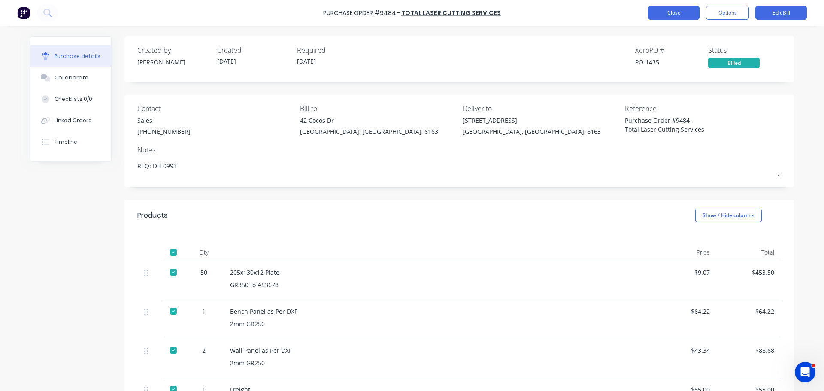
click at [677, 15] on button "Close" at bounding box center [673, 13] width 51 height 14
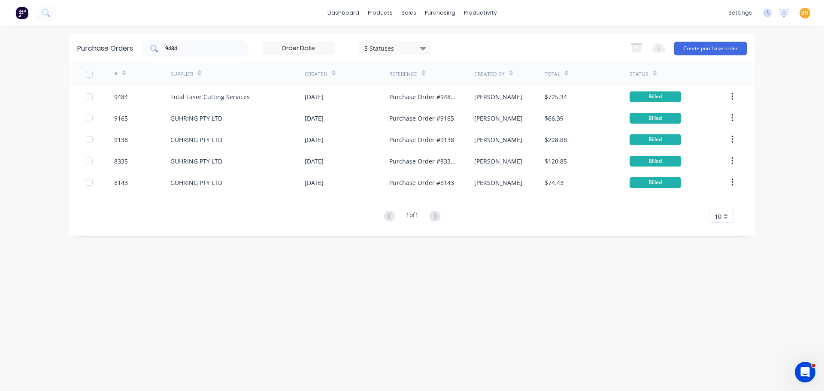
click at [187, 51] on input "9484" at bounding box center [199, 48] width 71 height 9
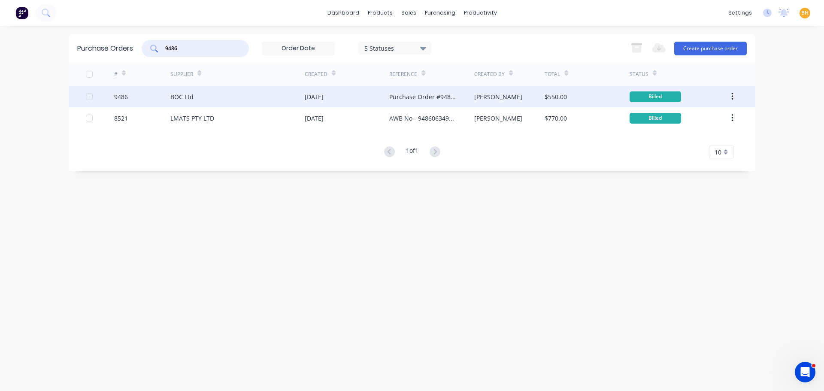
type input "9486"
click at [194, 94] on div "BOC Ltd" at bounding box center [237, 96] width 134 height 21
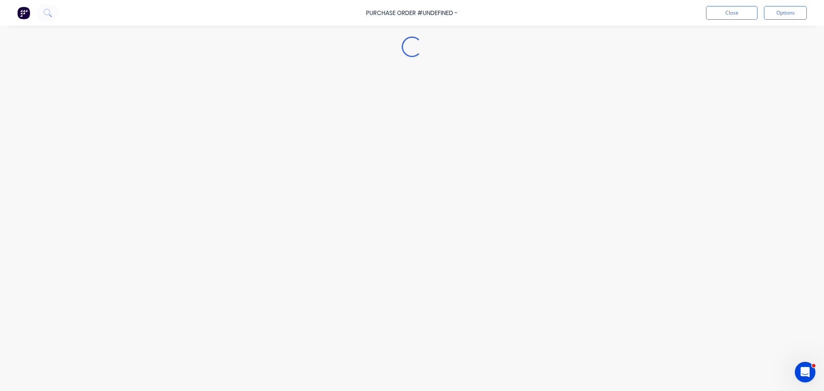
type textarea "x"
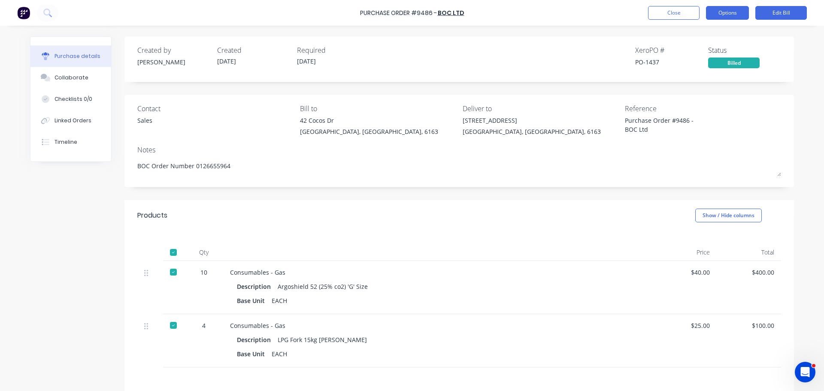
click at [735, 10] on button "Options" at bounding box center [727, 13] width 43 height 14
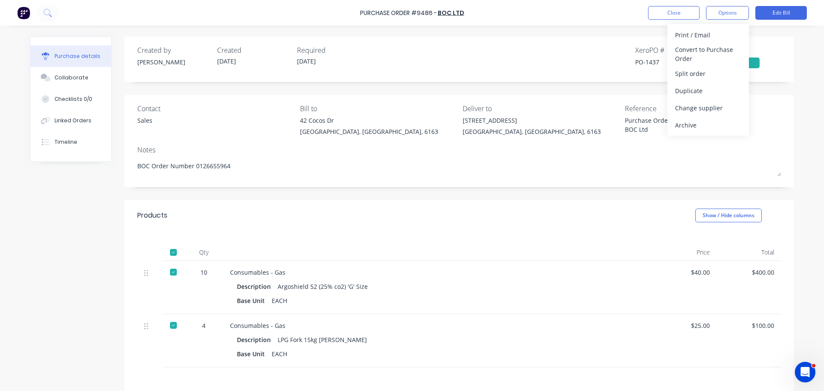
click at [585, 55] on div "Created by Andrew Created 05/08/25 Required 06/08/25 Xero PO # PO-1437 Status B…" at bounding box center [459, 56] width 644 height 23
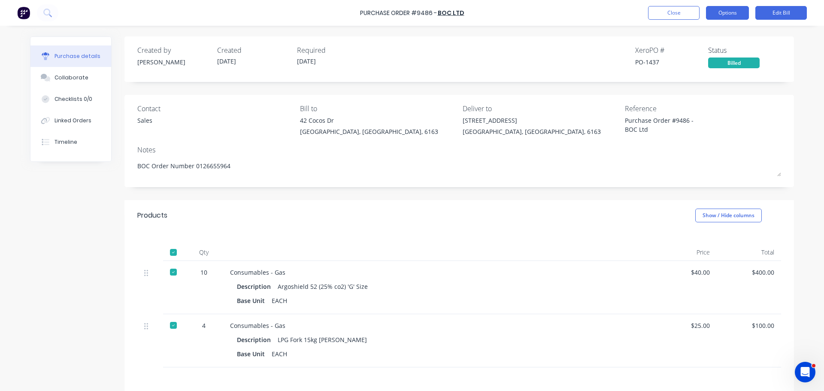
click at [716, 10] on button "Options" at bounding box center [727, 13] width 43 height 14
click at [600, 43] on div "Created by Andrew Created 05/08/25 Required 06/08/25 Xero PO # PO-1437 Status B…" at bounding box center [458, 58] width 669 height 45
click at [732, 14] on button "Options" at bounding box center [727, 13] width 43 height 14
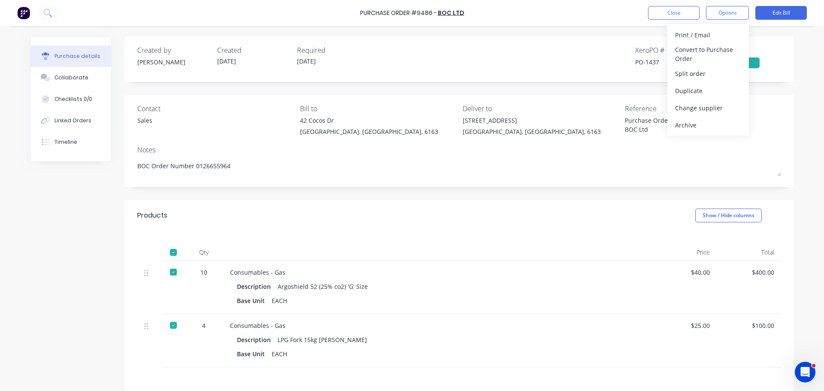
click at [590, 71] on div "Created by Andrew Created 05/08/25 Required 06/08/25 Xero PO # PO-1437 Status B…" at bounding box center [458, 58] width 669 height 45
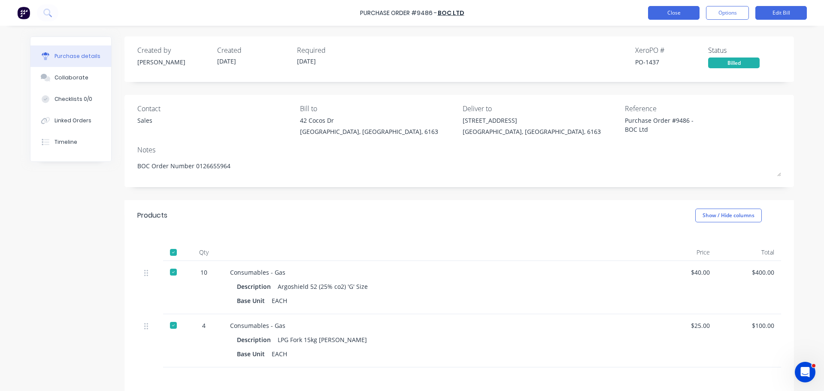
click at [656, 14] on button "Close" at bounding box center [673, 13] width 51 height 14
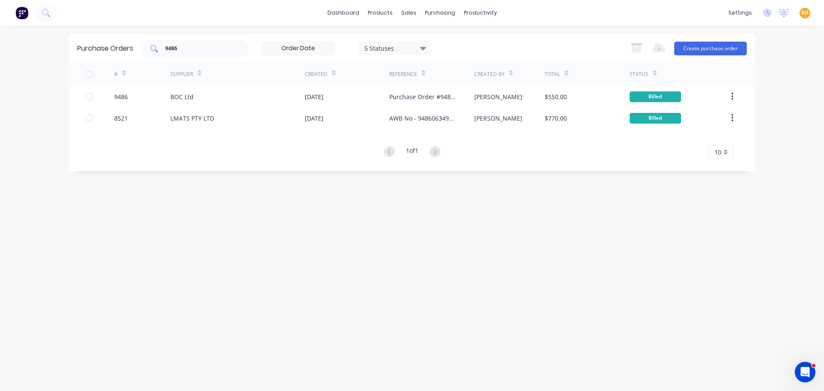
click at [207, 52] on div "9486" at bounding box center [195, 48] width 107 height 17
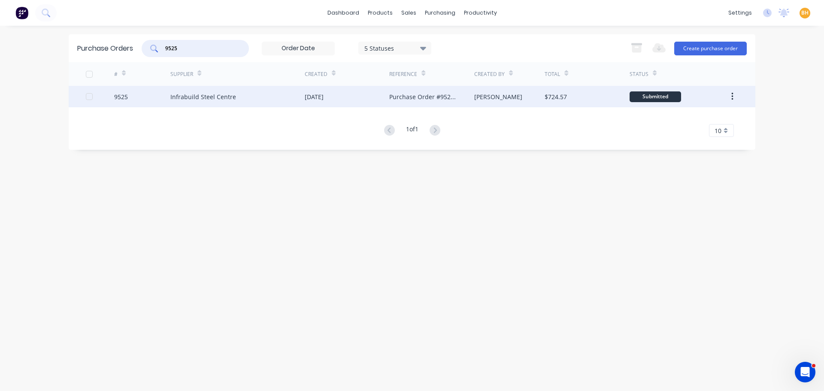
type input "9525"
click at [232, 94] on div "Infrabuild Steel Centre" at bounding box center [203, 96] width 66 height 9
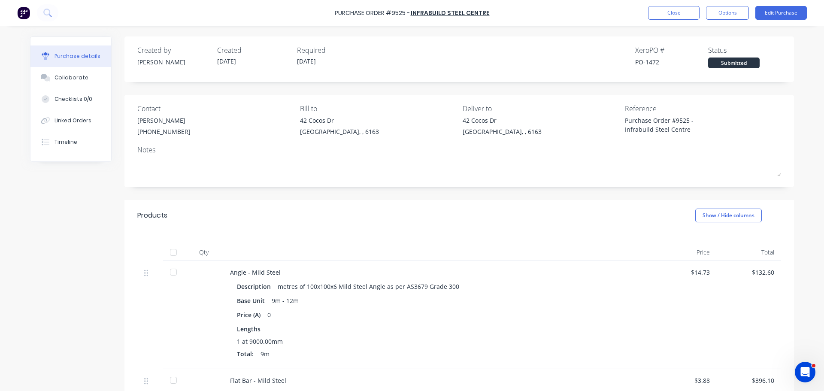
scroll to position [129, 0]
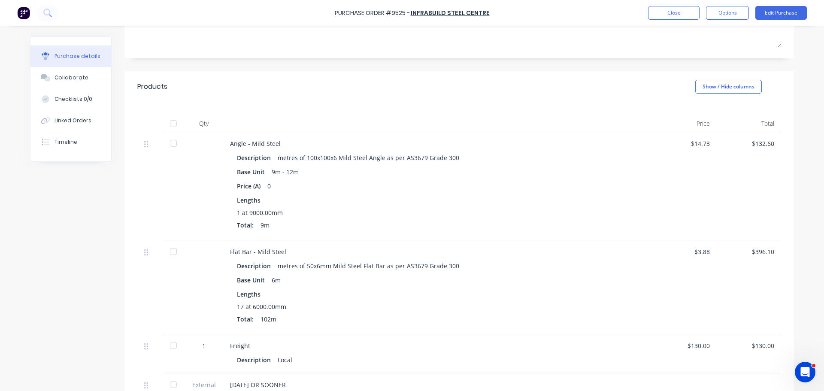
click at [171, 144] on div at bounding box center [173, 143] width 17 height 17
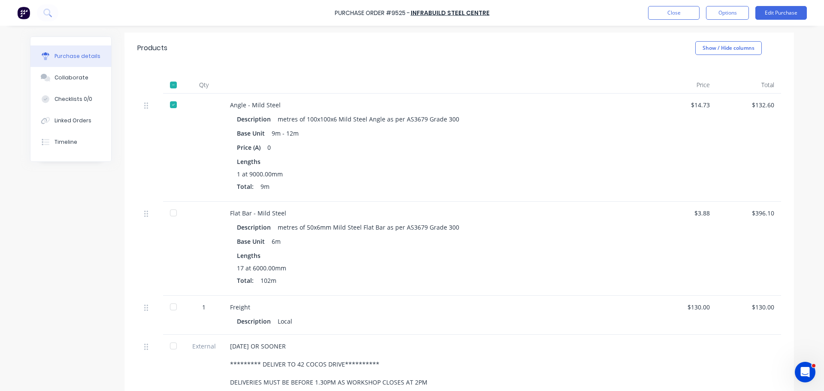
scroll to position [215, 0]
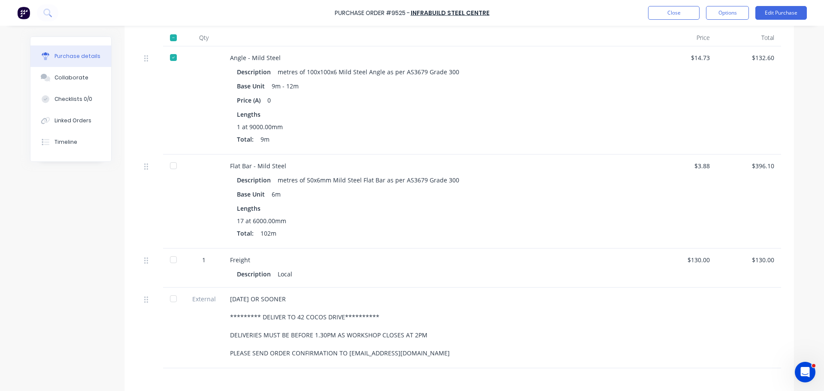
drag, startPoint x: 169, startPoint y: 166, endPoint x: 208, endPoint y: 216, distance: 63.3
click at [169, 165] on div at bounding box center [173, 165] width 17 height 17
click at [173, 260] on div at bounding box center [173, 259] width 17 height 17
click at [168, 301] on div at bounding box center [173, 298] width 17 height 17
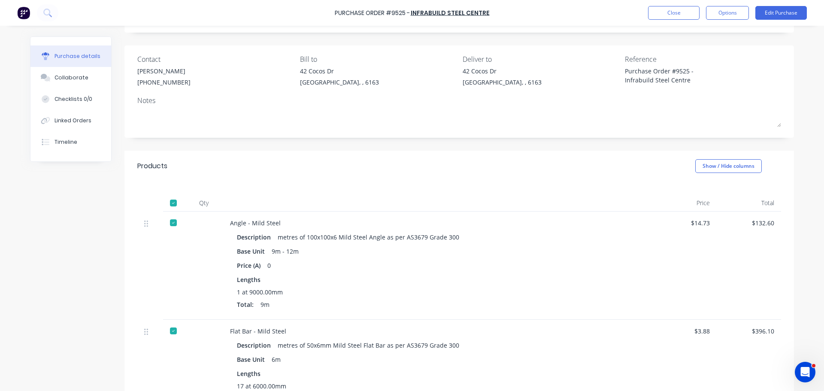
scroll to position [0, 0]
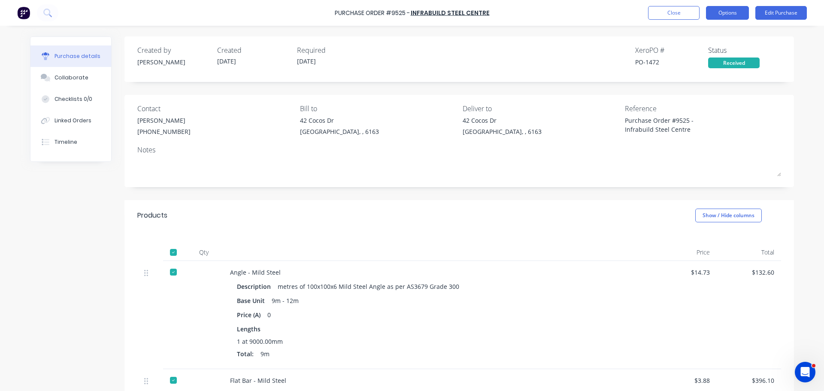
click at [719, 9] on button "Options" at bounding box center [727, 13] width 43 height 14
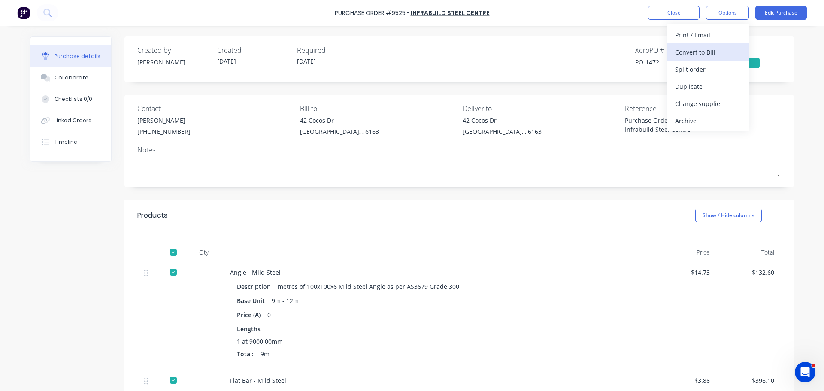
click at [699, 55] on div "Convert to Bill" at bounding box center [708, 52] width 66 height 12
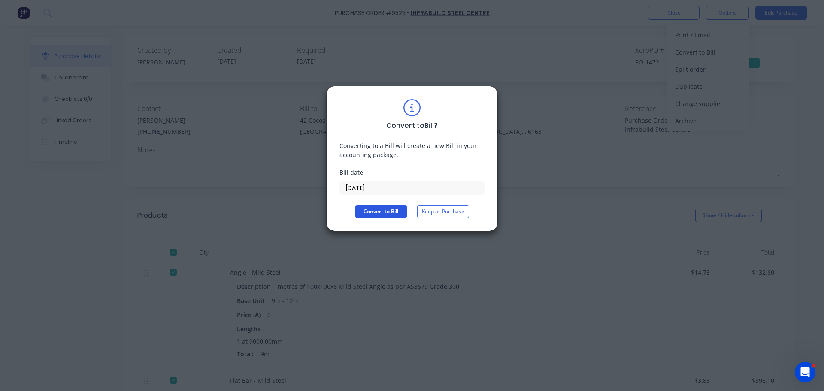
click at [385, 211] on button "Convert to Bill" at bounding box center [380, 211] width 51 height 13
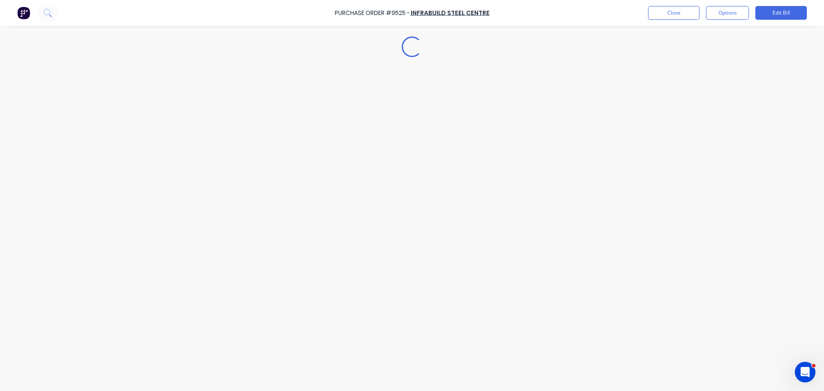
type textarea "x"
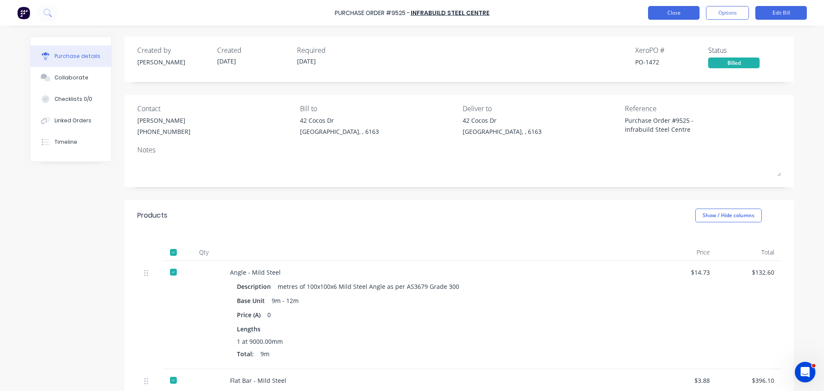
click at [677, 15] on button "Close" at bounding box center [673, 13] width 51 height 14
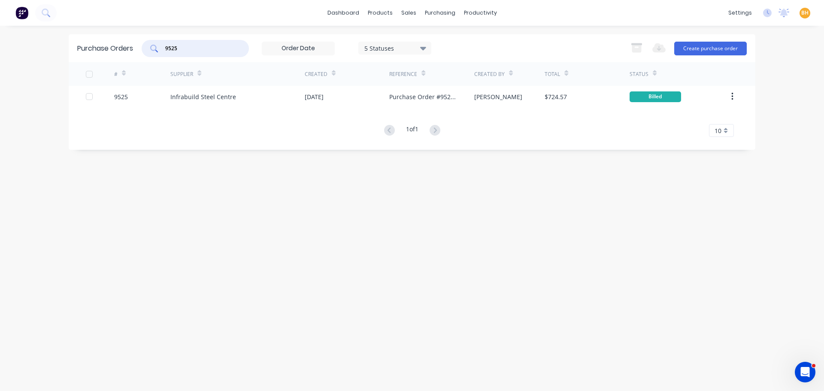
click at [198, 44] on input "9525" at bounding box center [199, 48] width 71 height 9
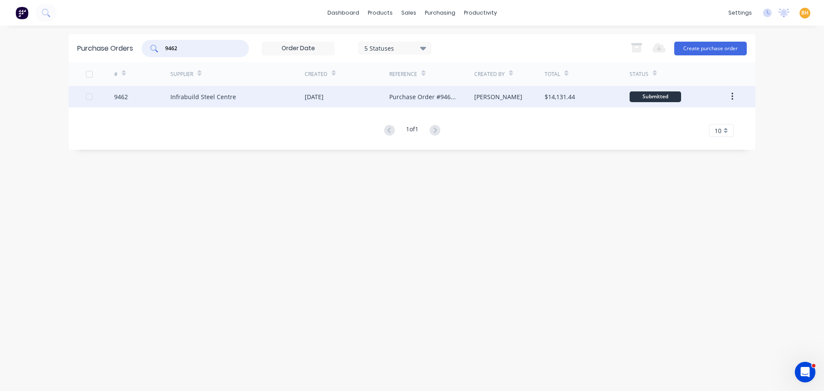
type input "9462"
click at [216, 99] on div "Infrabuild Steel Centre" at bounding box center [203, 96] width 66 height 9
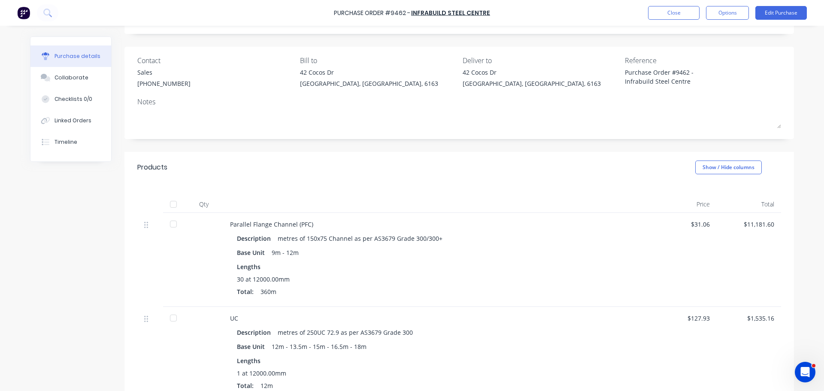
scroll to position [129, 0]
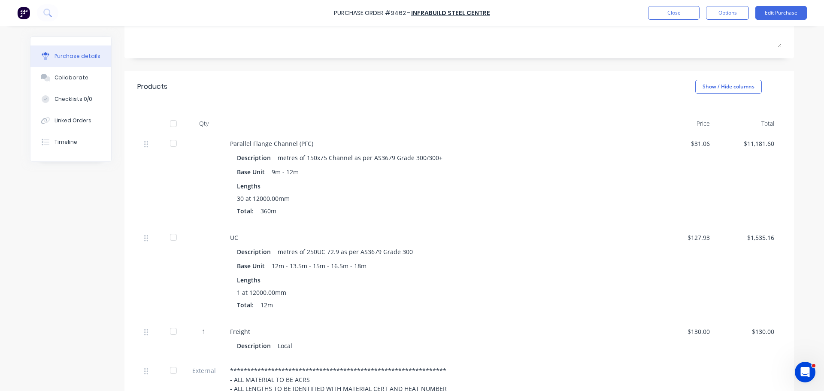
click at [172, 144] on div at bounding box center [173, 143] width 17 height 17
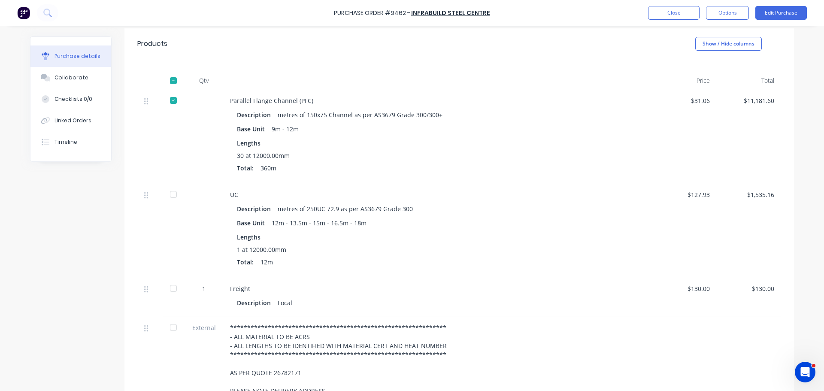
scroll to position [215, 0]
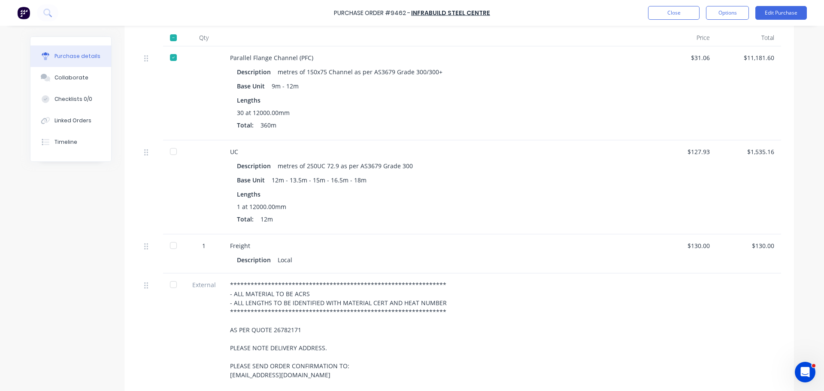
click at [167, 145] on div at bounding box center [173, 151] width 17 height 17
click at [172, 241] on div at bounding box center [173, 245] width 17 height 17
click at [175, 284] on div at bounding box center [173, 284] width 17 height 17
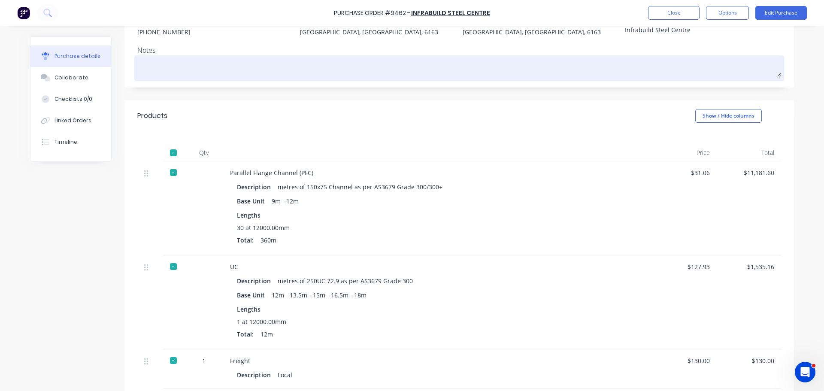
scroll to position [0, 0]
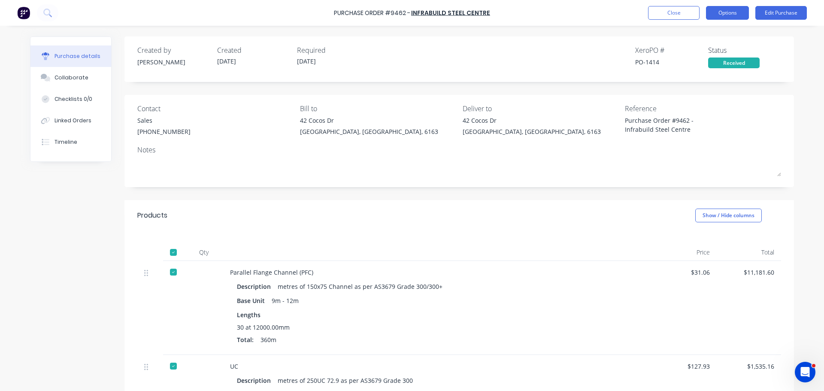
drag, startPoint x: 726, startPoint y: 18, endPoint x: 723, endPoint y: 13, distance: 5.0
click at [726, 18] on button "Options" at bounding box center [727, 13] width 43 height 14
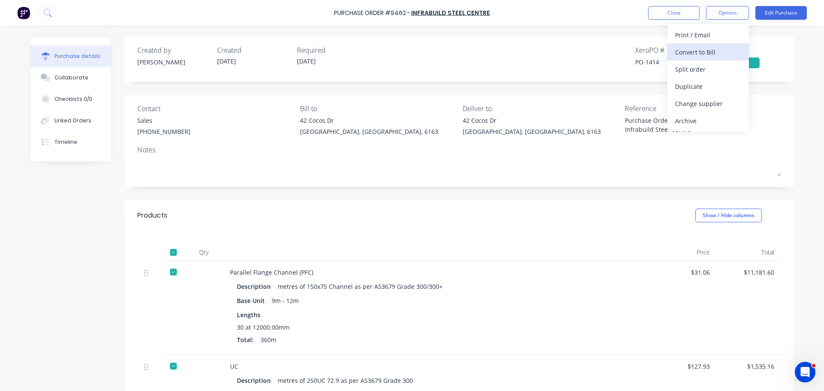
click at [689, 49] on div "Convert to Bill" at bounding box center [708, 52] width 66 height 12
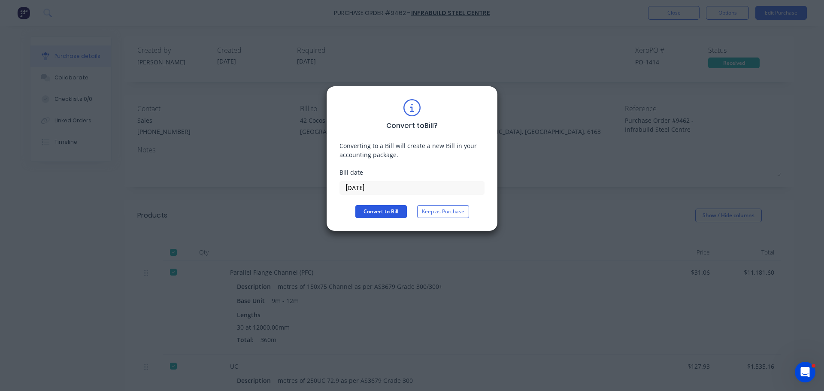
click at [393, 208] on button "Convert to Bill" at bounding box center [380, 211] width 51 height 13
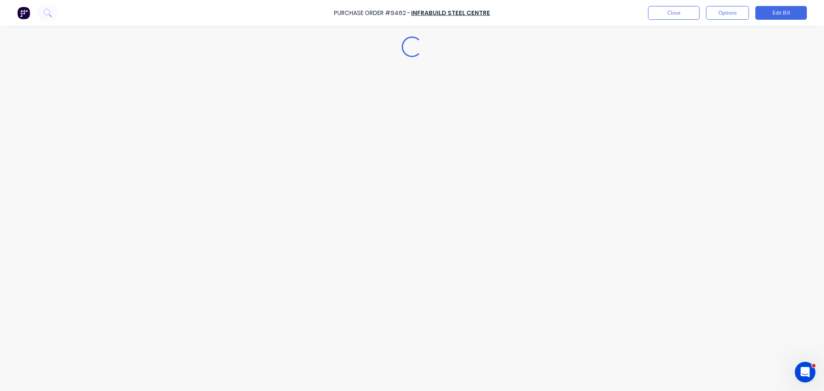
type textarea "x"
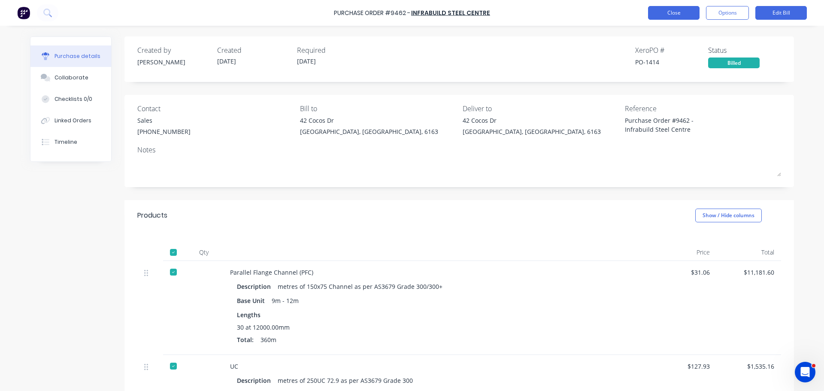
click at [665, 11] on button "Close" at bounding box center [673, 13] width 51 height 14
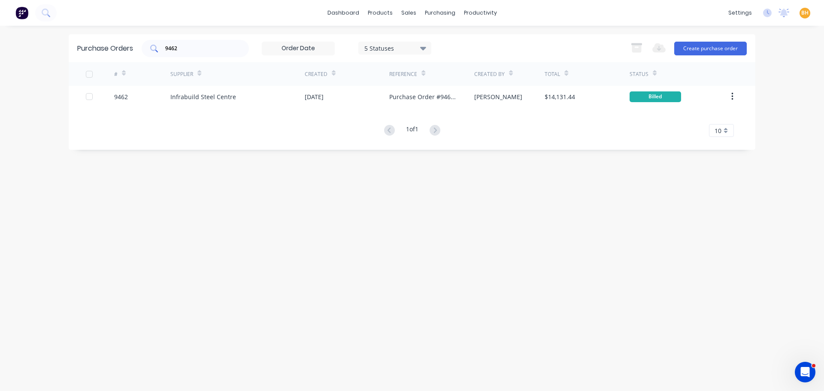
click at [206, 49] on input "9462" at bounding box center [199, 48] width 71 height 9
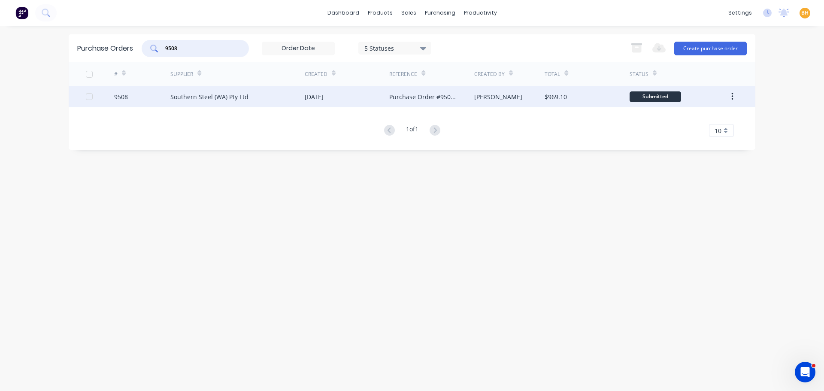
type input "9508"
click at [216, 104] on div "Southern Steel (WA) Pty Ltd" at bounding box center [237, 96] width 134 height 21
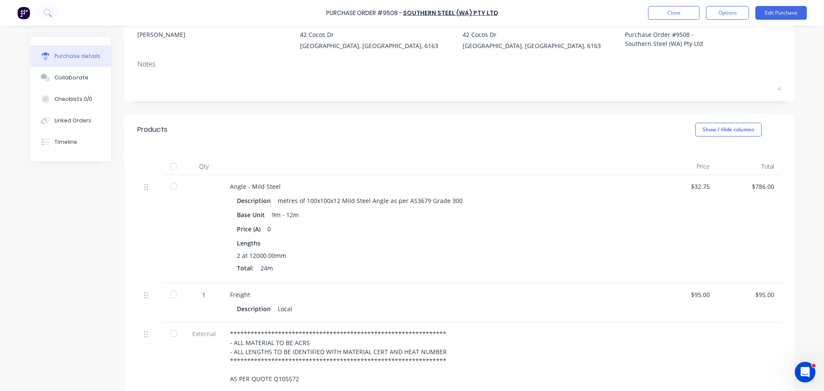
scroll to position [215, 0]
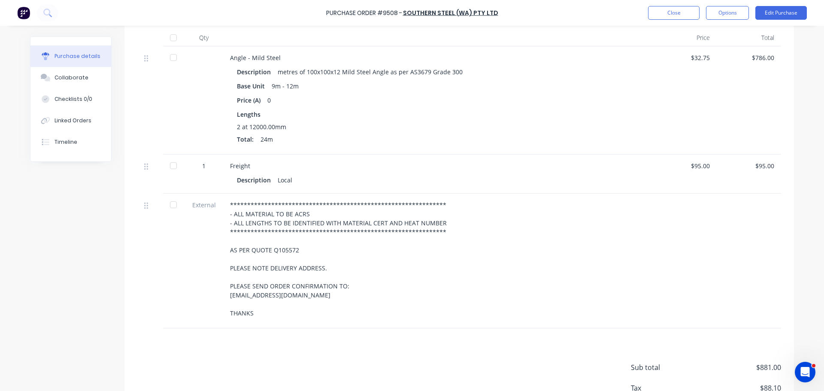
click at [168, 38] on div at bounding box center [173, 37] width 17 height 17
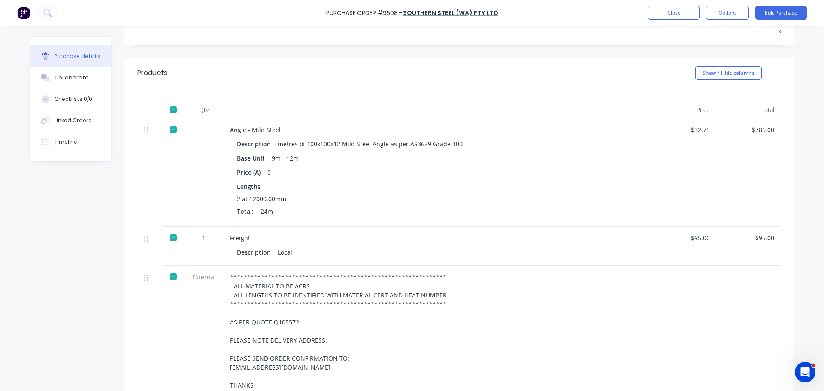
scroll to position [0, 0]
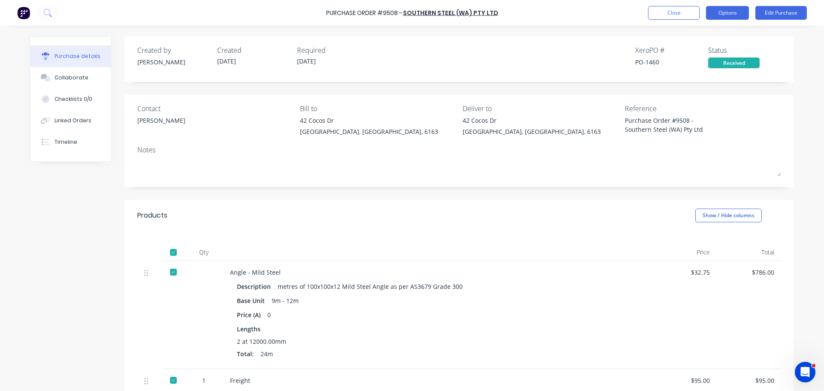
click at [721, 6] on div "Purchase Order #9508 - Southern Steel (WA) Pty Ltd Close Options Edit Purchase" at bounding box center [412, 13] width 824 height 26
click at [723, 18] on button "Options" at bounding box center [727, 13] width 43 height 14
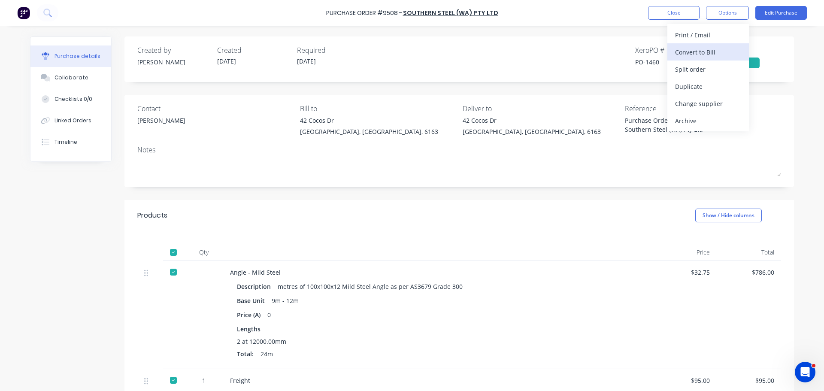
click at [691, 55] on div "Convert to Bill" at bounding box center [708, 52] width 66 height 12
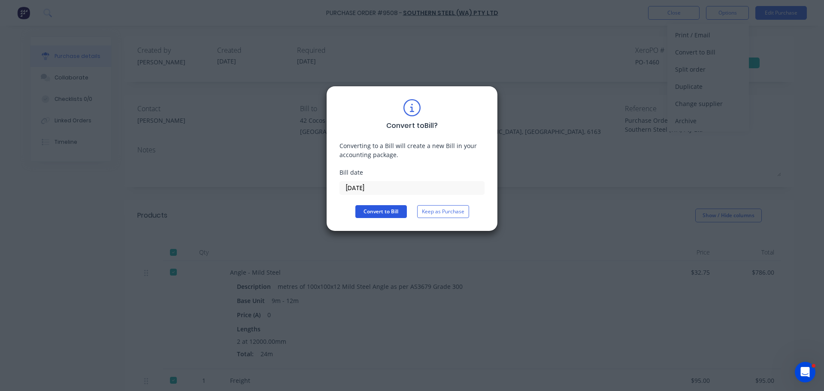
click at [380, 208] on button "Convert to Bill" at bounding box center [380, 211] width 51 height 13
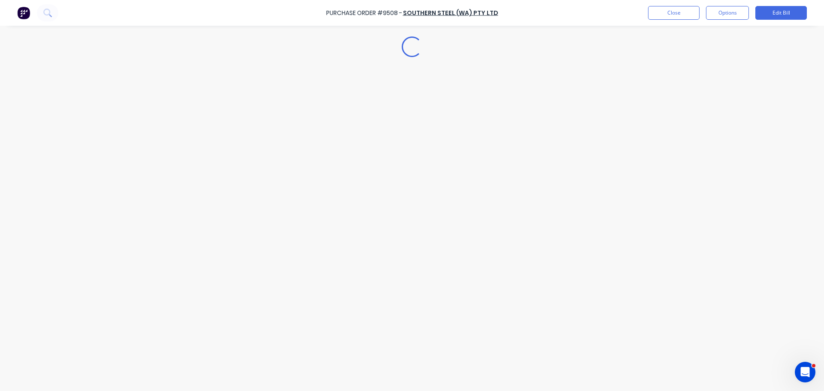
type textarea "x"
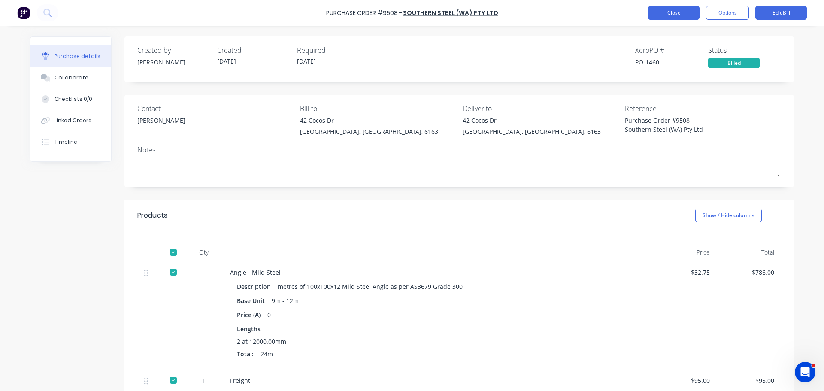
click at [674, 9] on button "Close" at bounding box center [673, 13] width 51 height 14
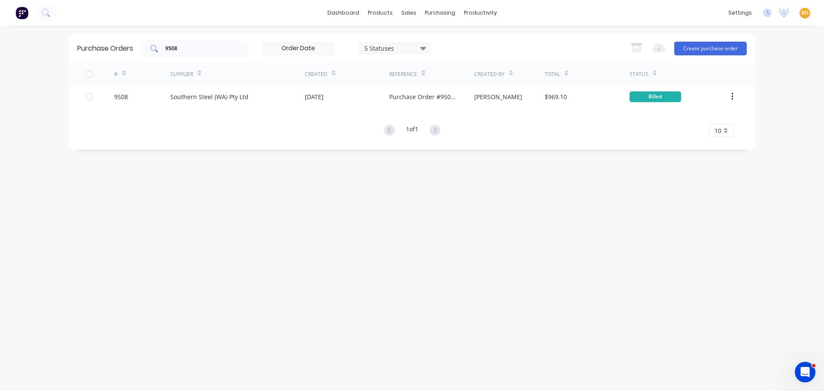
click at [208, 50] on input "9508" at bounding box center [199, 48] width 71 height 9
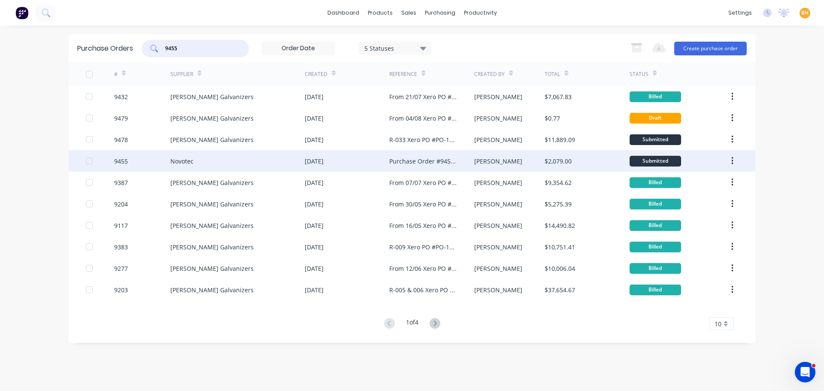
type input "9455"
click at [199, 168] on div "Novotec" at bounding box center [237, 160] width 134 height 21
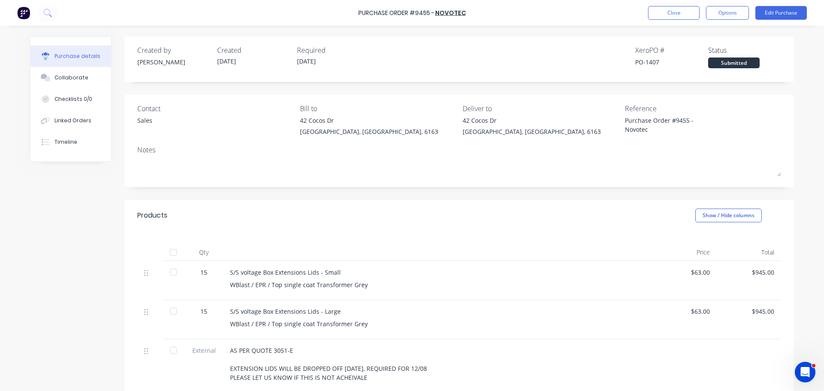
scroll to position [129, 0]
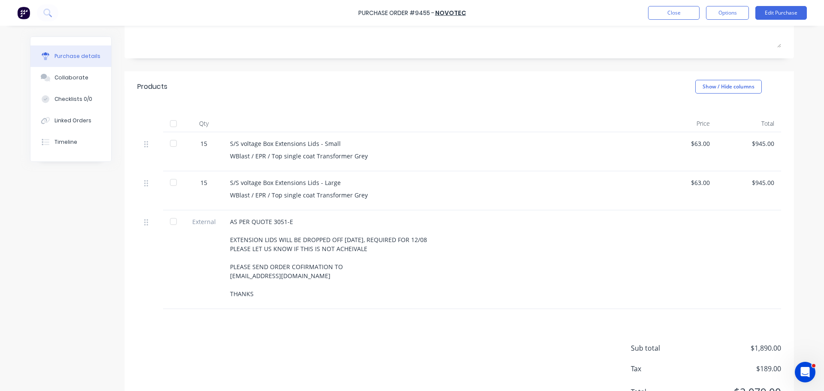
click at [174, 121] on div at bounding box center [173, 123] width 17 height 17
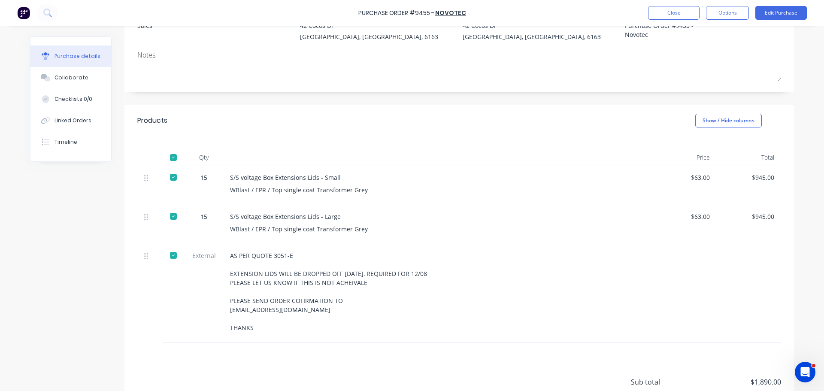
scroll to position [0, 0]
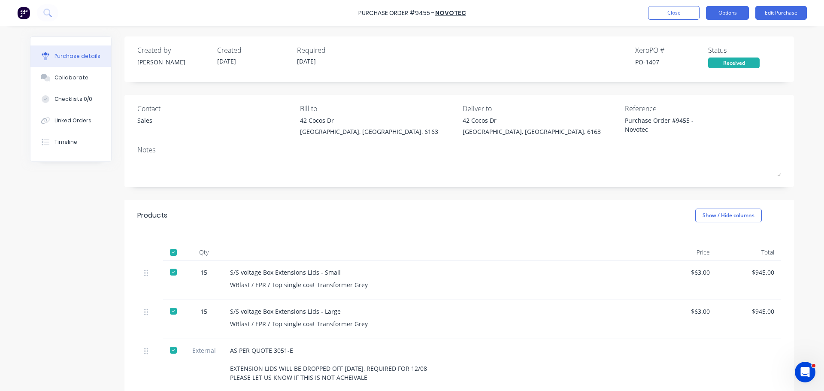
click at [732, 12] on button "Options" at bounding box center [727, 13] width 43 height 14
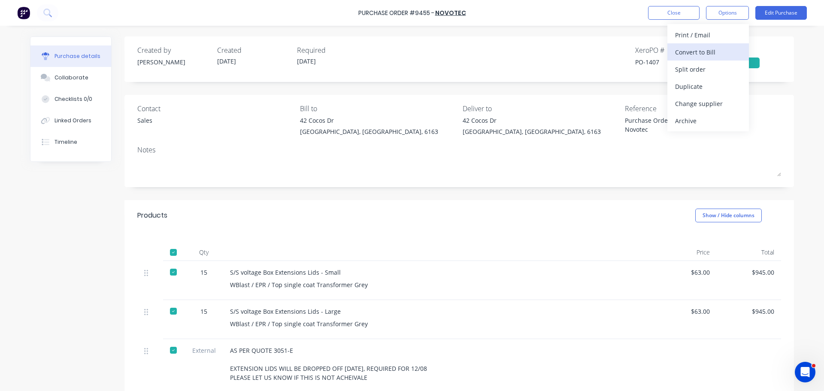
click at [702, 53] on div "Convert to Bill" at bounding box center [708, 52] width 66 height 12
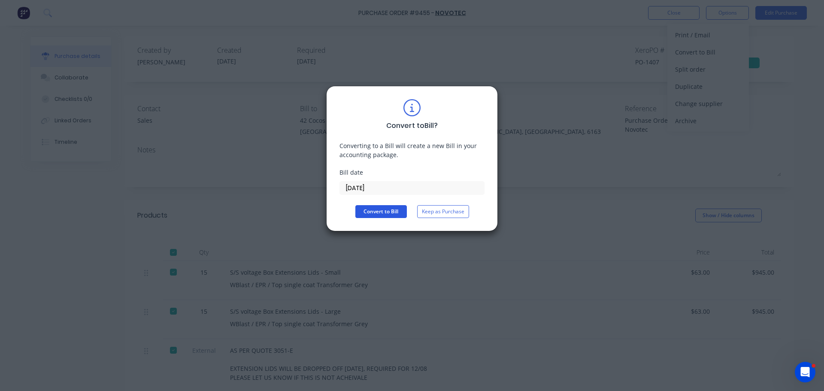
click at [388, 213] on button "Convert to Bill" at bounding box center [380, 211] width 51 height 13
type textarea "x"
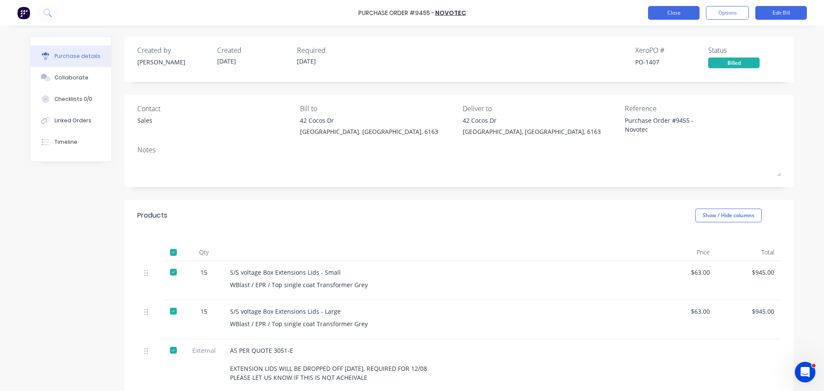
click at [659, 10] on button "Close" at bounding box center [673, 13] width 51 height 14
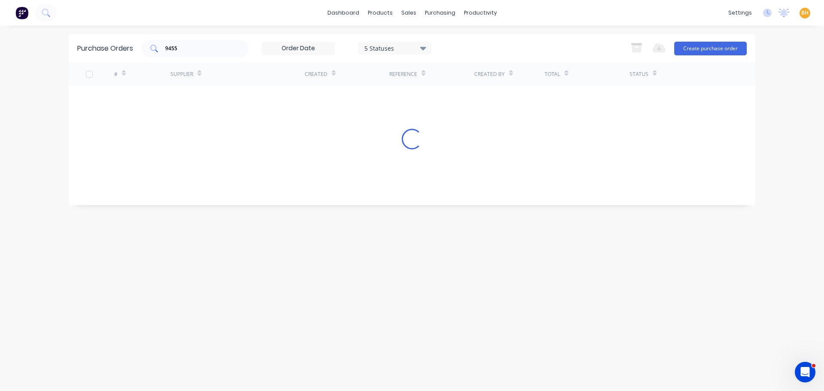
click at [197, 51] on input "9455" at bounding box center [199, 48] width 71 height 9
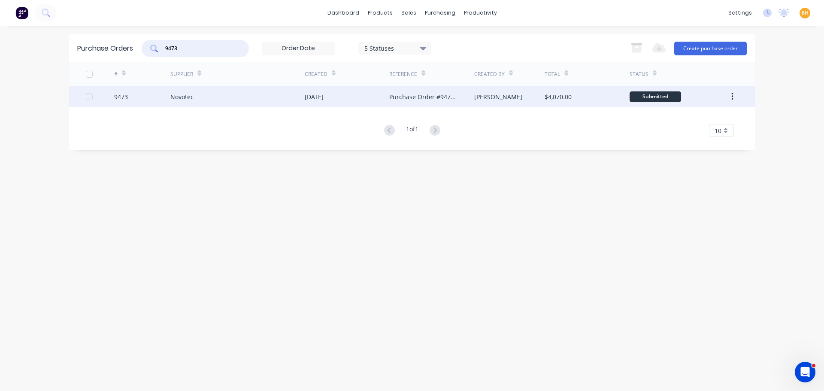
type input "9473"
click at [180, 100] on div "Novotec" at bounding box center [181, 96] width 23 height 9
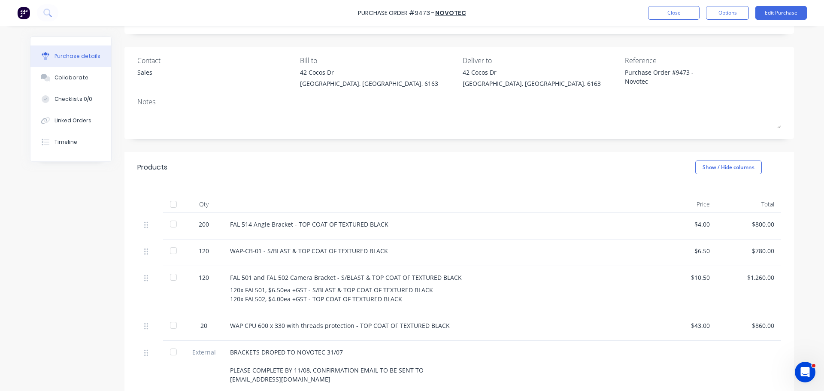
scroll to position [129, 0]
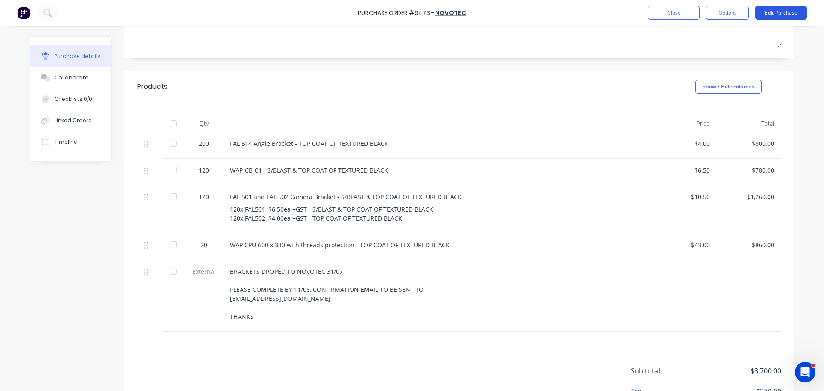
click at [797, 13] on button "Edit Purchase" at bounding box center [780, 13] width 51 height 14
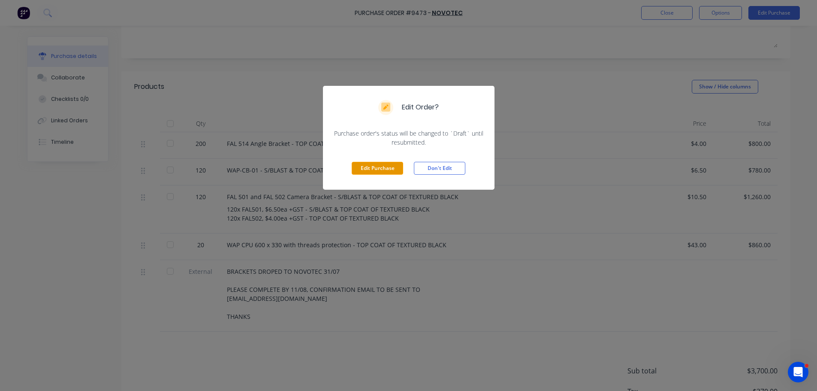
drag, startPoint x: 369, startPoint y: 168, endPoint x: 368, endPoint y: 163, distance: 4.9
click at [369, 166] on button "Edit Purchase" at bounding box center [377, 168] width 51 height 13
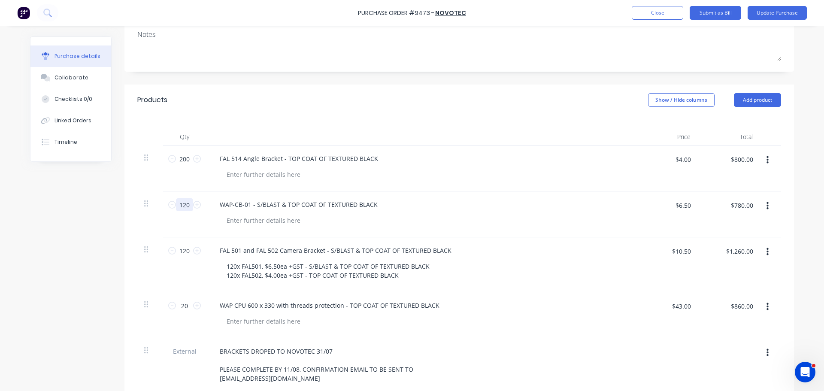
click at [187, 207] on input "120" at bounding box center [184, 204] width 17 height 13
type textarea "x"
type input "1"
type textarea "x"
type input "$6.50"
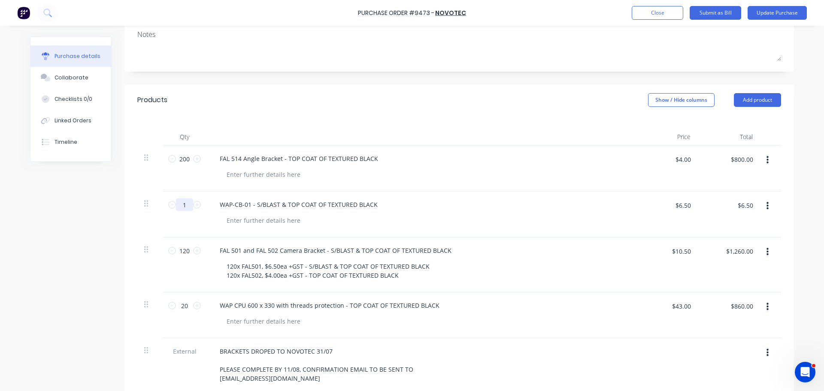
type textarea "x"
type input "12"
type textarea "x"
type input "$78.00"
type textarea "x"
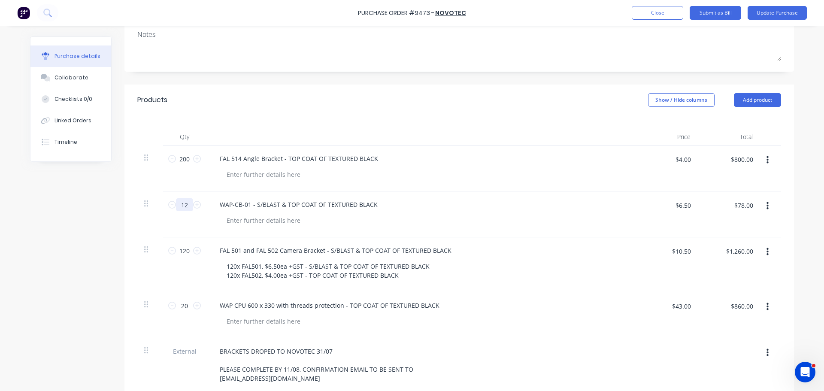
type input "121"
type textarea "x"
type input "$786.50"
type input "121"
click at [786, 6] on button "Update Purchase" at bounding box center [776, 13] width 59 height 14
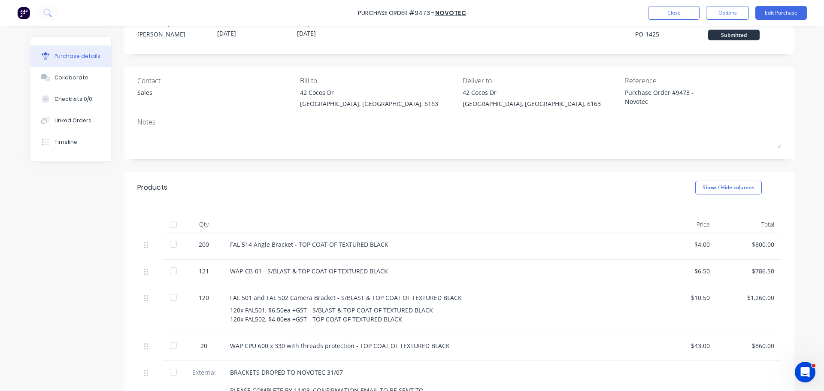
scroll to position [43, 0]
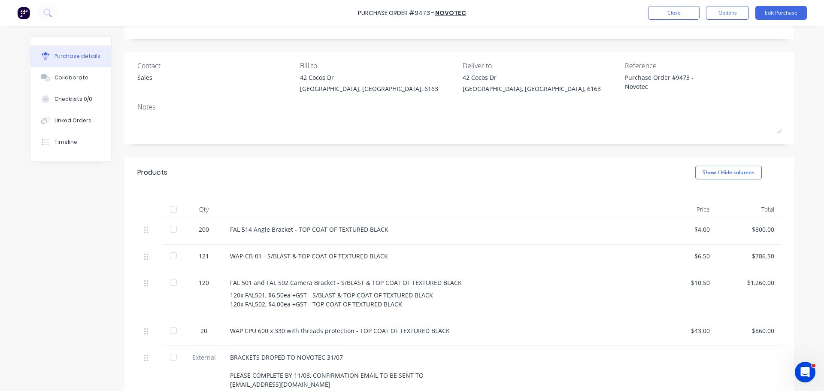
click at [168, 211] on div at bounding box center [173, 209] width 17 height 17
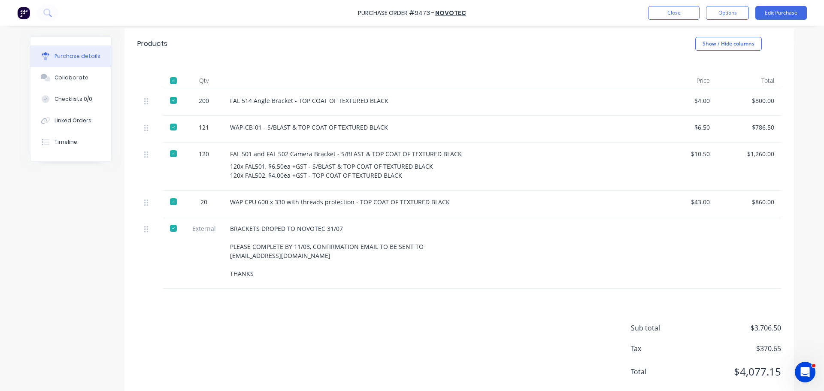
scroll to position [0, 0]
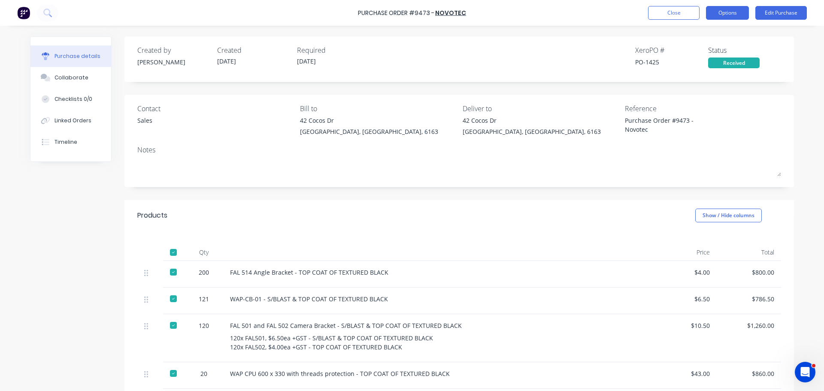
click at [724, 10] on button "Options" at bounding box center [727, 13] width 43 height 14
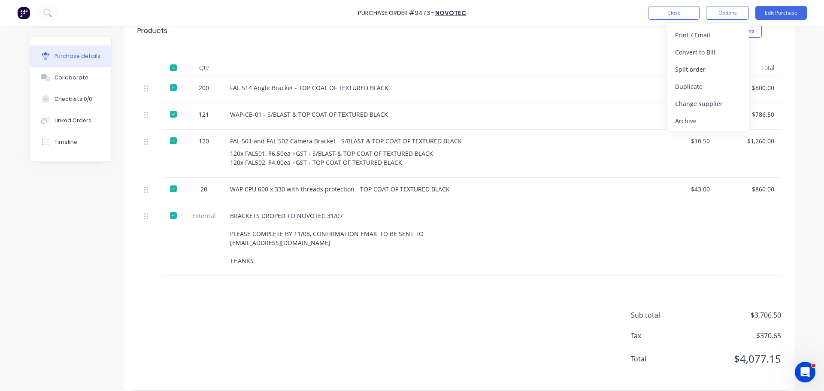
scroll to position [192, 0]
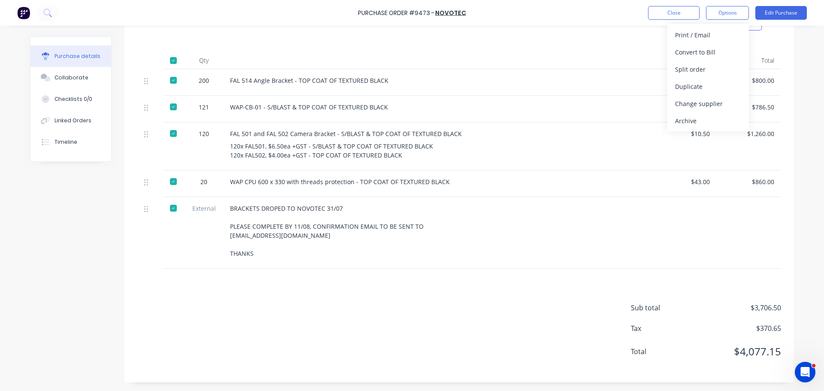
click at [579, 194] on div "WAP CPU 600 x 330 with threads protection - TOP COAT OF TEXTURED BLACK" at bounding box center [437, 183] width 429 height 27
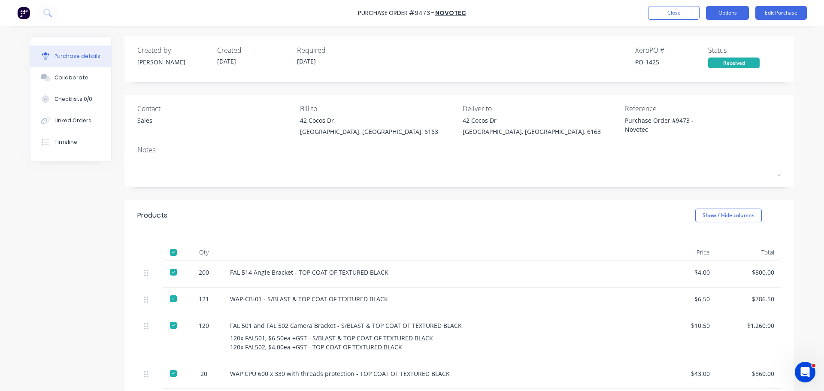
click at [731, 15] on button "Options" at bounding box center [727, 13] width 43 height 14
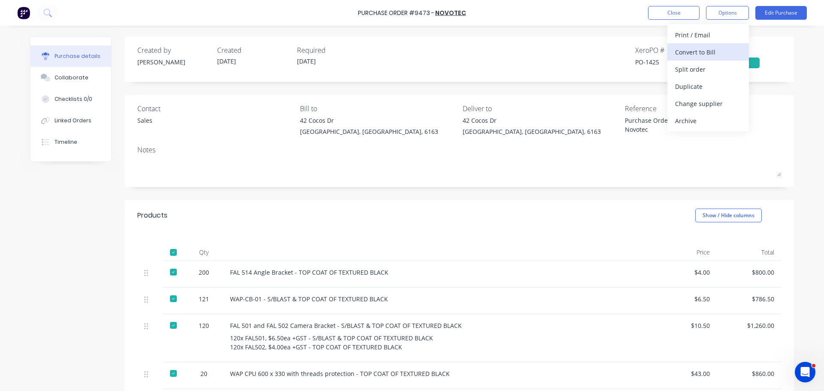
click at [695, 48] on div "Convert to Bill" at bounding box center [708, 52] width 66 height 12
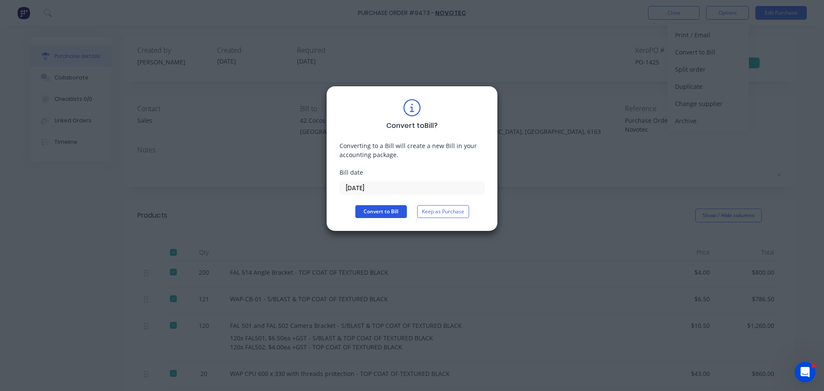
click at [383, 208] on button "Convert to Bill" at bounding box center [380, 211] width 51 height 13
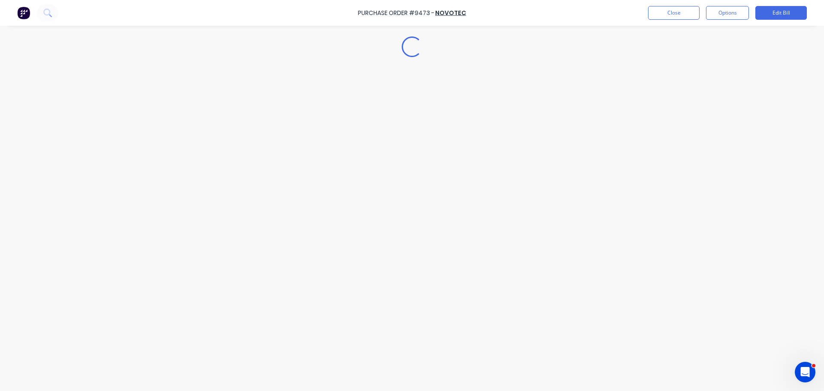
type textarea "x"
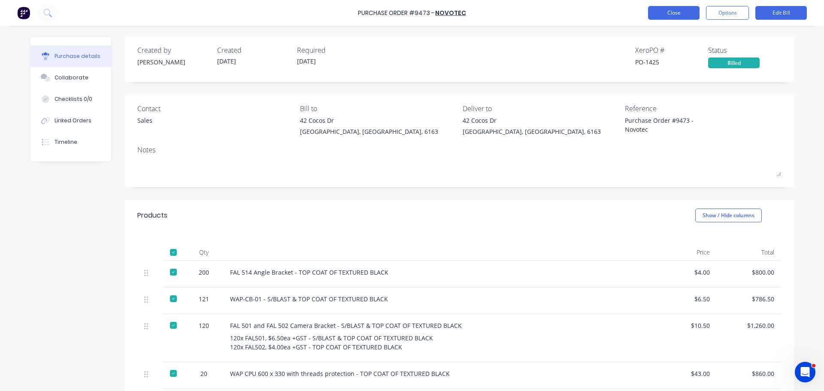
click at [684, 12] on button "Close" at bounding box center [673, 13] width 51 height 14
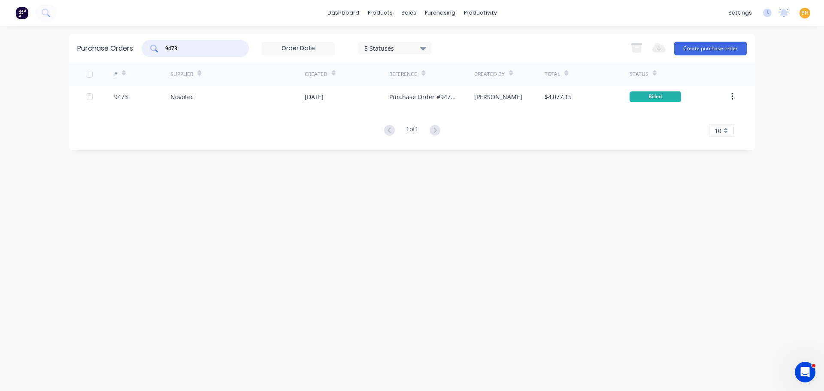
click at [223, 48] on input "9473" at bounding box center [199, 48] width 71 height 9
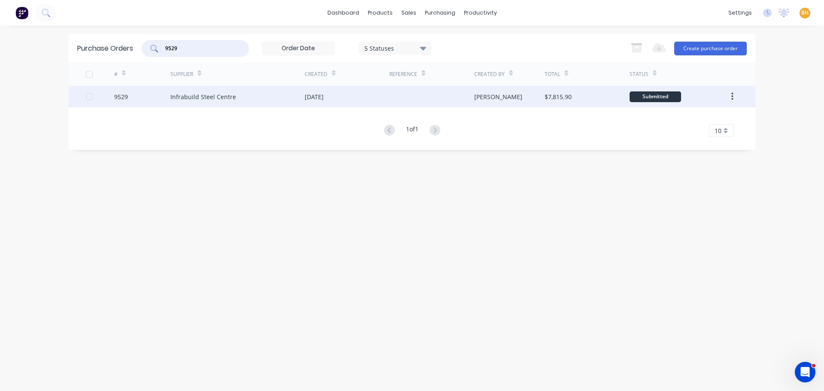
type input "9529"
click at [250, 94] on div "Infrabuild Steel Centre" at bounding box center [237, 96] width 134 height 21
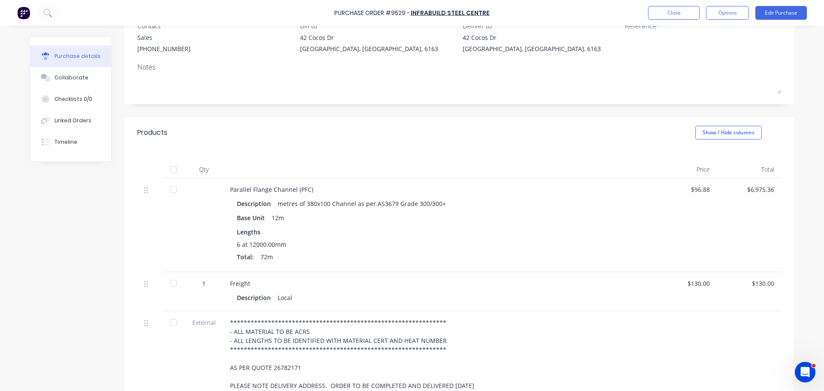
scroll to position [129, 0]
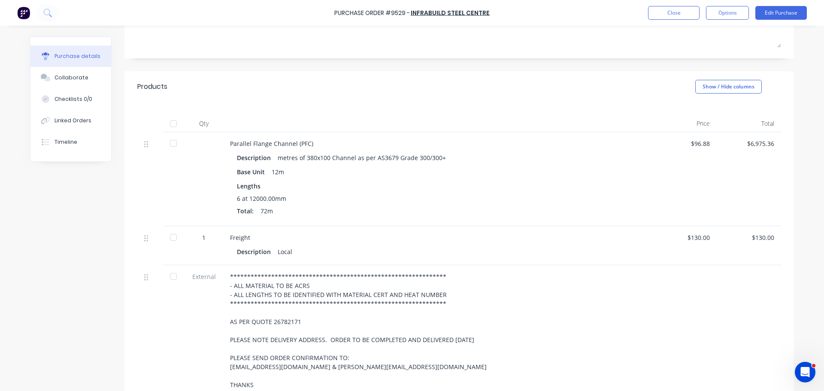
click at [172, 122] on div at bounding box center [173, 123] width 17 height 17
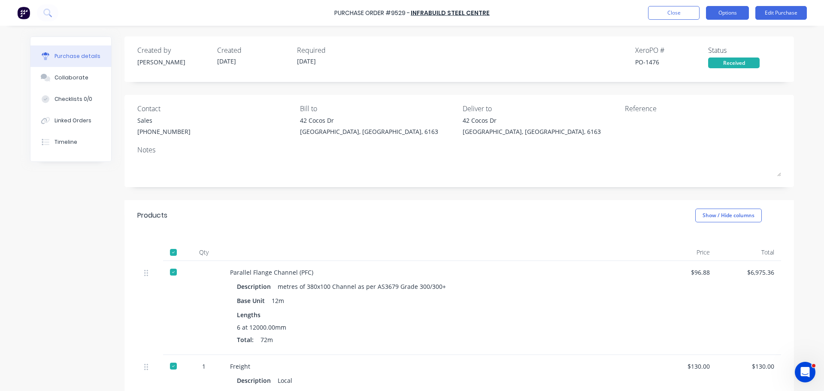
click at [726, 14] on button "Options" at bounding box center [727, 13] width 43 height 14
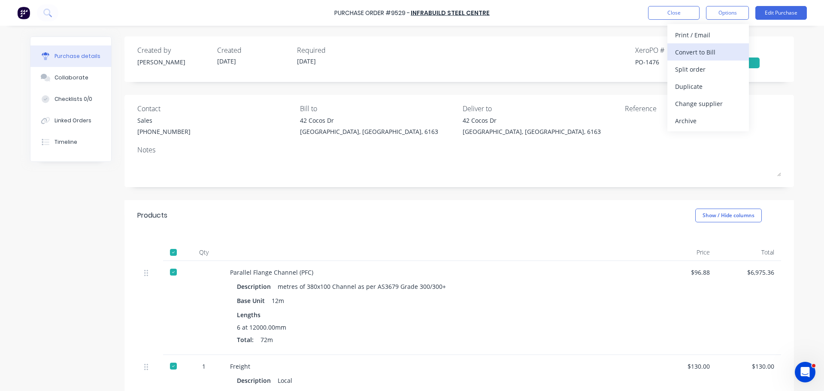
click at [699, 55] on div "Convert to Bill" at bounding box center [708, 52] width 66 height 12
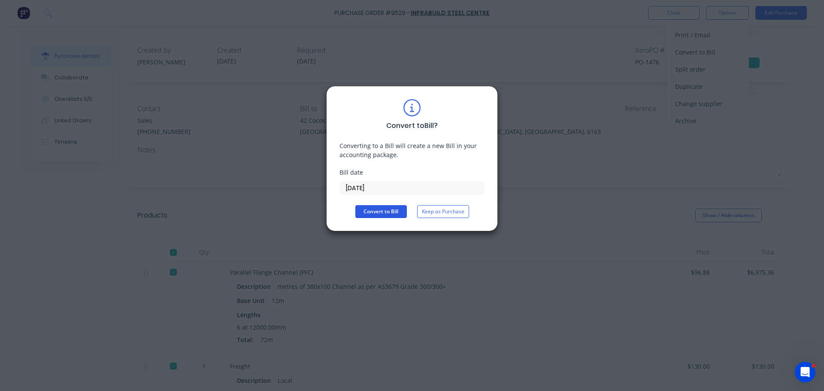
click at [375, 208] on button "Convert to Bill" at bounding box center [380, 211] width 51 height 13
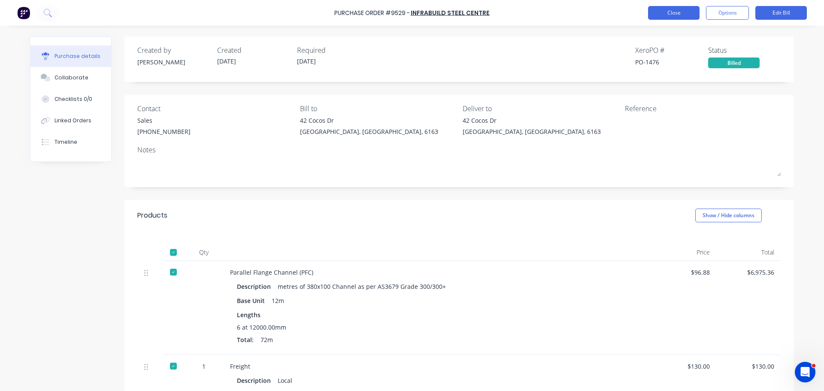
click at [673, 15] on button "Close" at bounding box center [673, 13] width 51 height 14
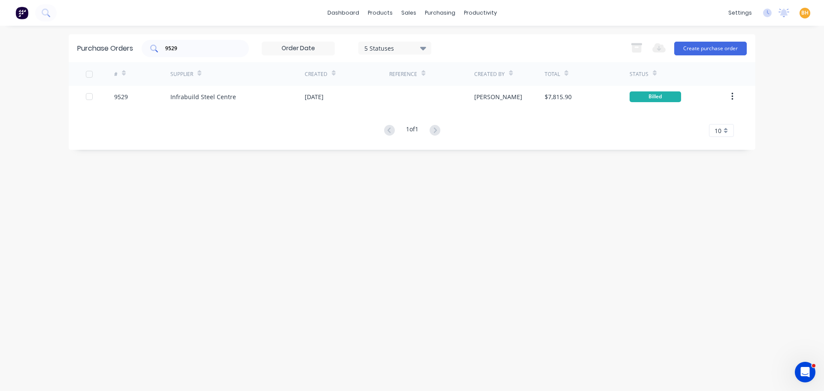
click at [208, 52] on div "9529" at bounding box center [195, 48] width 107 height 17
type input "9"
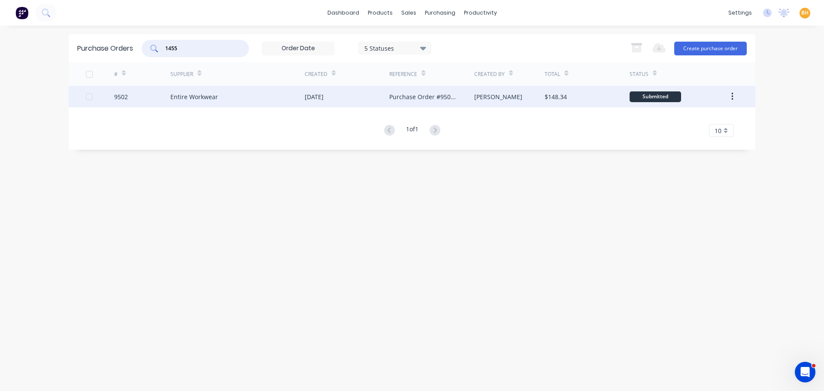
type input "1455"
click at [194, 92] on div "Entire Workwear" at bounding box center [237, 96] width 134 height 21
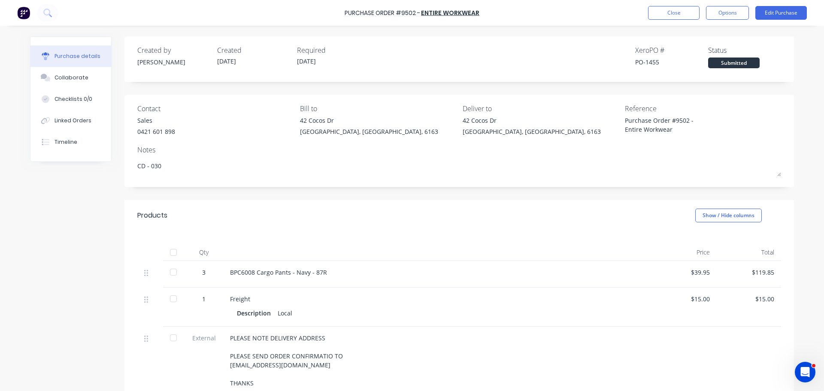
click at [173, 252] on div at bounding box center [173, 252] width 17 height 17
click at [734, 18] on button "Options" at bounding box center [727, 13] width 43 height 14
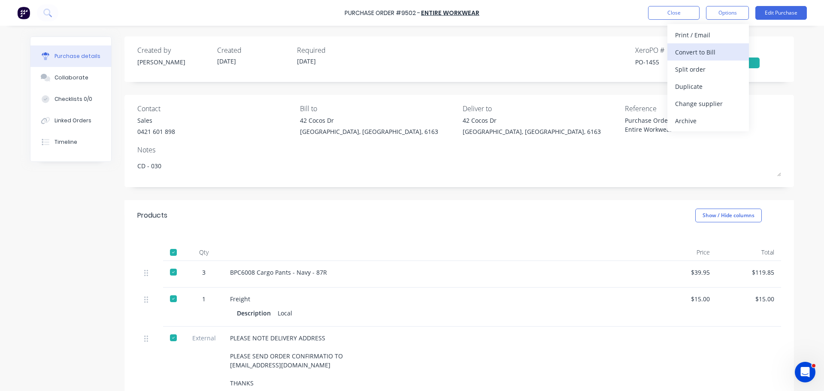
click at [703, 52] on div "Convert to Bill" at bounding box center [708, 52] width 66 height 12
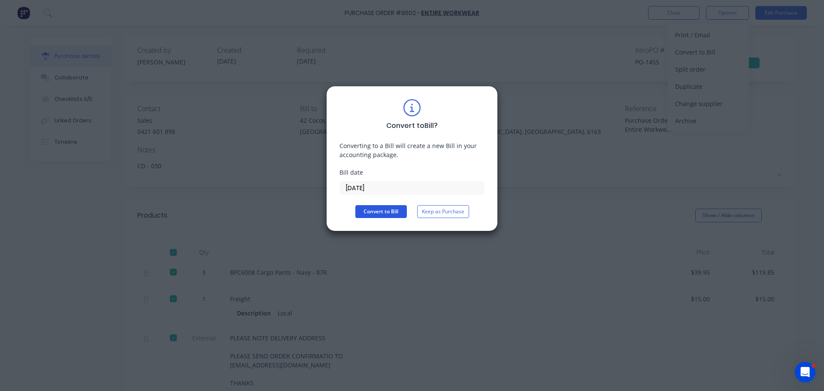
click at [384, 210] on button "Convert to Bill" at bounding box center [380, 211] width 51 height 13
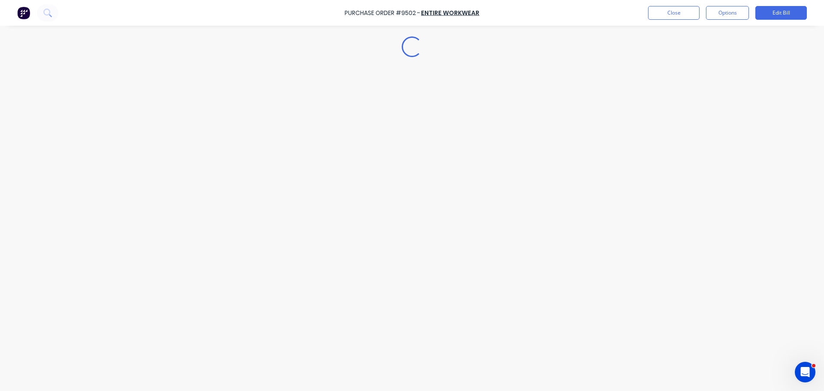
type textarea "x"
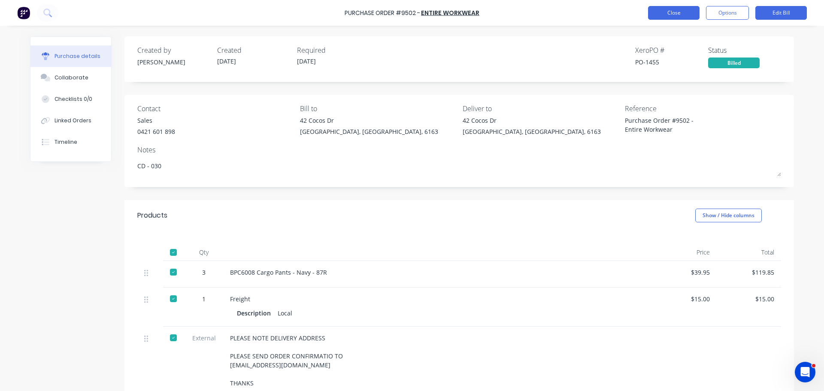
click at [678, 9] on button "Close" at bounding box center [673, 13] width 51 height 14
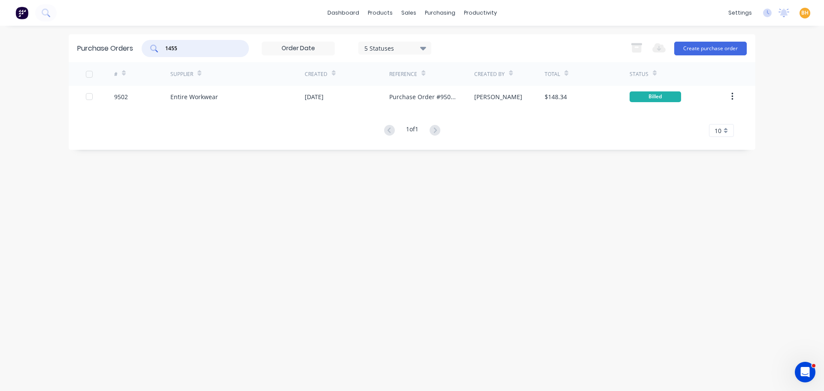
click at [203, 48] on input "1455" at bounding box center [199, 48] width 71 height 9
type input "1"
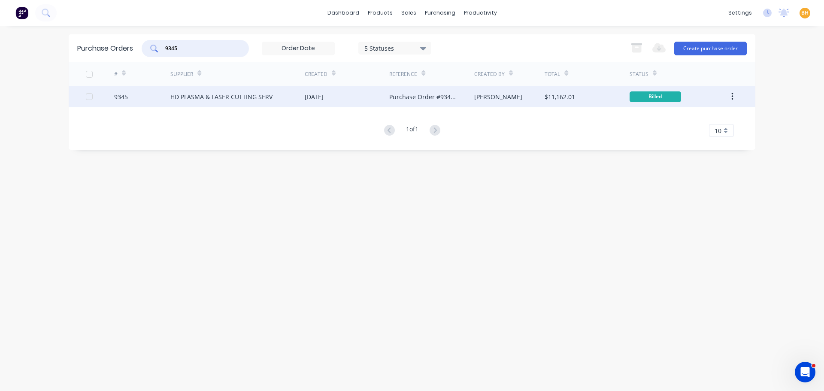
type input "9345"
click at [236, 97] on div "HD PLASMA & LASER CUTTING SERV" at bounding box center [221, 96] width 102 height 9
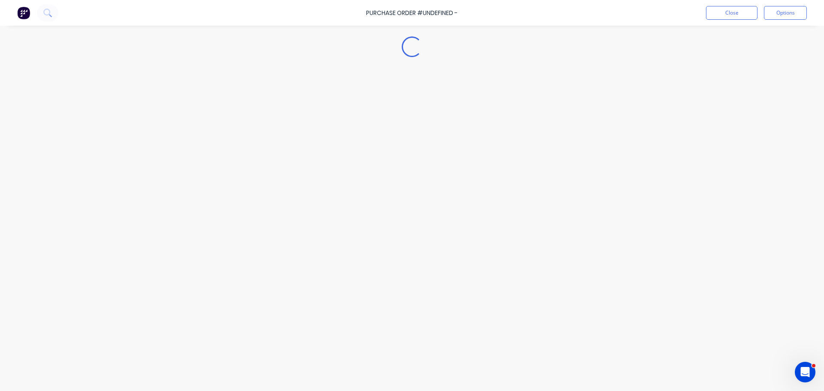
type textarea "x"
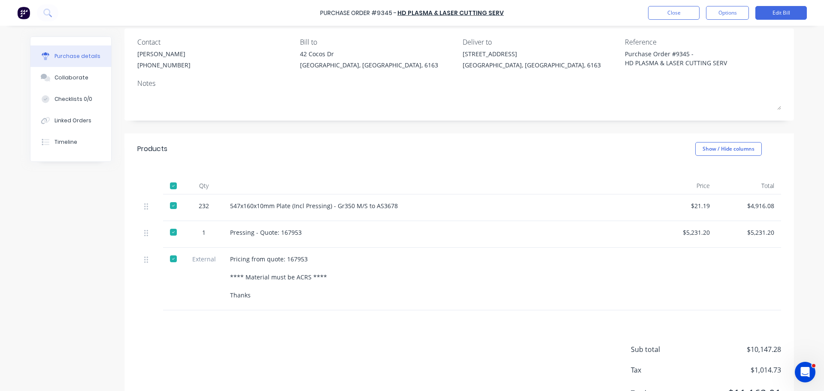
scroll to position [86, 0]
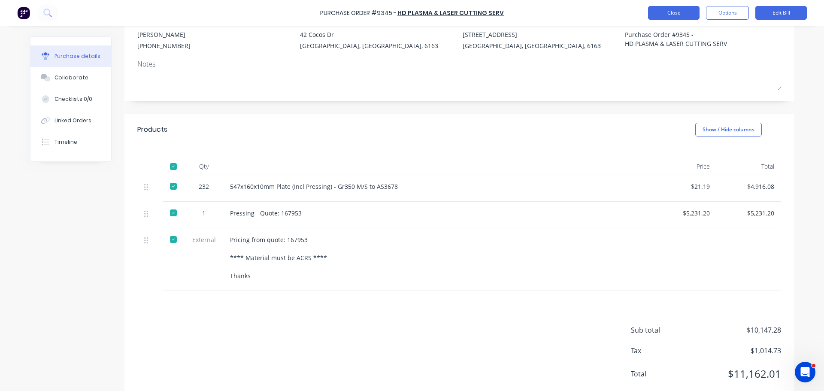
click at [666, 10] on button "Close" at bounding box center [673, 13] width 51 height 14
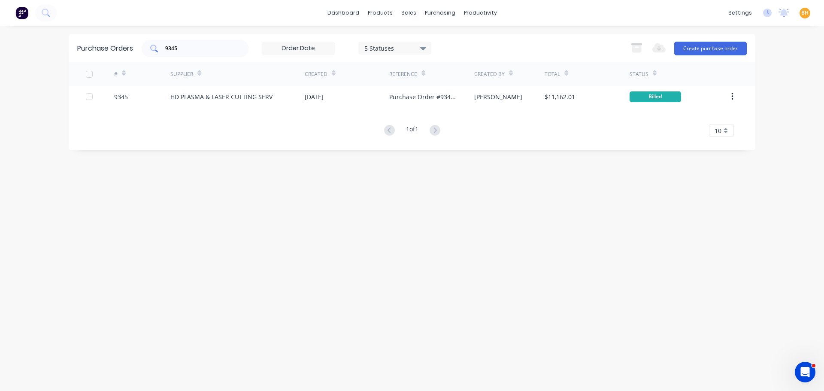
click at [197, 49] on input "9345" at bounding box center [199, 48] width 71 height 9
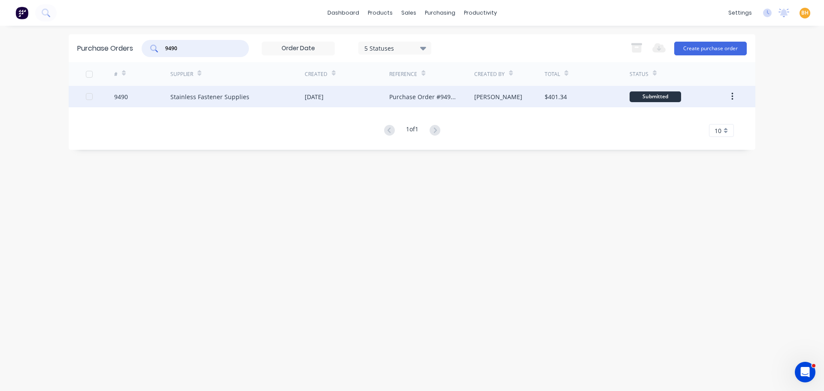
type input "9490"
click at [205, 95] on div "Stainless Fastener Supplies" at bounding box center [209, 96] width 79 height 9
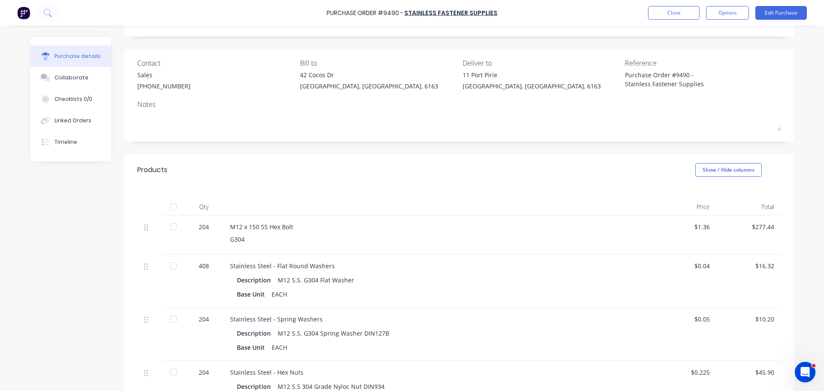
scroll to position [86, 0]
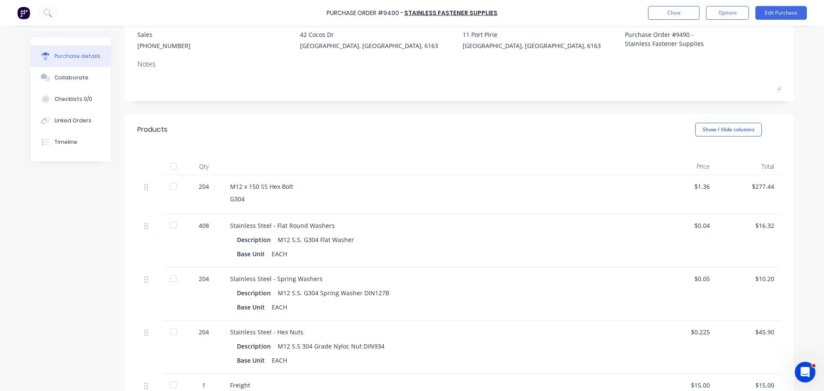
click at [171, 185] on div at bounding box center [173, 186] width 17 height 17
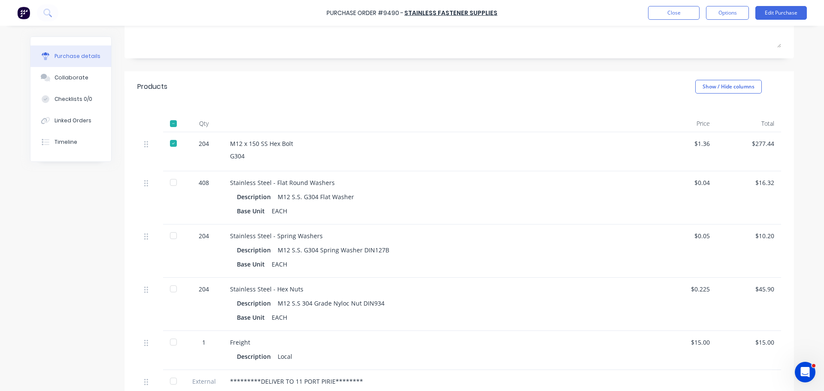
click at [172, 182] on div at bounding box center [173, 182] width 17 height 17
click at [172, 235] on div at bounding box center [173, 235] width 17 height 17
click at [172, 293] on div at bounding box center [173, 288] width 17 height 17
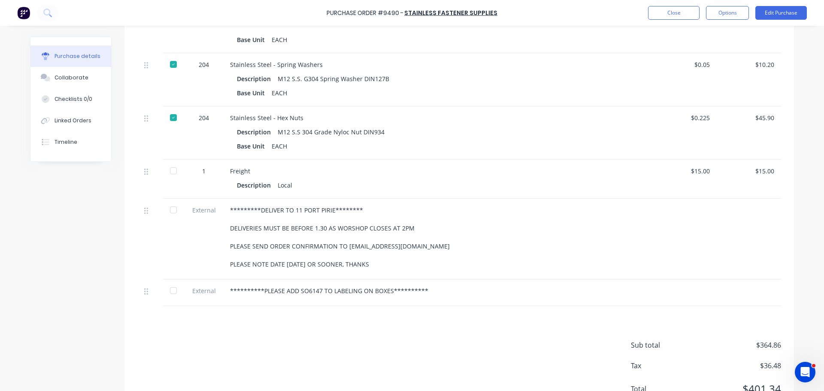
scroll to position [300, 0]
click at [166, 170] on div at bounding box center [173, 170] width 17 height 17
click at [167, 212] on div at bounding box center [173, 209] width 17 height 17
click at [170, 290] on div at bounding box center [173, 289] width 17 height 17
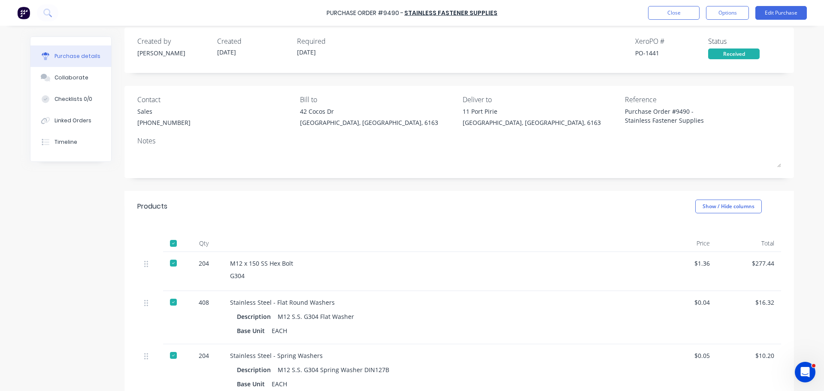
scroll to position [0, 0]
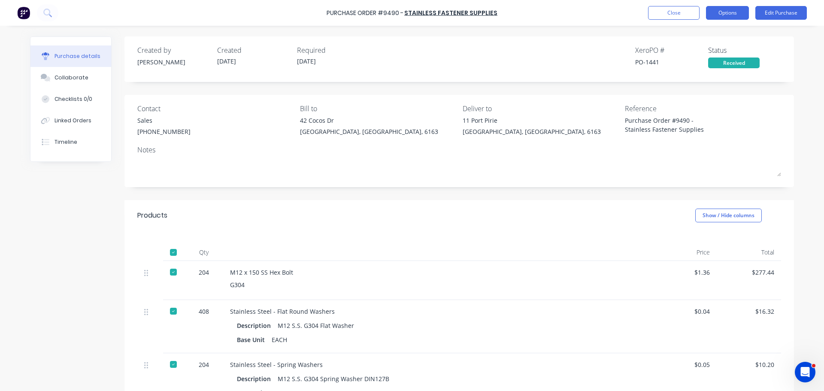
click at [727, 9] on button "Options" at bounding box center [727, 13] width 43 height 14
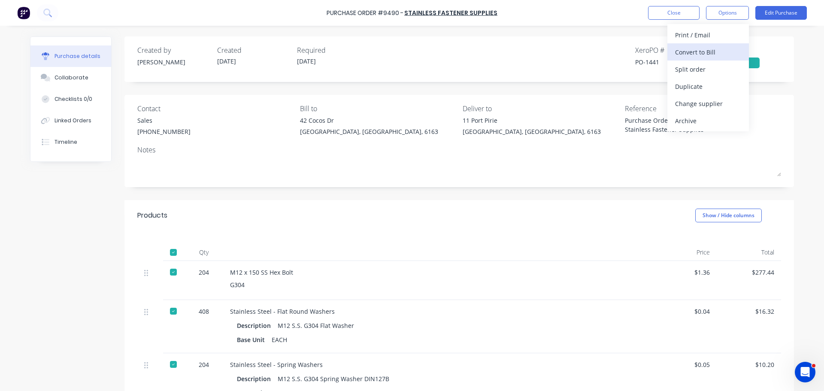
click at [701, 60] on button "Convert to Bill" at bounding box center [708, 51] width 82 height 17
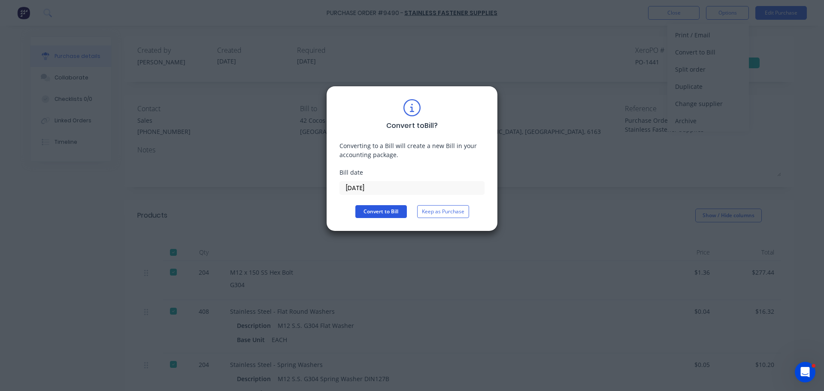
click at [390, 210] on button "Convert to Bill" at bounding box center [380, 211] width 51 height 13
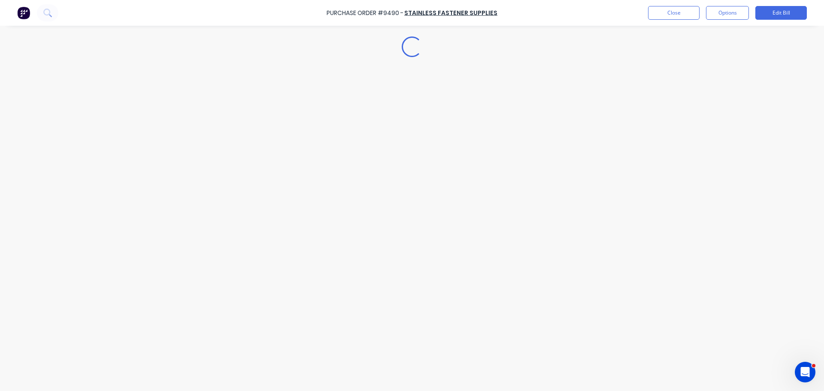
type textarea "x"
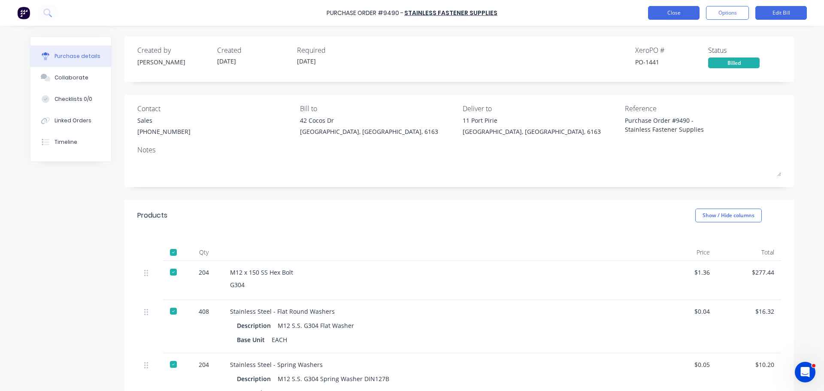
click at [668, 10] on button "Close" at bounding box center [673, 13] width 51 height 14
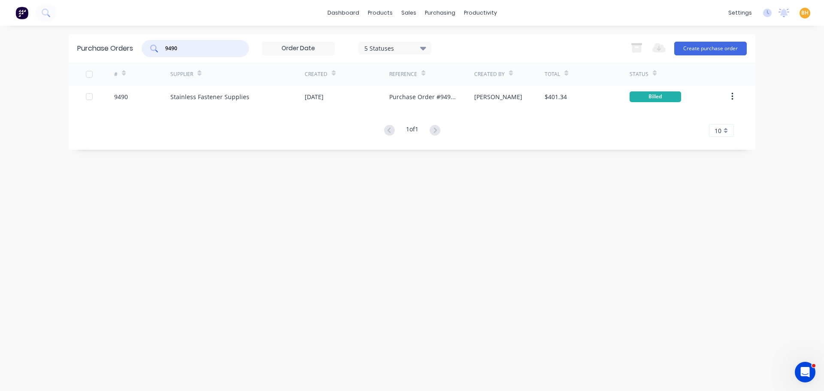
click at [188, 46] on input "9490" at bounding box center [199, 48] width 71 height 9
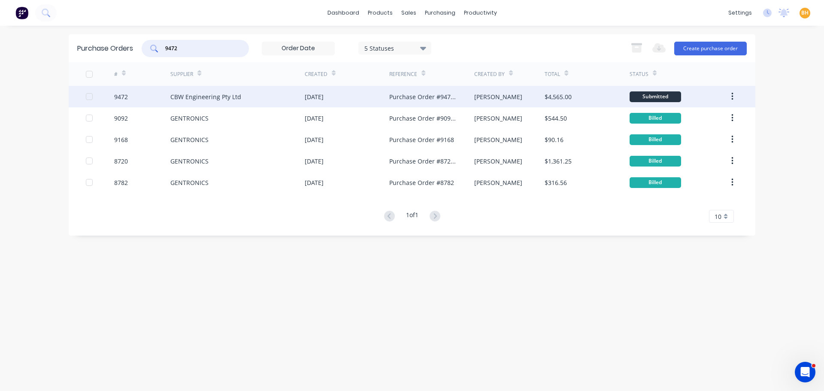
type input "9472"
click at [229, 98] on div "CBW Engineering Pty Ltd" at bounding box center [205, 96] width 71 height 9
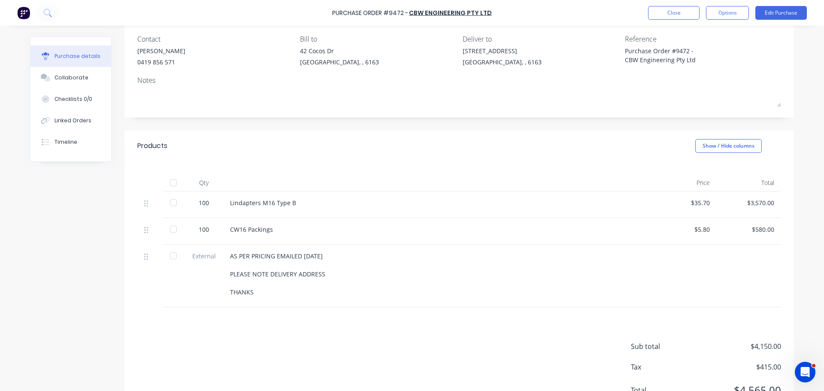
scroll to position [86, 0]
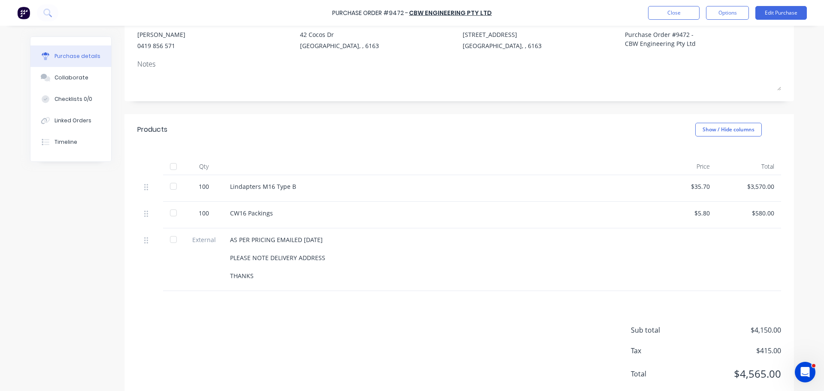
click at [171, 214] on div at bounding box center [173, 212] width 17 height 17
click at [168, 184] on div at bounding box center [173, 186] width 17 height 17
click at [175, 242] on div at bounding box center [173, 239] width 17 height 17
type textarea "x"
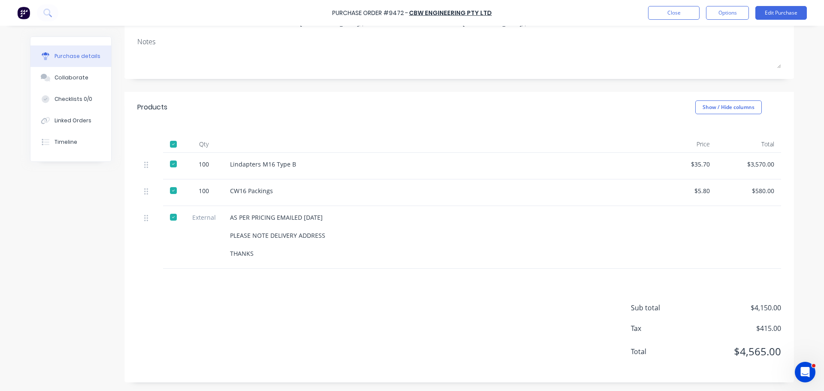
scroll to position [0, 0]
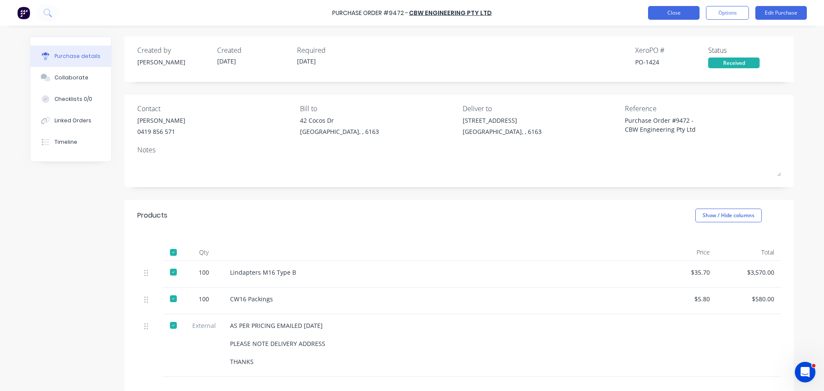
click at [680, 17] on button "Close" at bounding box center [673, 13] width 51 height 14
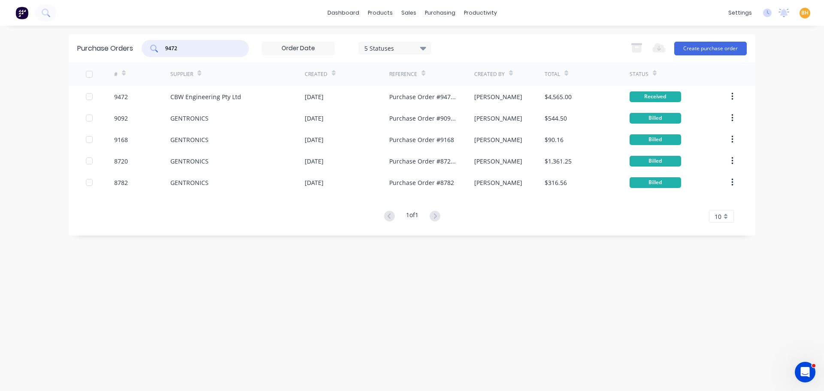
click at [228, 48] on input "9472" at bounding box center [199, 48] width 71 height 9
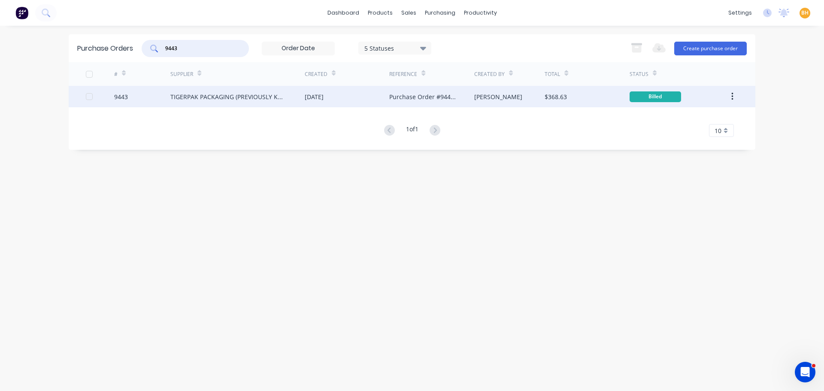
type input "9443"
click at [217, 102] on div "TIGERPAK PACKAGING (PREVIOUSLY KNOWN AS POWERPAK)" at bounding box center [237, 96] width 134 height 21
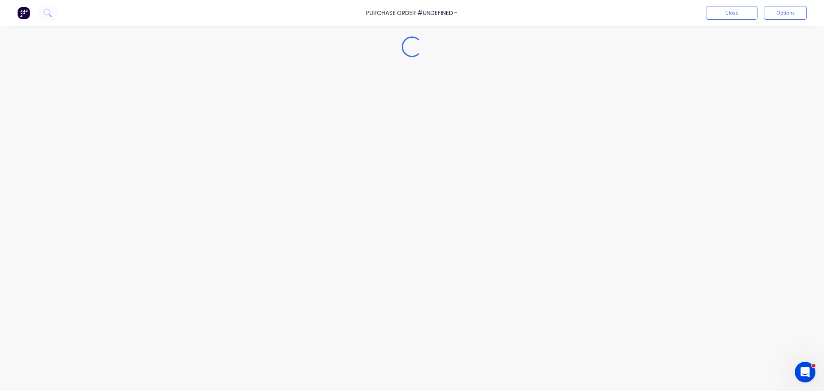
type textarea "x"
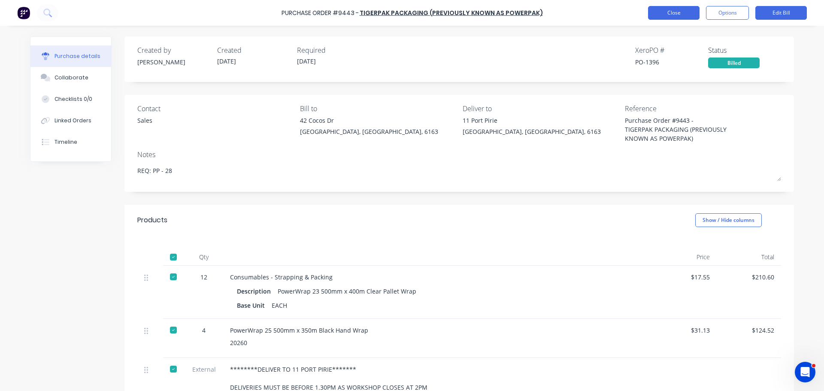
click at [676, 16] on button "Close" at bounding box center [673, 13] width 51 height 14
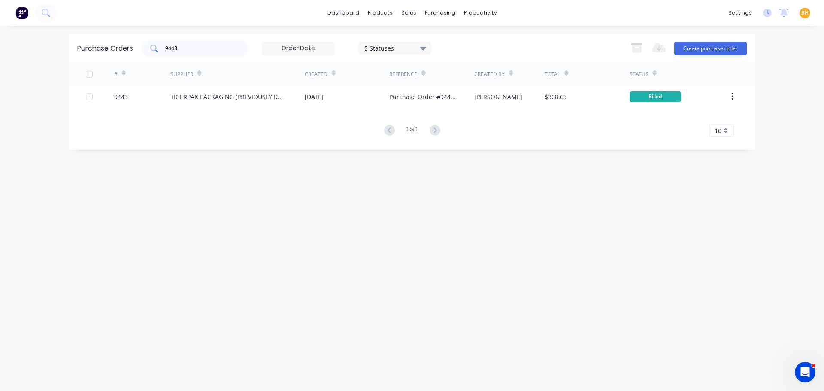
click at [197, 48] on input "9443" at bounding box center [199, 48] width 71 height 9
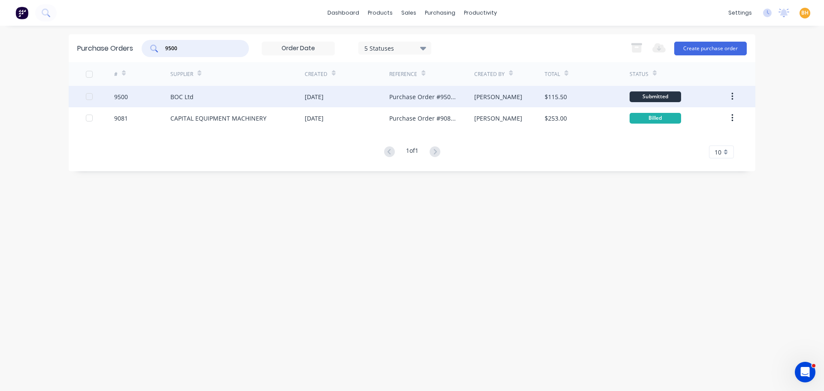
type input "9500"
click at [190, 99] on div "BOC Ltd" at bounding box center [181, 96] width 23 height 9
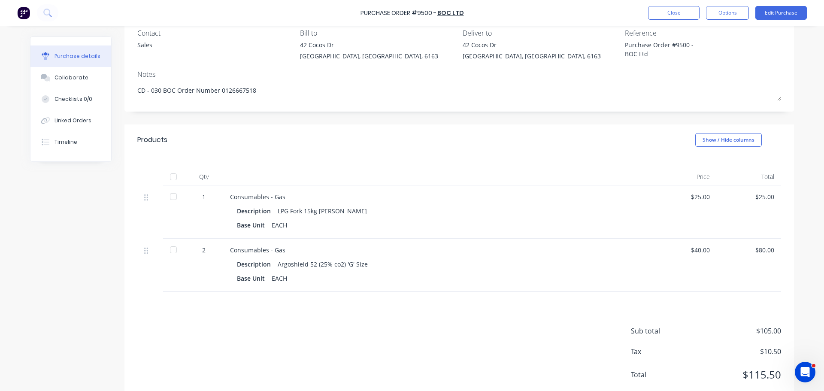
scroll to position [86, 0]
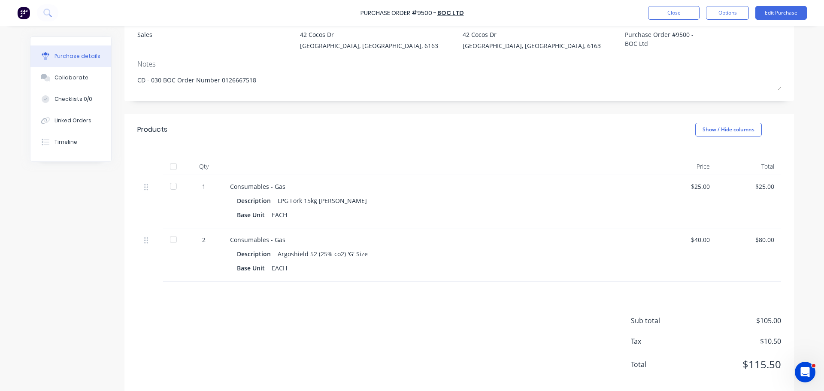
click at [170, 164] on div at bounding box center [173, 166] width 17 height 17
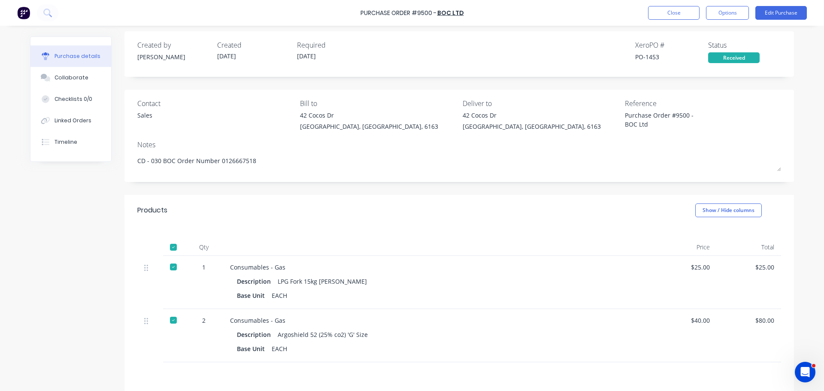
scroll to position [0, 0]
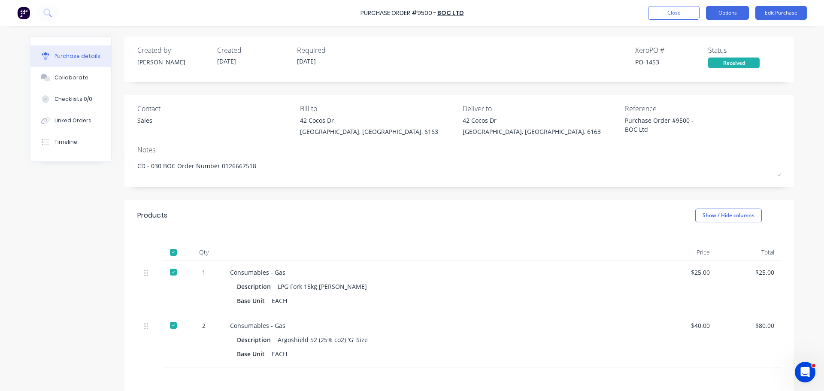
click at [726, 11] on button "Options" at bounding box center [727, 13] width 43 height 14
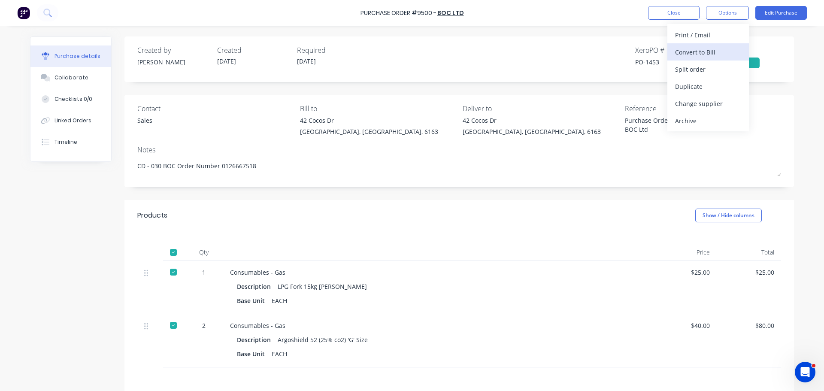
click at [696, 52] on div "Convert to Bill" at bounding box center [708, 52] width 66 height 12
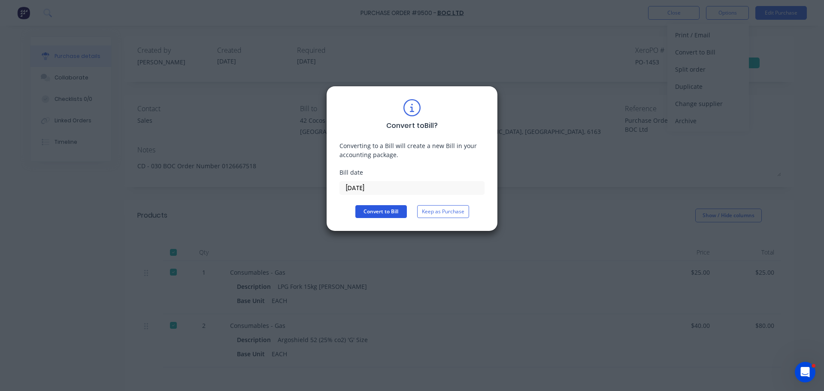
click at [397, 212] on button "Convert to Bill" at bounding box center [380, 211] width 51 height 13
type textarea "x"
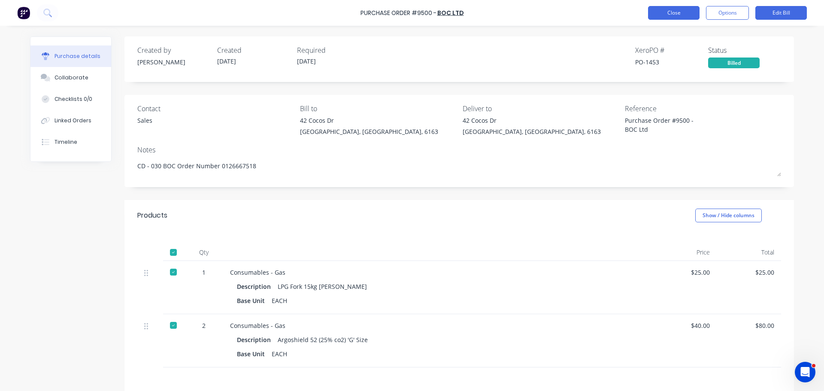
click at [668, 17] on button "Close" at bounding box center [673, 13] width 51 height 14
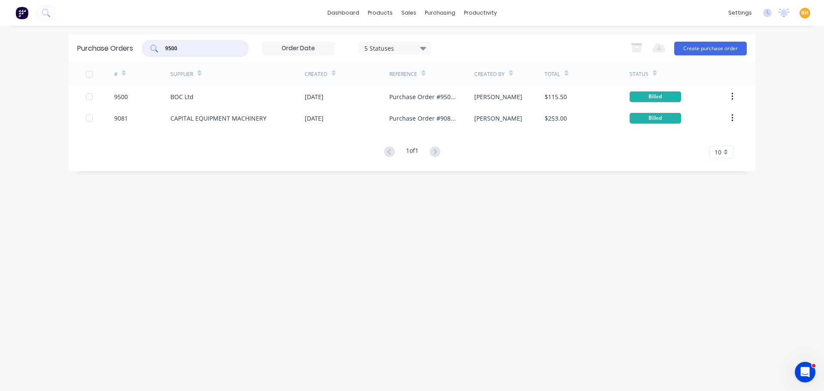
click at [191, 46] on input "9500" at bounding box center [199, 48] width 71 height 9
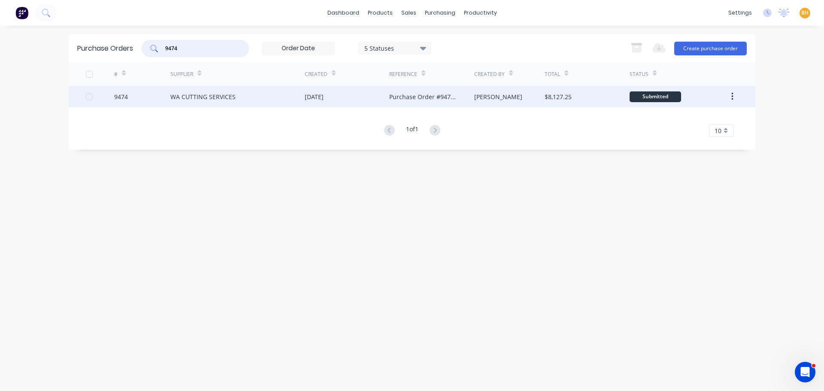
type input "9474"
click at [206, 94] on div "WA CUTTING SERVICES" at bounding box center [202, 96] width 65 height 9
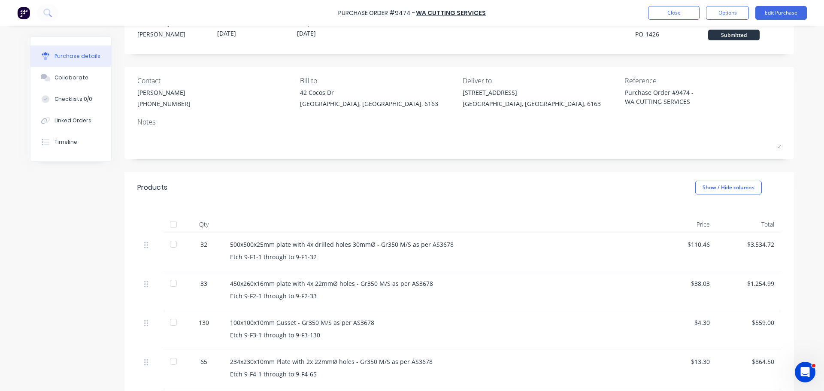
scroll to position [43, 0]
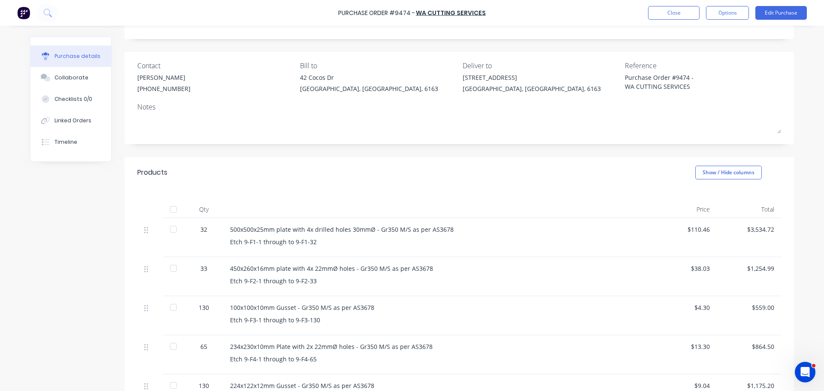
click at [171, 229] on div at bounding box center [173, 229] width 17 height 17
click at [170, 269] on div at bounding box center [173, 268] width 17 height 17
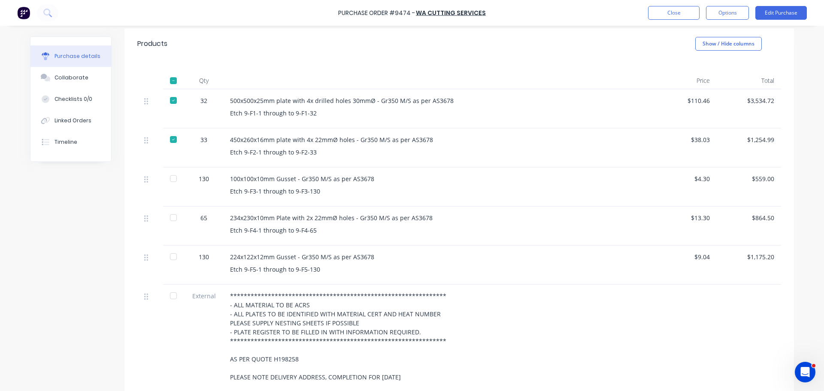
click at [171, 177] on div at bounding box center [173, 178] width 17 height 17
click at [170, 218] on div at bounding box center [173, 217] width 17 height 17
drag, startPoint x: 169, startPoint y: 260, endPoint x: 172, endPoint y: 264, distance: 5.2
click at [172, 259] on div at bounding box center [173, 256] width 17 height 17
click at [171, 297] on div at bounding box center [173, 295] width 17 height 17
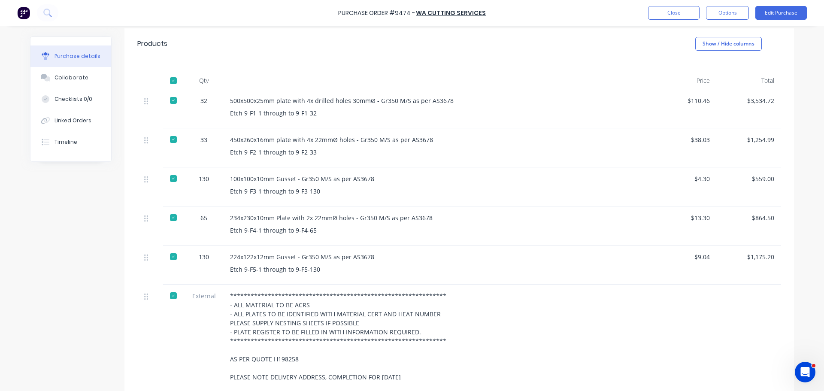
scroll to position [0, 0]
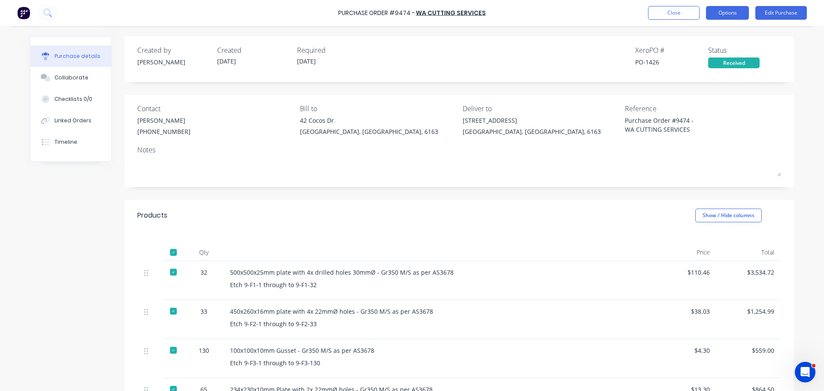
click at [722, 12] on button "Options" at bounding box center [727, 13] width 43 height 14
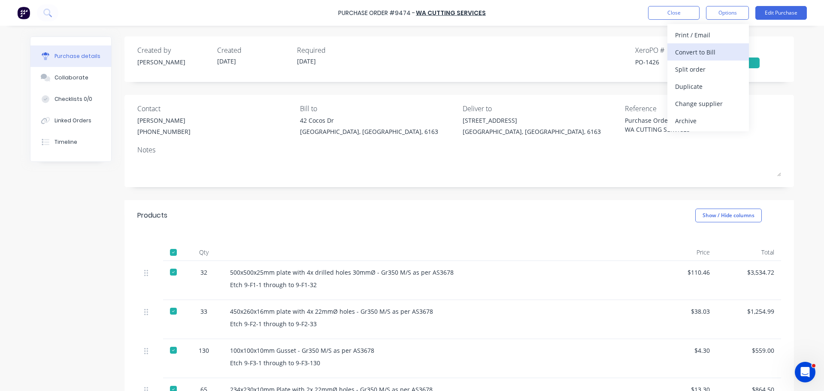
click at [705, 54] on div "Convert to Bill" at bounding box center [708, 52] width 66 height 12
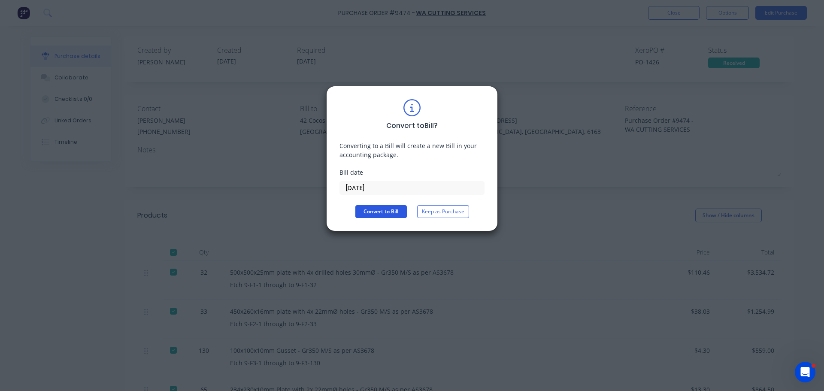
click at [372, 211] on button "Convert to Bill" at bounding box center [380, 211] width 51 height 13
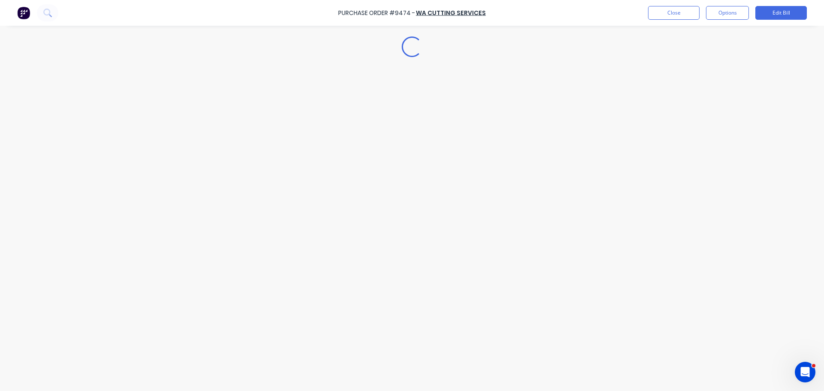
type textarea "x"
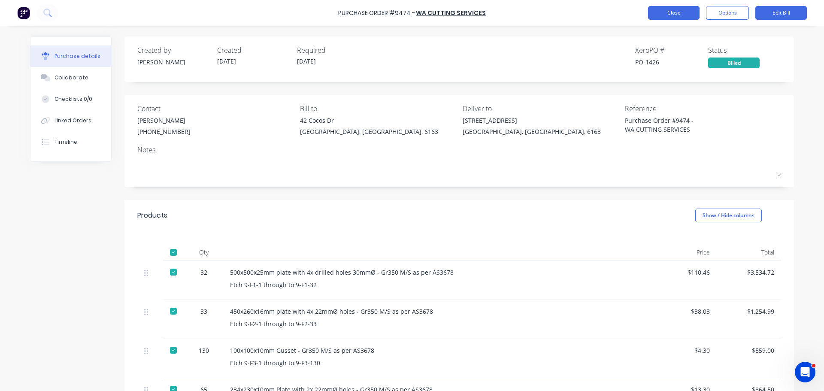
click at [673, 14] on button "Close" at bounding box center [673, 13] width 51 height 14
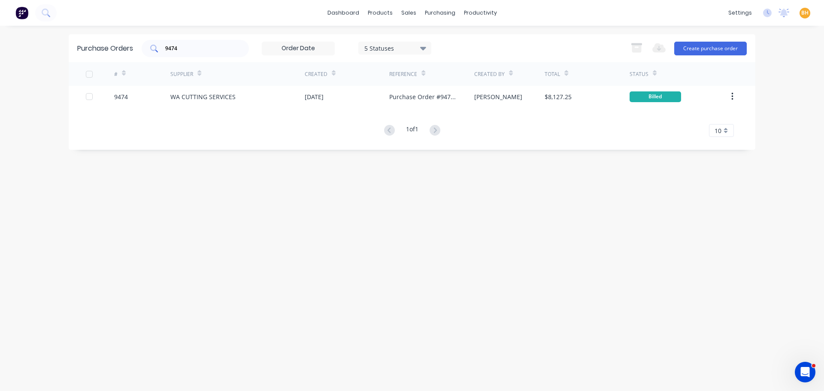
click at [189, 51] on input "9474" at bounding box center [199, 48] width 71 height 9
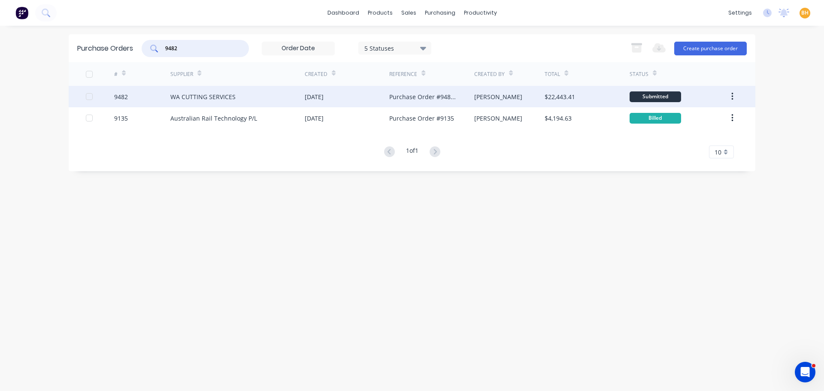
type input "9482"
click at [197, 92] on div "WA CUTTING SERVICES" at bounding box center [202, 96] width 65 height 9
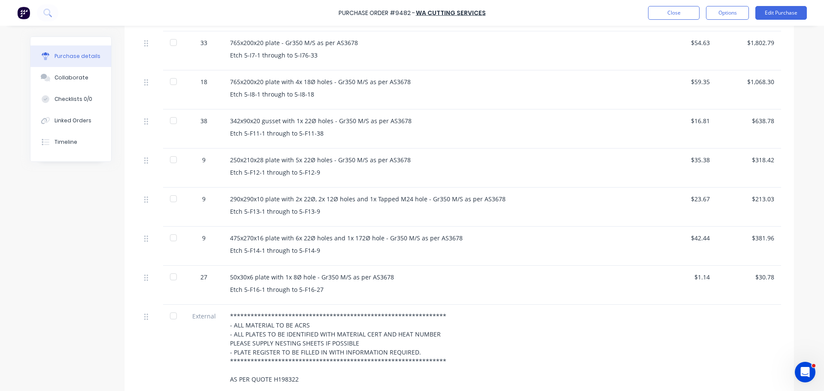
scroll to position [858, 0]
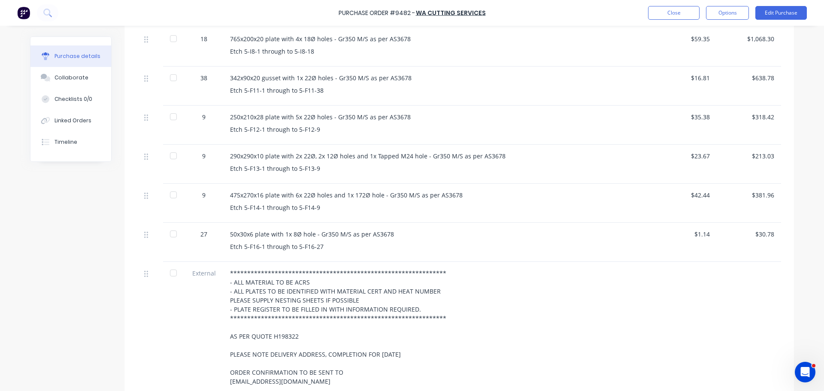
click at [169, 237] on div at bounding box center [173, 233] width 17 height 17
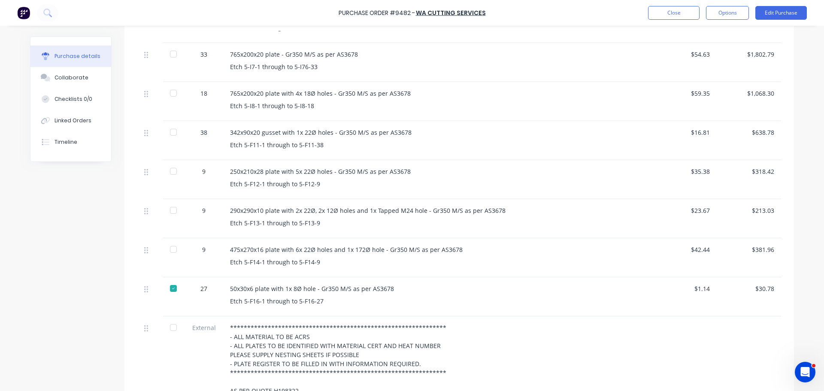
scroll to position [815, 0]
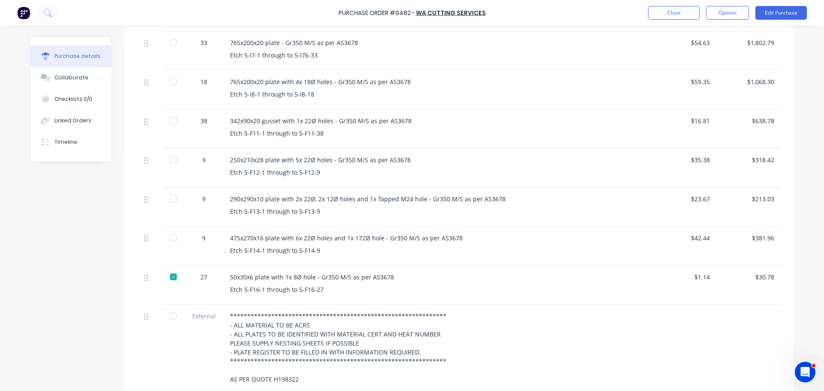
click at [169, 239] on div at bounding box center [173, 237] width 17 height 17
click at [170, 235] on div at bounding box center [173, 237] width 17 height 17
click at [168, 198] on div at bounding box center [173, 198] width 17 height 17
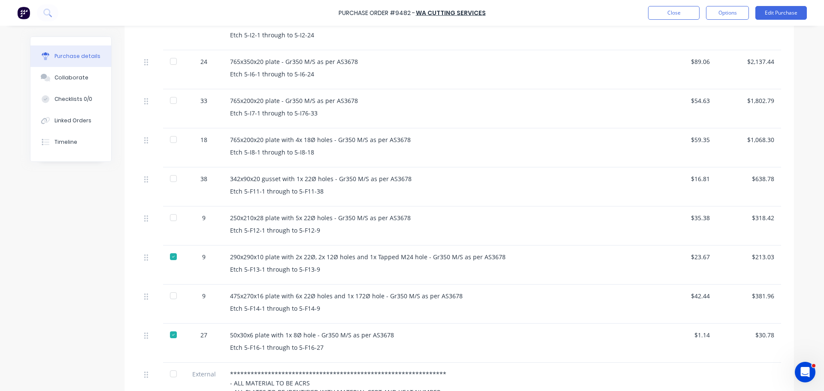
scroll to position [772, 0]
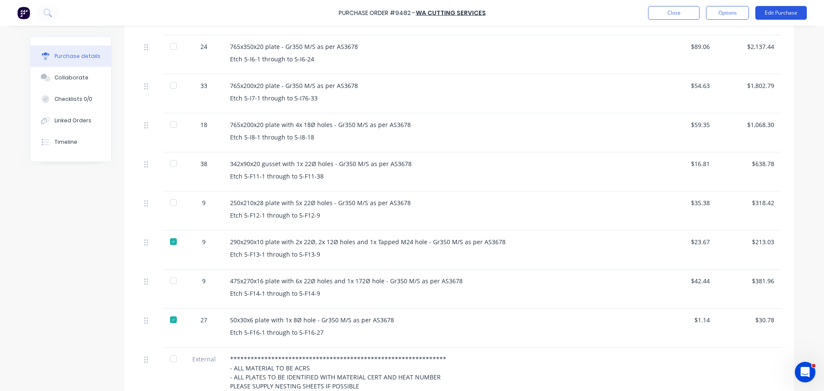
click at [778, 14] on button "Edit Purchase" at bounding box center [780, 13] width 51 height 14
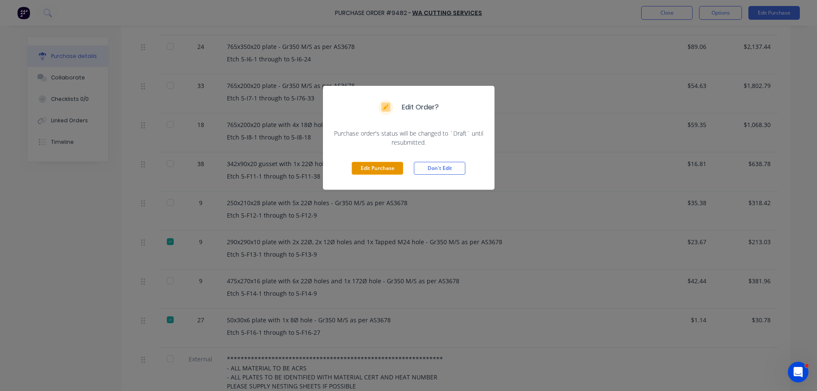
click at [366, 164] on button "Edit Purchase" at bounding box center [377, 168] width 51 height 13
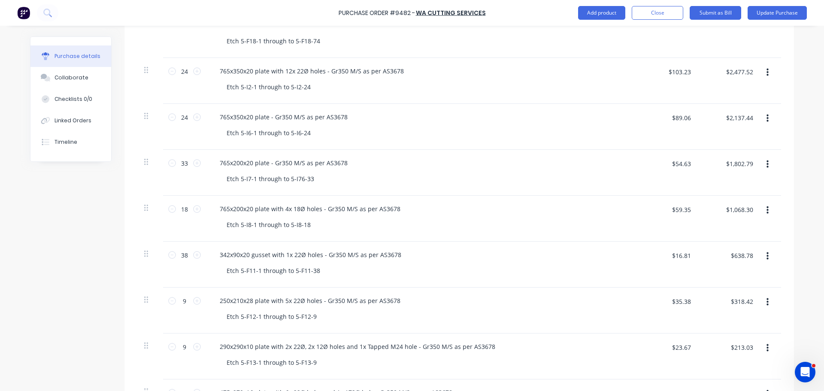
scroll to position [829, 0]
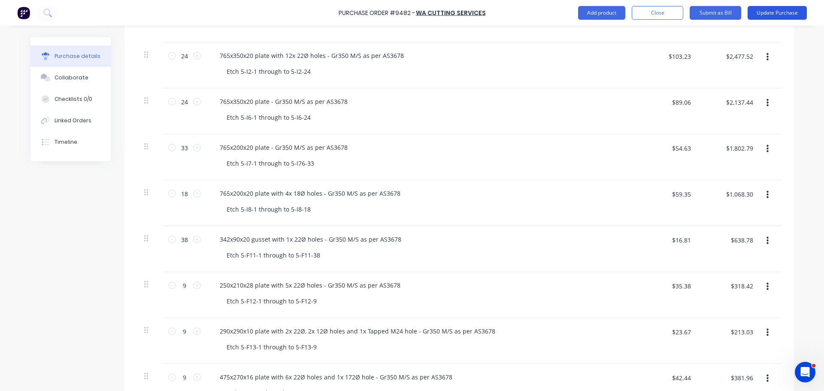
click at [775, 10] on button "Update Purchase" at bounding box center [776, 13] width 59 height 14
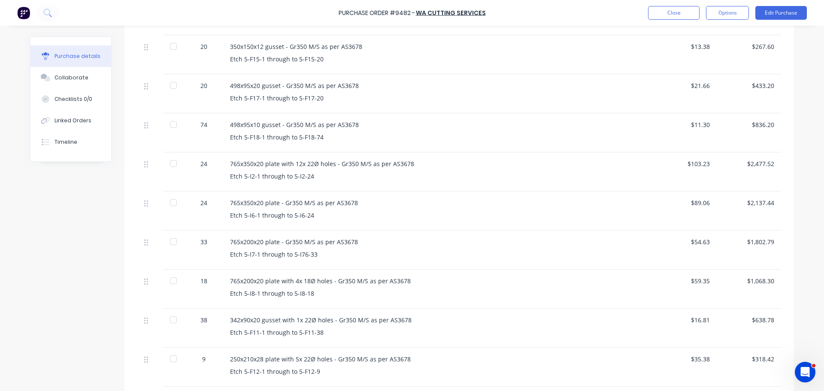
scroll to position [601, 0]
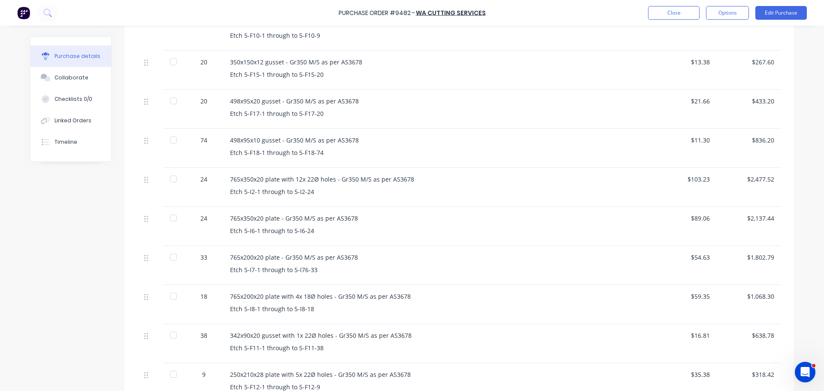
click at [170, 142] on div at bounding box center [173, 139] width 17 height 17
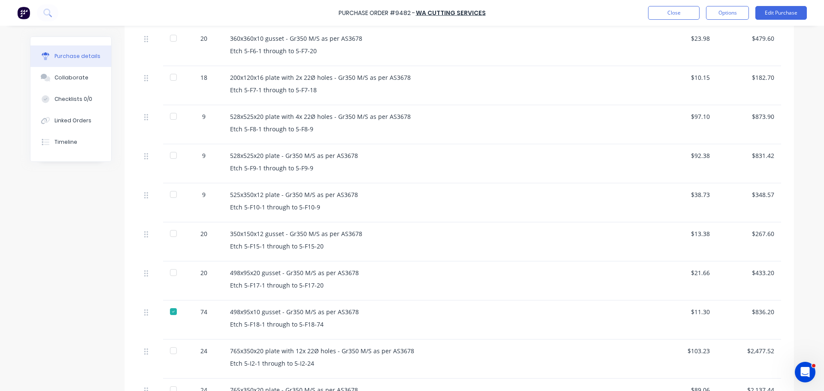
scroll to position [343, 0]
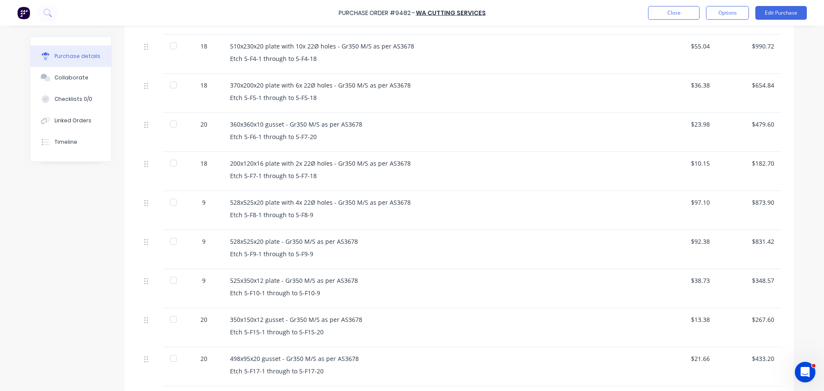
click at [172, 125] on div at bounding box center [173, 123] width 17 height 17
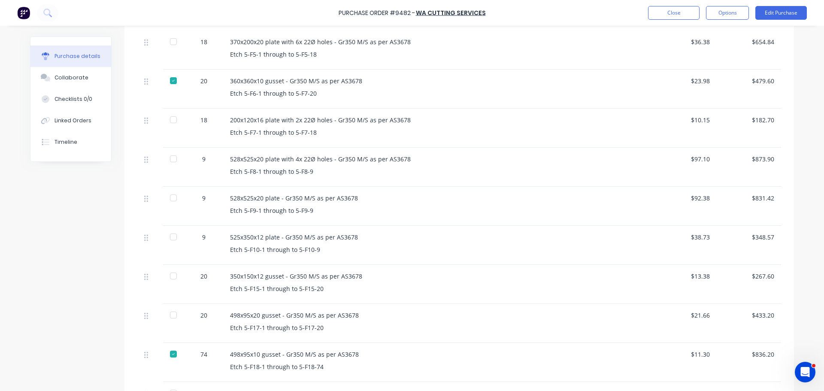
scroll to position [429, 0]
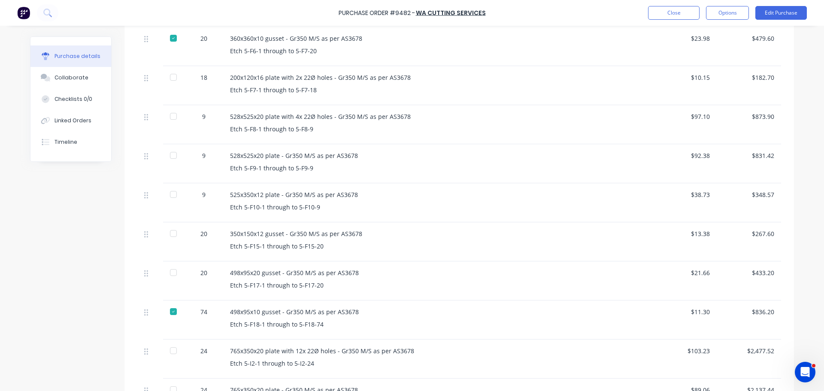
click at [169, 196] on div at bounding box center [173, 194] width 17 height 17
click at [173, 232] on div at bounding box center [173, 233] width 17 height 17
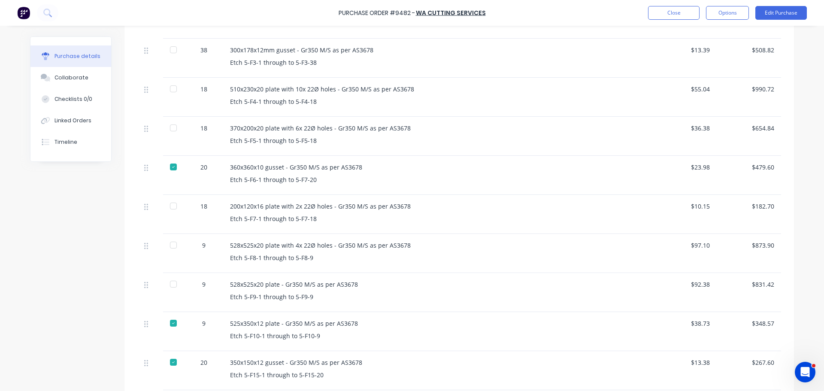
scroll to position [172, 0]
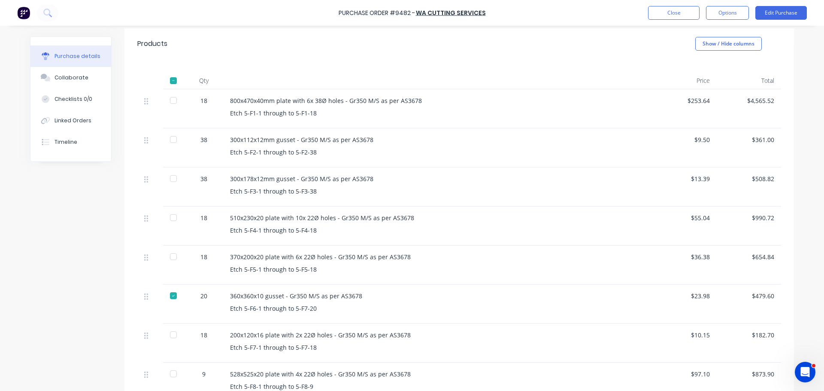
click at [171, 137] on div at bounding box center [173, 139] width 17 height 17
drag, startPoint x: 173, startPoint y: 178, endPoint x: 178, endPoint y: 178, distance: 5.2
click at [173, 178] on div at bounding box center [173, 178] width 17 height 17
click at [171, 215] on div at bounding box center [173, 217] width 17 height 17
click at [169, 260] on div at bounding box center [173, 256] width 17 height 17
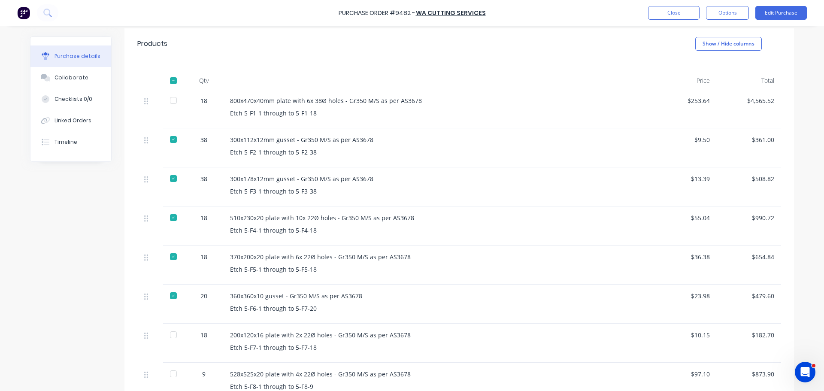
scroll to position [257, 0]
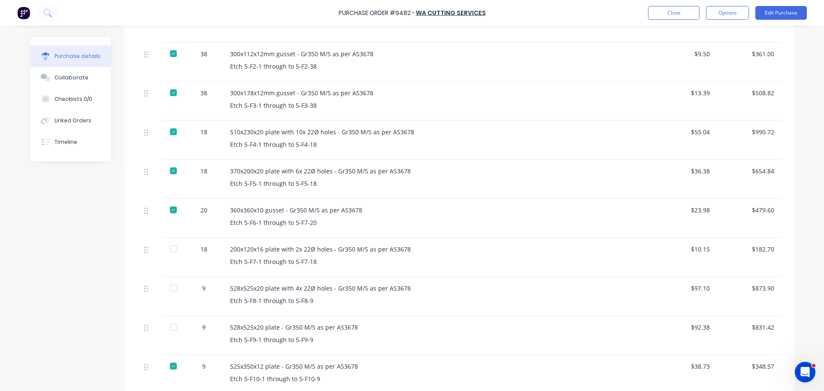
click at [169, 248] on div at bounding box center [173, 248] width 17 height 17
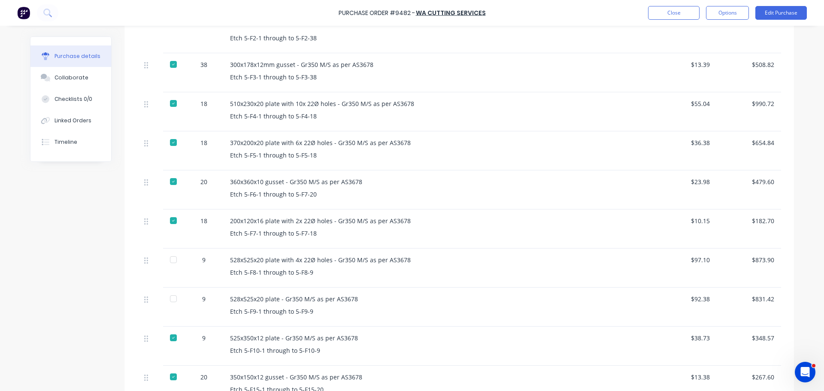
scroll to position [300, 0]
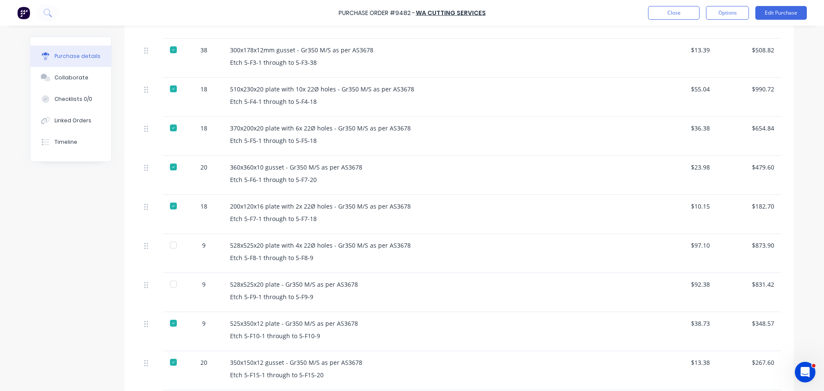
click at [172, 242] on div at bounding box center [173, 244] width 17 height 17
click at [170, 281] on div at bounding box center [173, 283] width 17 height 17
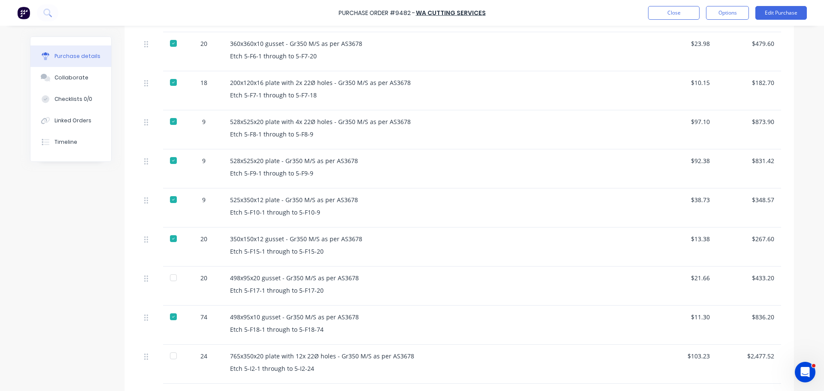
scroll to position [429, 0]
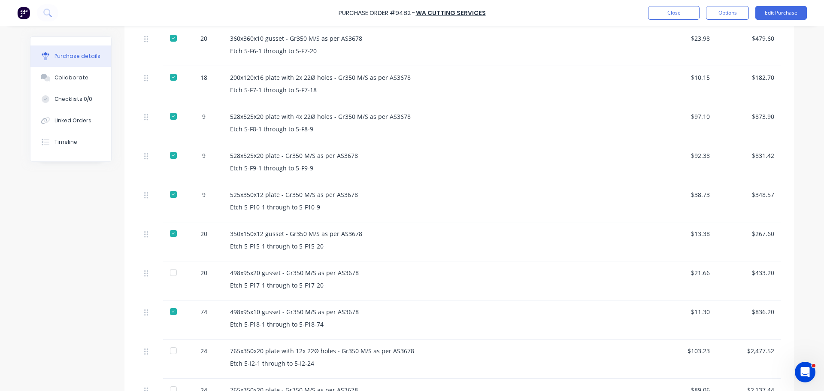
click at [169, 271] on div at bounding box center [173, 272] width 17 height 17
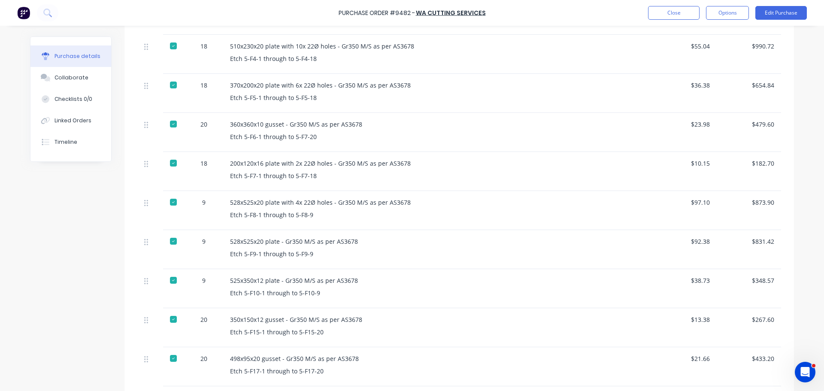
scroll to position [558, 0]
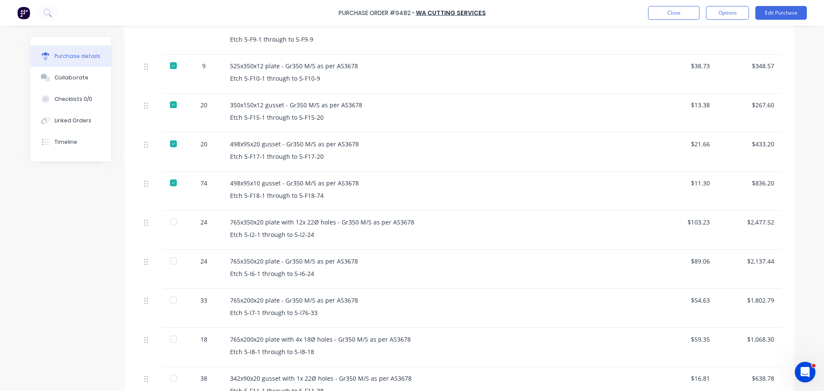
click at [168, 221] on div at bounding box center [173, 221] width 17 height 17
click at [166, 265] on div at bounding box center [173, 260] width 17 height 17
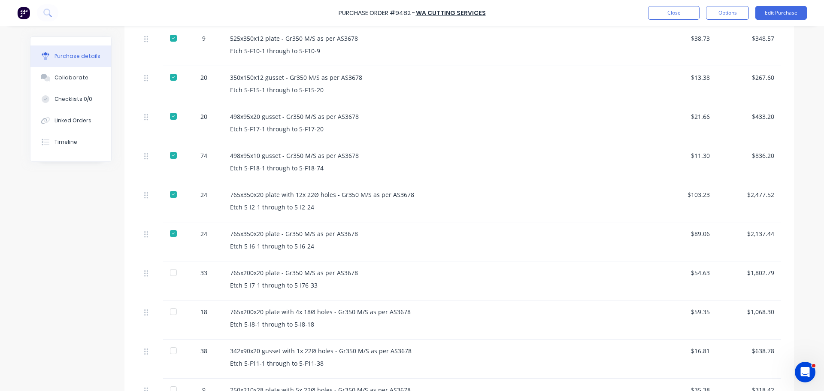
scroll to position [601, 0]
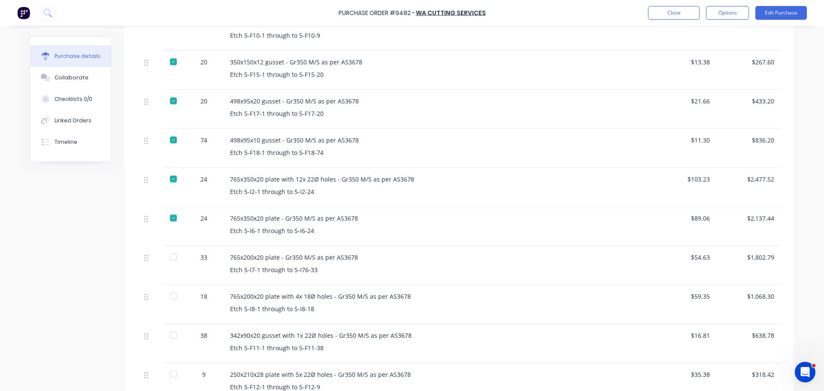
click at [170, 260] on div at bounding box center [173, 256] width 17 height 17
click at [172, 297] on div at bounding box center [173, 295] width 17 height 17
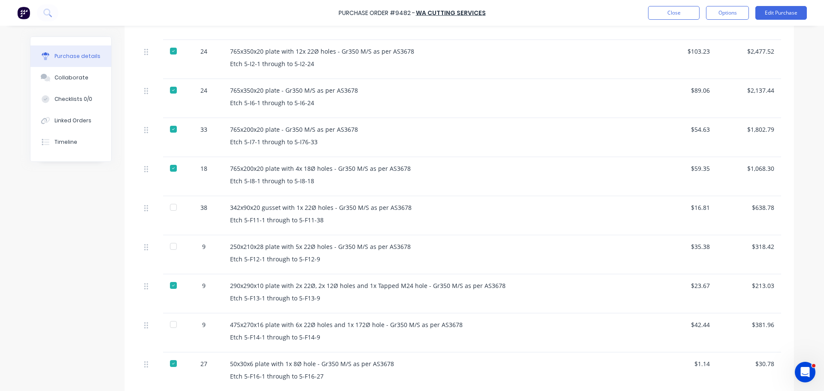
scroll to position [729, 0]
click at [168, 206] on div at bounding box center [173, 206] width 17 height 17
click at [175, 245] on div at bounding box center [173, 245] width 17 height 17
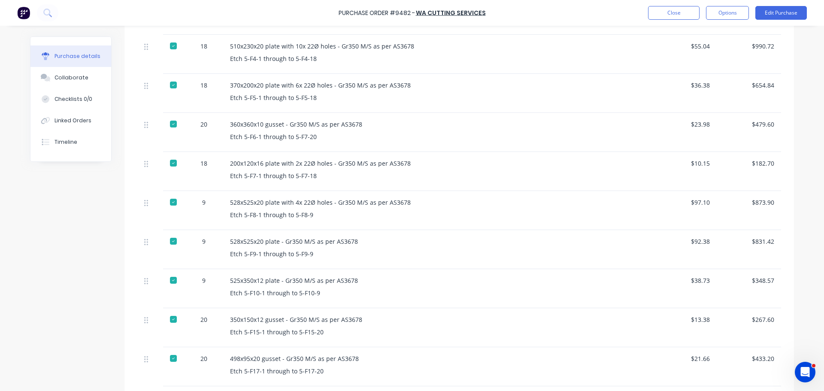
scroll to position [86, 0]
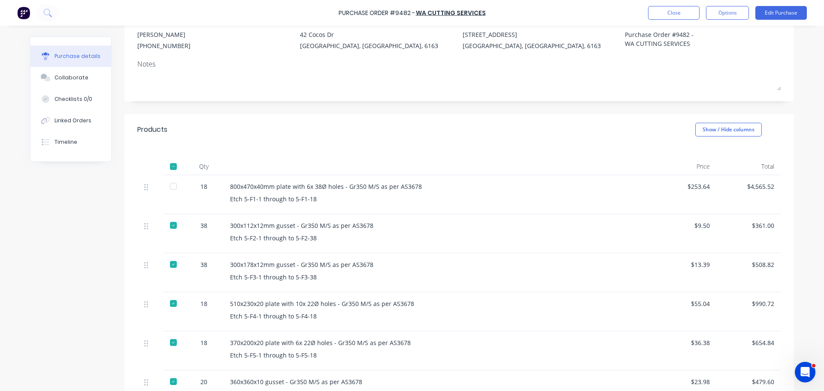
click at [169, 186] on div at bounding box center [173, 186] width 17 height 17
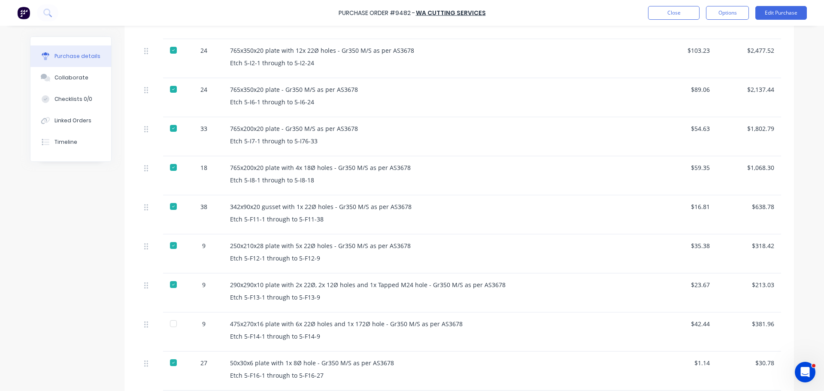
scroll to position [901, 0]
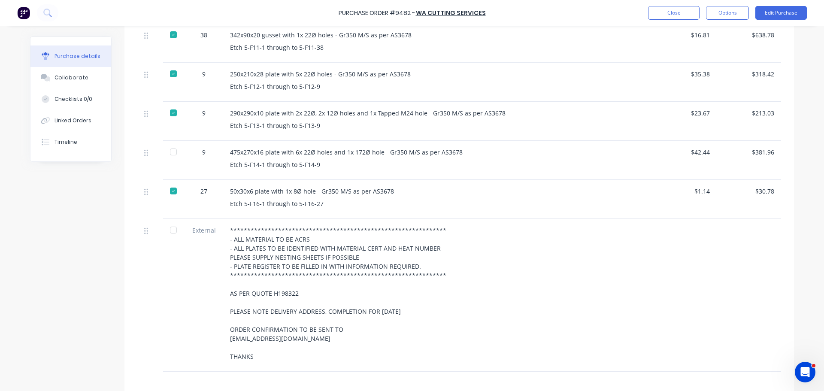
click at [170, 152] on div at bounding box center [173, 151] width 17 height 17
click at [166, 233] on div at bounding box center [173, 229] width 17 height 17
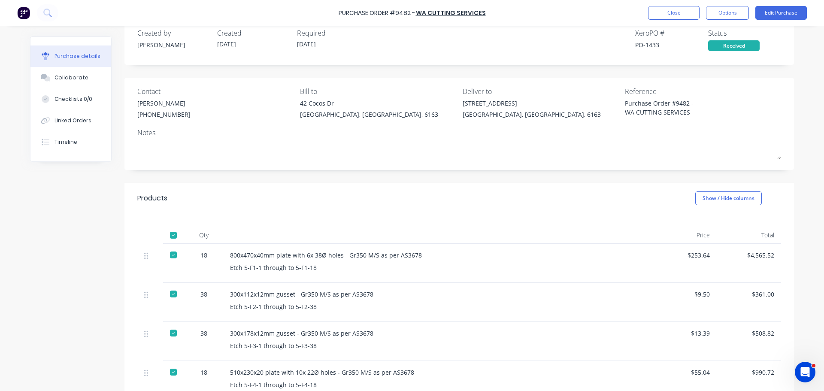
scroll to position [0, 0]
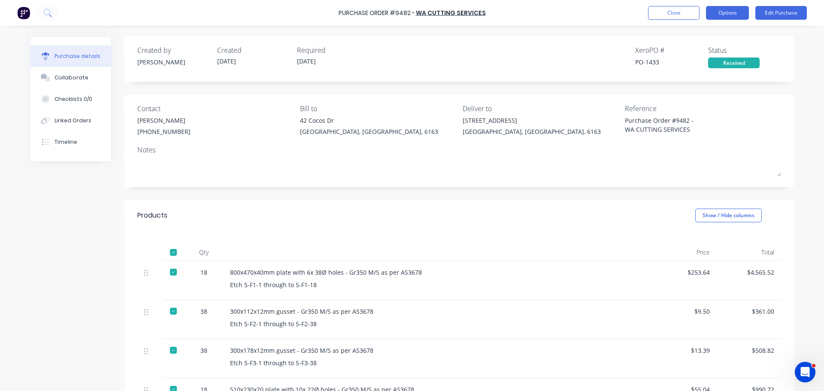
click at [729, 10] on button "Options" at bounding box center [727, 13] width 43 height 14
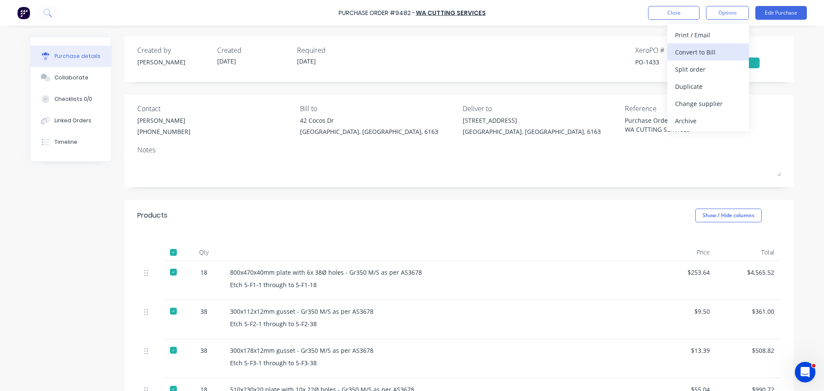
click at [708, 49] on div "Convert to Bill" at bounding box center [708, 52] width 66 height 12
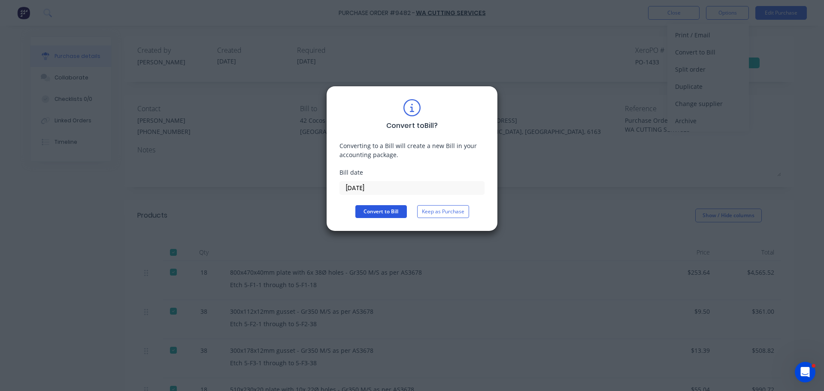
click at [392, 212] on button "Convert to Bill" at bounding box center [380, 211] width 51 height 13
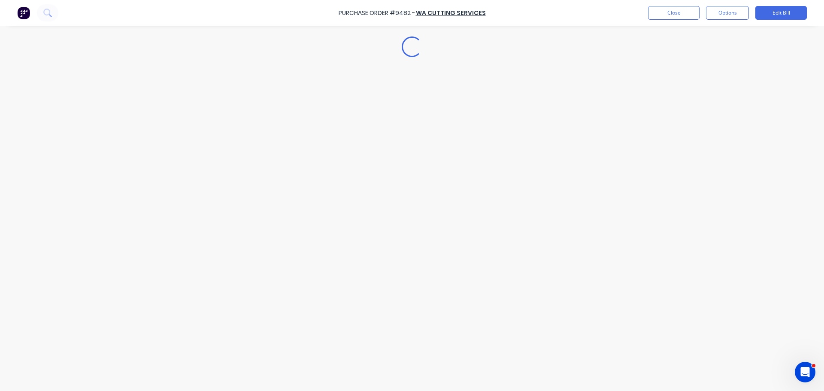
type textarea "x"
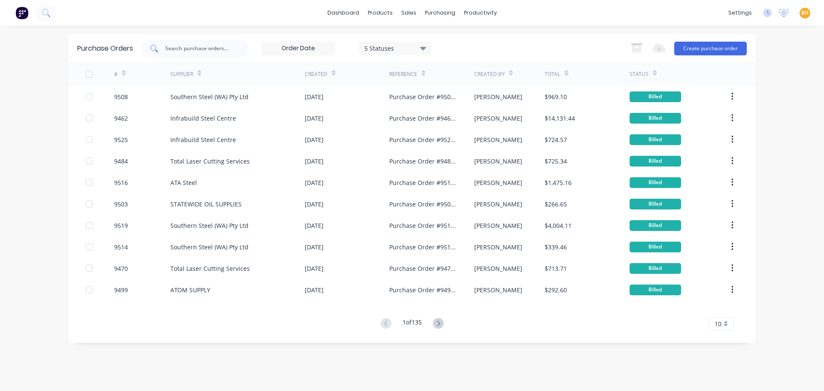
drag, startPoint x: 0, startPoint y: 0, endPoint x: 187, endPoint y: 50, distance: 193.7
click at [187, 50] on input "text" at bounding box center [199, 48] width 71 height 9
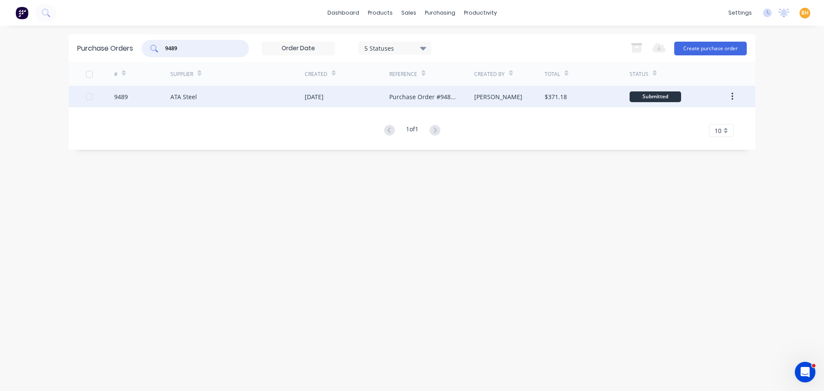
type input "9489"
click at [188, 97] on div "ATA Steel" at bounding box center [183, 96] width 27 height 9
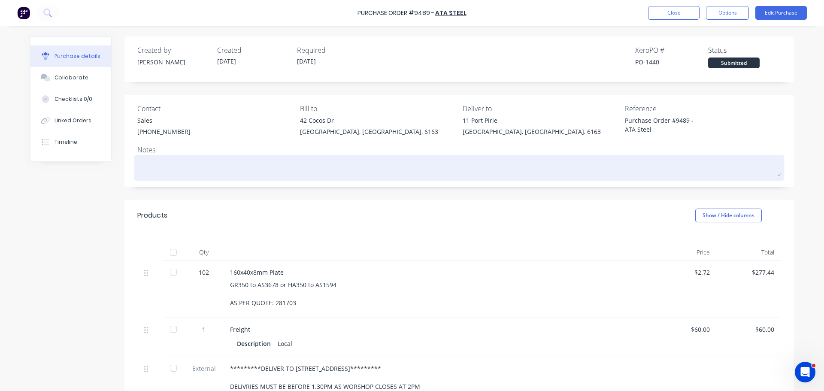
scroll to position [86, 0]
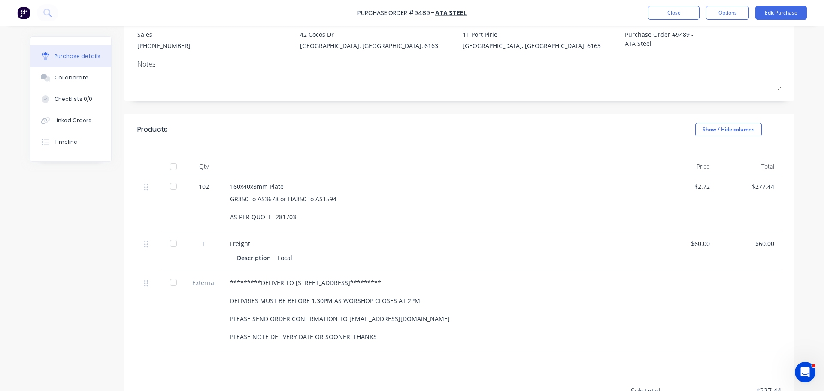
click at [171, 169] on div at bounding box center [173, 166] width 17 height 17
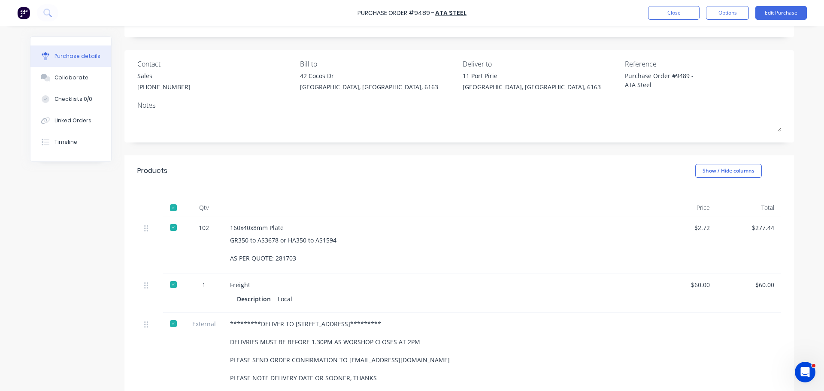
scroll to position [0, 0]
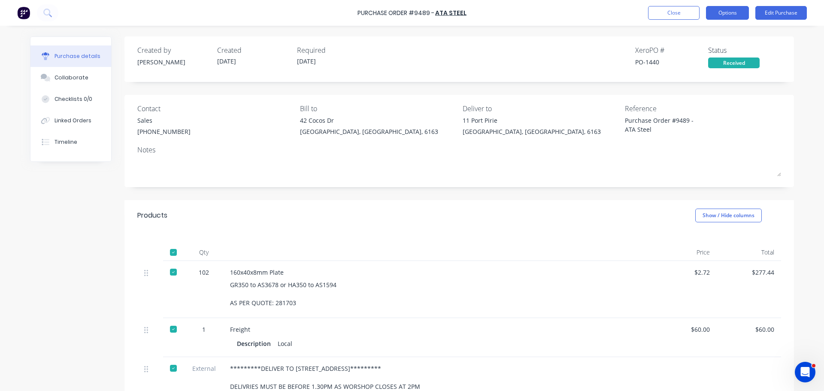
click at [720, 12] on button "Options" at bounding box center [727, 13] width 43 height 14
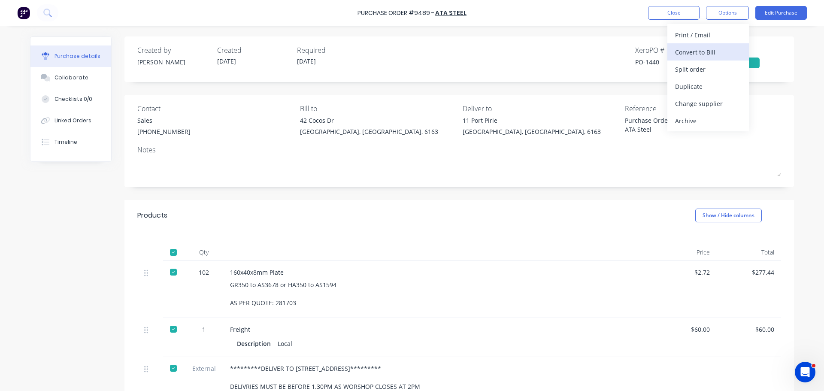
click at [698, 52] on div "Convert to Bill" at bounding box center [708, 52] width 66 height 12
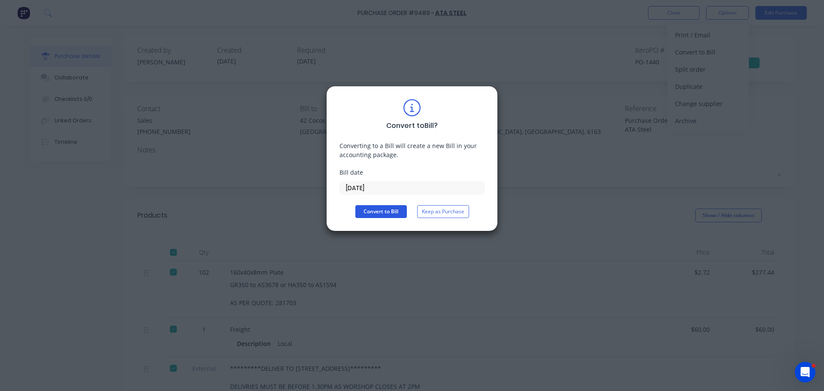
click at [370, 217] on button "Convert to Bill" at bounding box center [380, 211] width 51 height 13
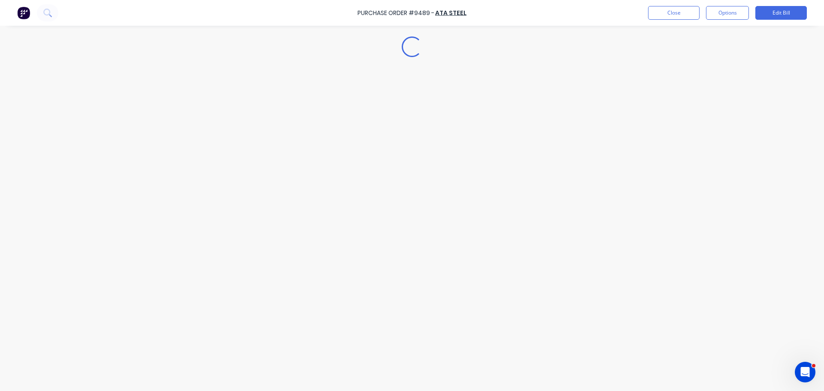
type textarea "x"
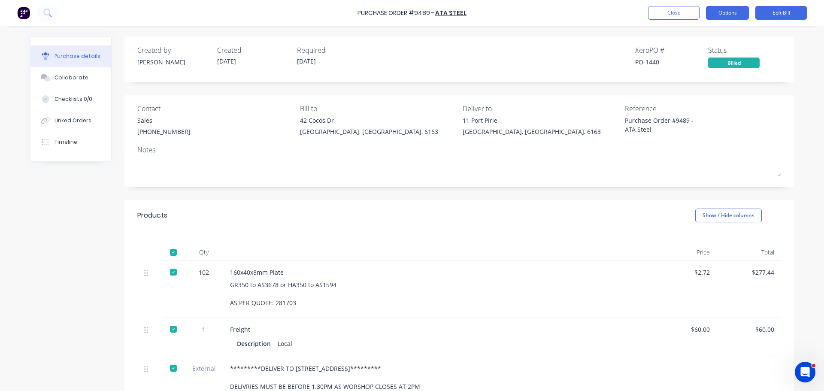
click at [723, 8] on button "Options" at bounding box center [727, 13] width 43 height 14
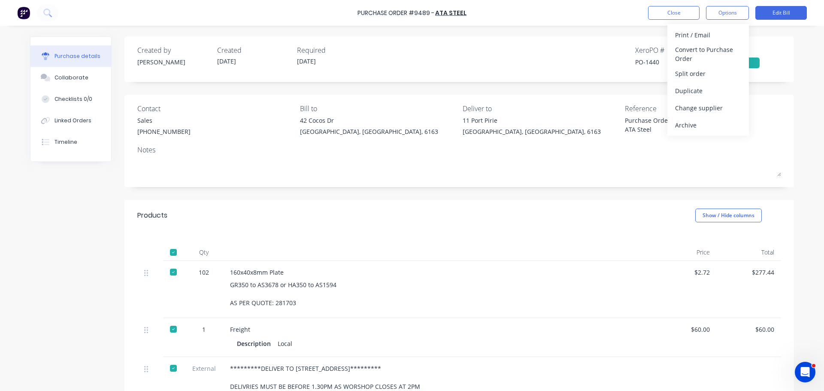
click at [564, 52] on div "Created by [PERSON_NAME] Created [DATE] Required [DATE] Xero PO # PO-1440 Statu…" at bounding box center [459, 56] width 644 height 23
